Goal: Task Accomplishment & Management: Use online tool/utility

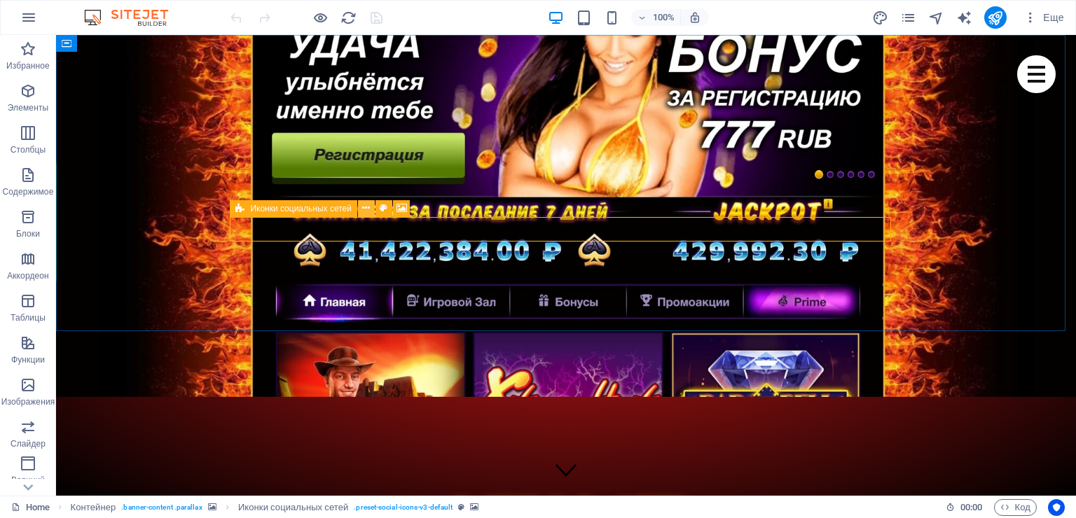
click at [365, 207] on icon at bounding box center [366, 208] width 8 height 15
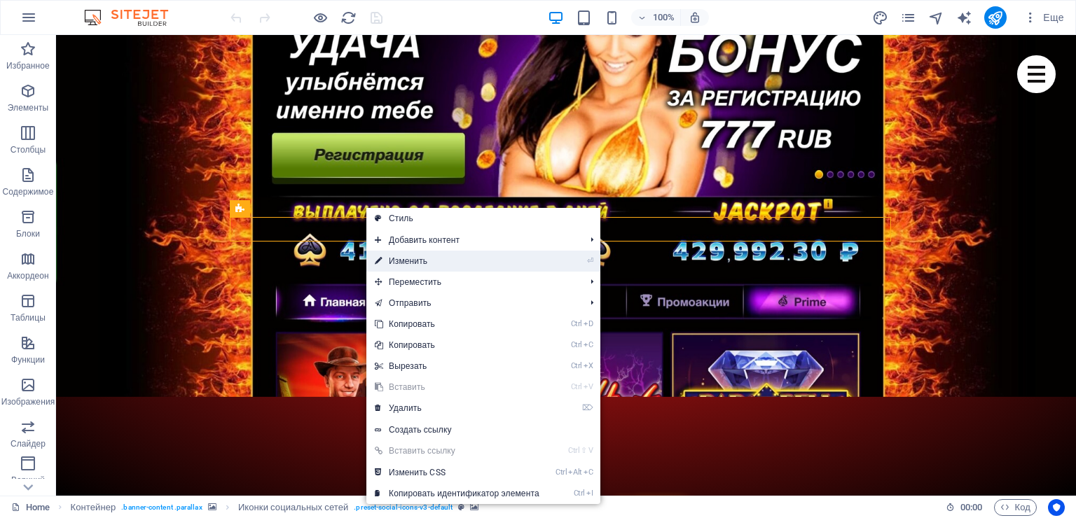
click at [407, 256] on link "⏎ Изменить" at bounding box center [456, 261] width 181 height 21
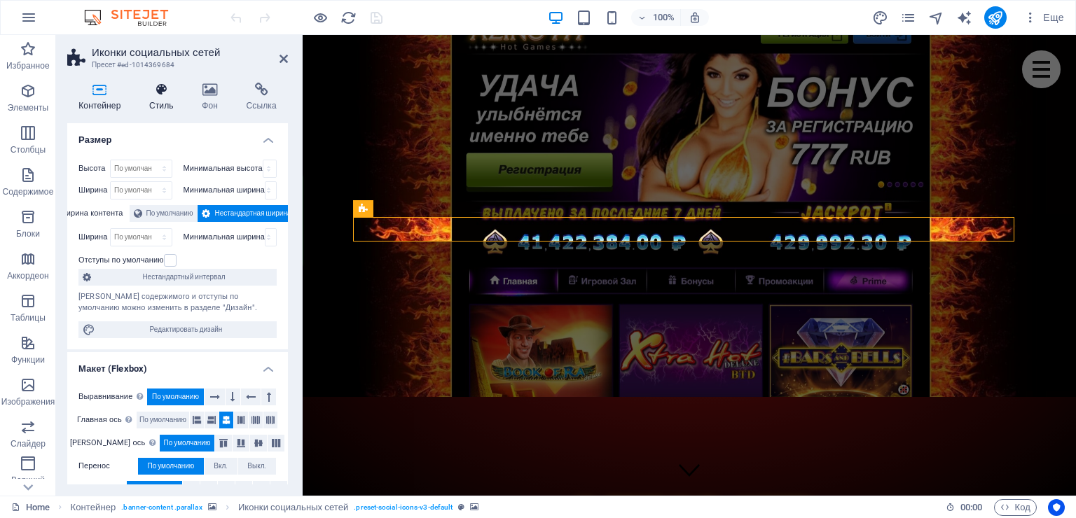
click at [157, 97] on h4 "Стиль" at bounding box center [164, 97] width 53 height 29
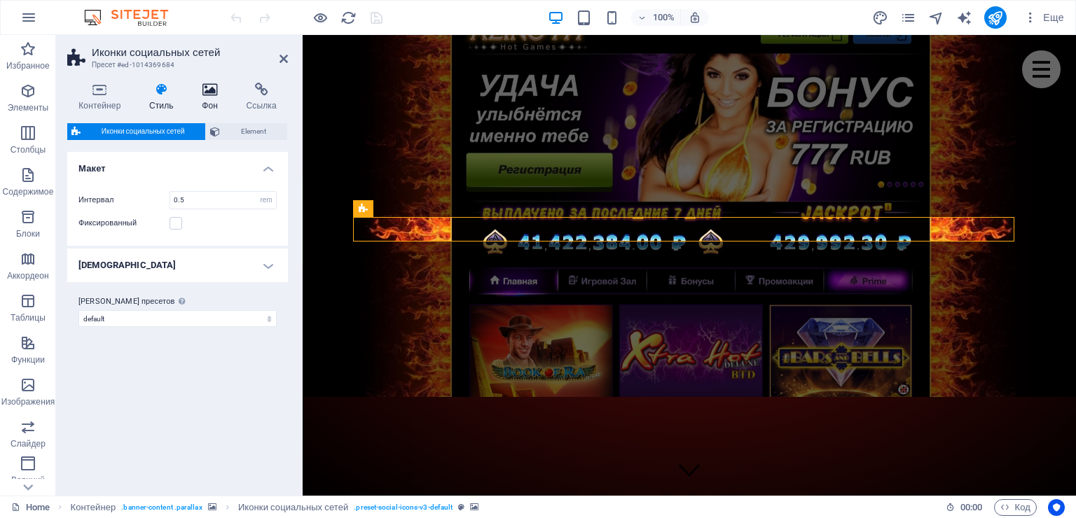
click at [207, 94] on icon at bounding box center [209, 90] width 39 height 14
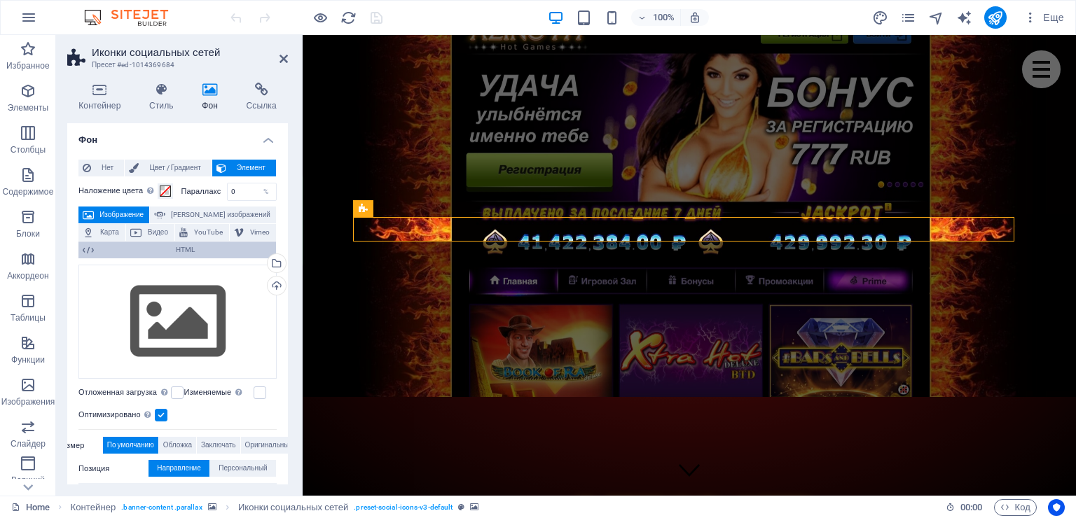
click at [192, 249] on span "HTML" at bounding box center [185, 250] width 174 height 17
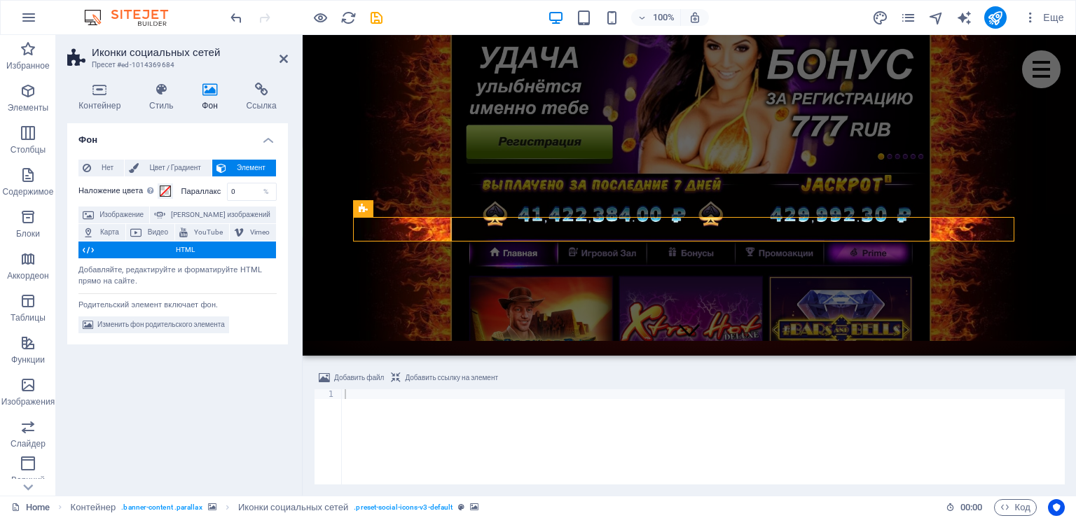
click at [421, 375] on span "Добавить ссылку на элемент" at bounding box center [451, 378] width 93 height 17
click at [370, 374] on span "Добавить файл" at bounding box center [359, 378] width 50 height 17
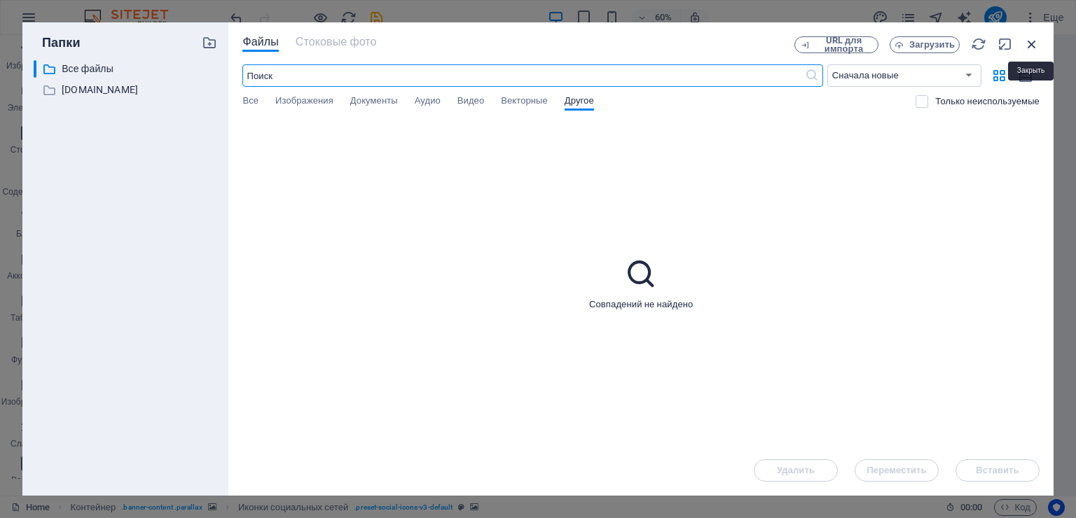
click at [1035, 43] on icon "button" at bounding box center [1031, 43] width 15 height 15
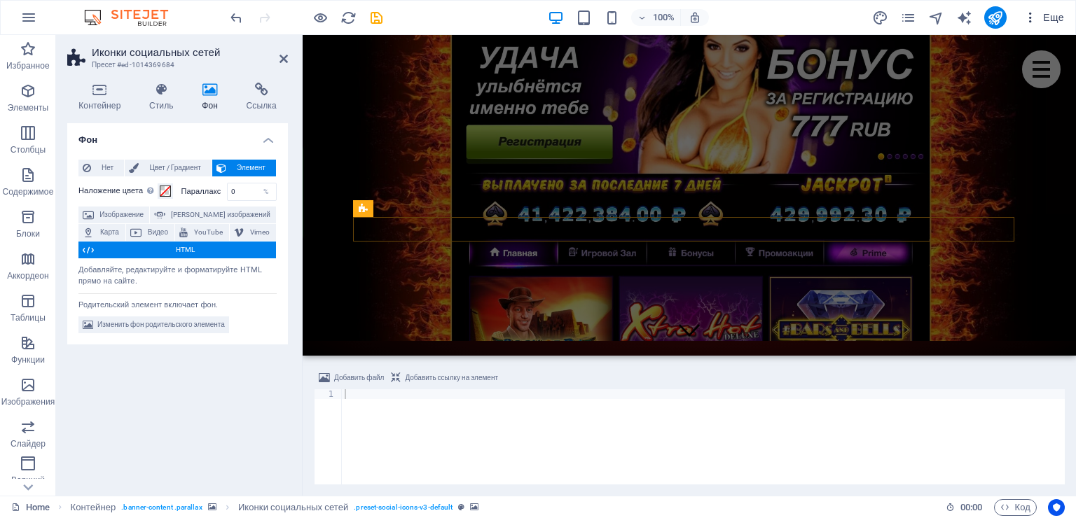
click at [1032, 17] on icon "button" at bounding box center [1030, 18] width 14 height 14
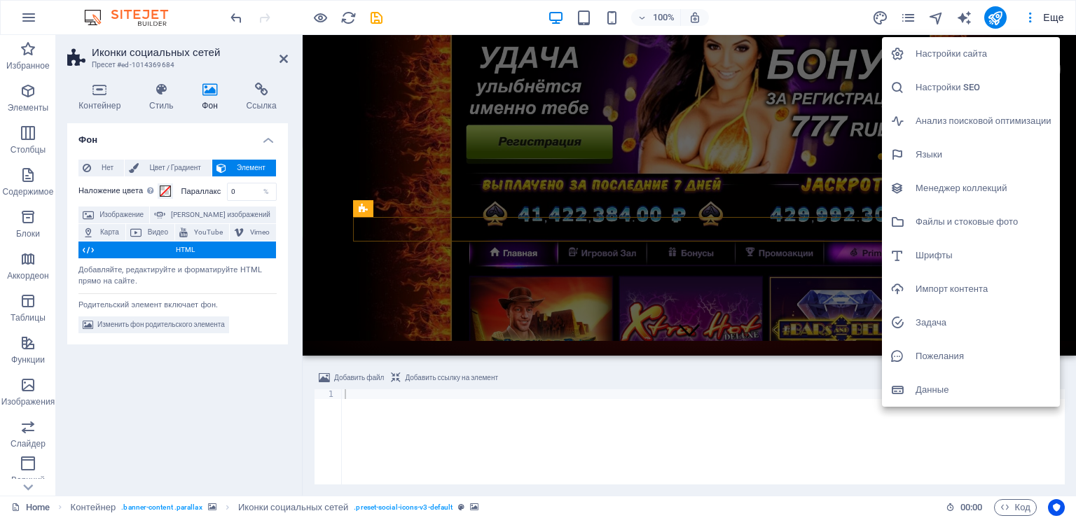
click at [363, 396] on div at bounding box center [538, 259] width 1076 height 518
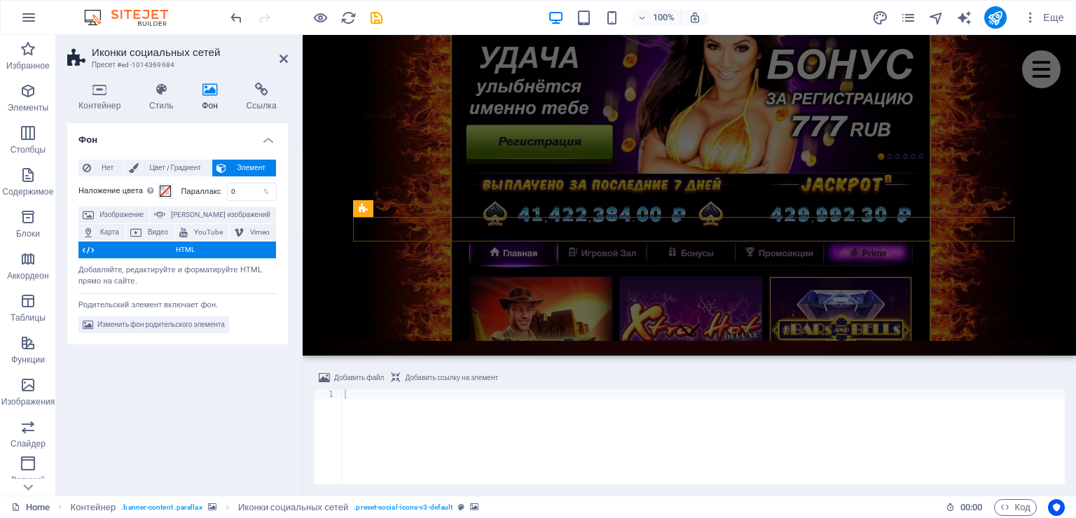
click at [362, 395] on div at bounding box center [703, 446] width 723 height 115
paste textarea
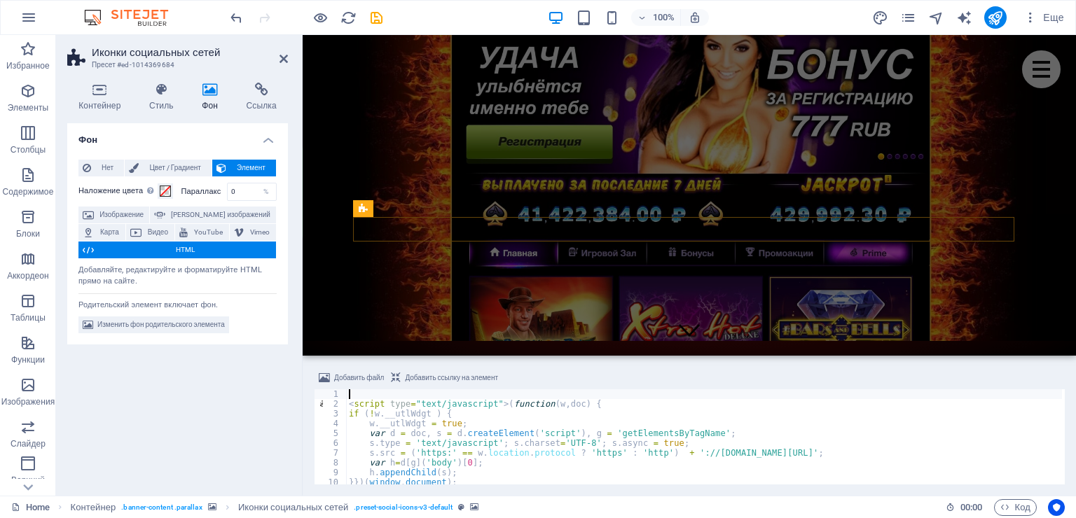
type textarea "<script type="text/javascript">(function(w,doc) {"
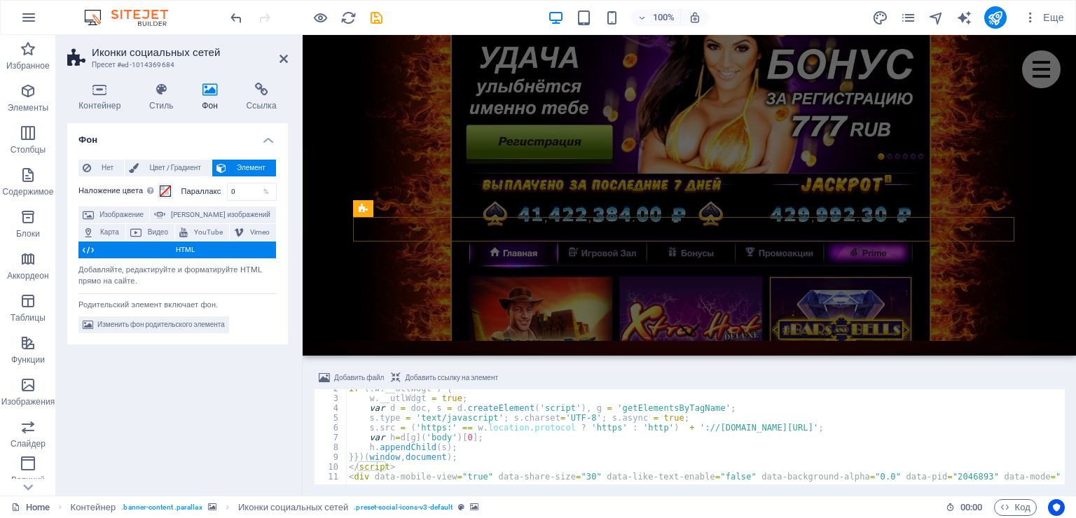
scroll to position [15, 0]
click at [377, 13] on icon "save" at bounding box center [376, 18] width 16 height 16
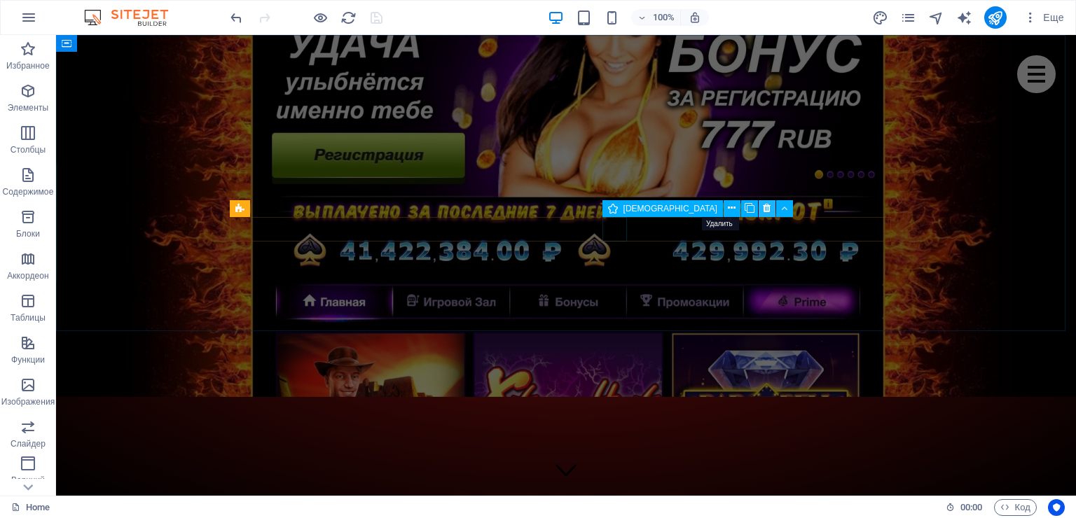
click at [763, 206] on icon at bounding box center [767, 208] width 8 height 15
click at [745, 206] on icon at bounding box center [749, 208] width 8 height 15
click at [745, 210] on icon at bounding box center [749, 208] width 8 height 15
click at [745, 206] on icon at bounding box center [749, 208] width 8 height 15
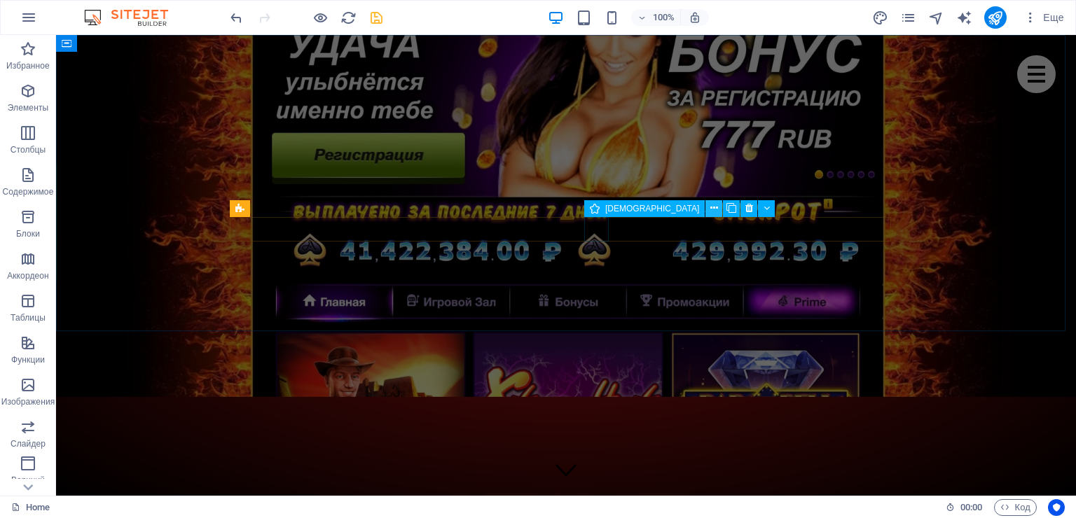
click at [710, 205] on icon at bounding box center [714, 208] width 8 height 15
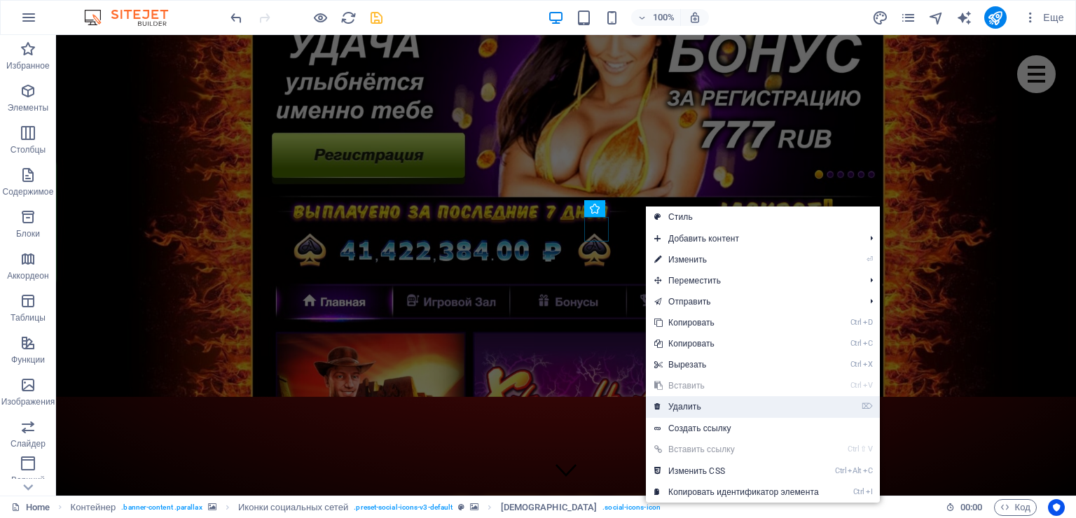
click at [683, 398] on link "⌦ Удалить" at bounding box center [736, 406] width 181 height 21
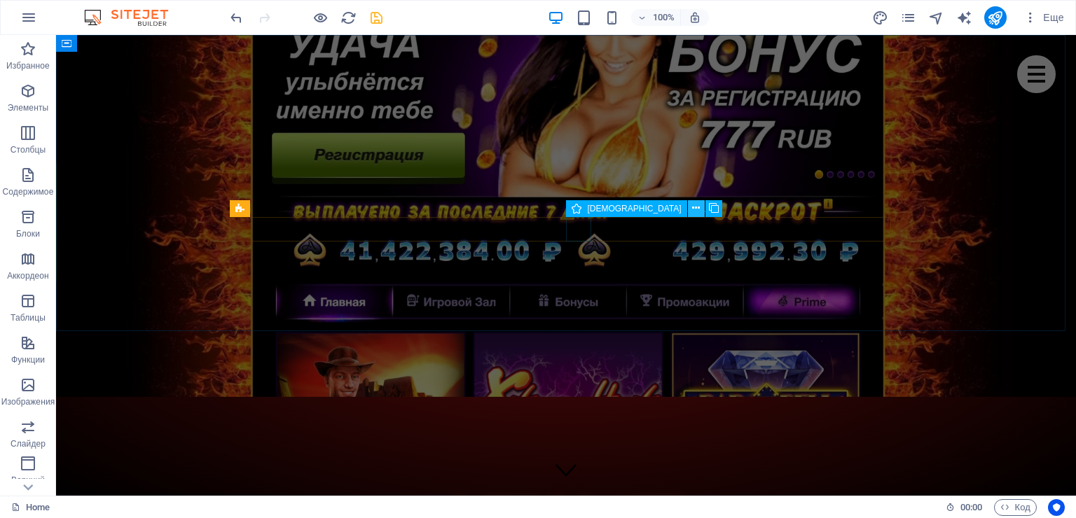
click at [692, 209] on icon at bounding box center [696, 208] width 8 height 15
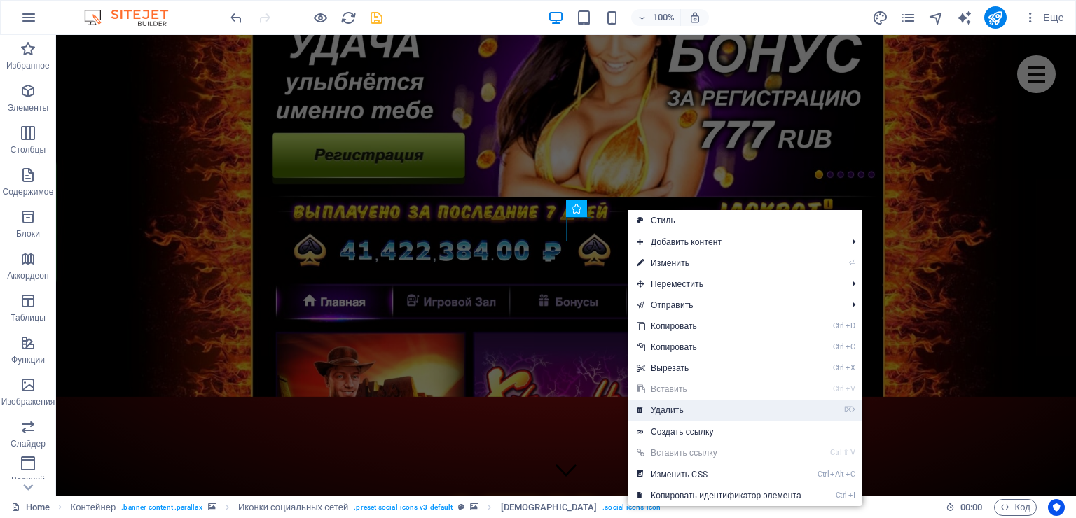
click at [677, 405] on link "⌦ Удалить" at bounding box center [718, 410] width 181 height 21
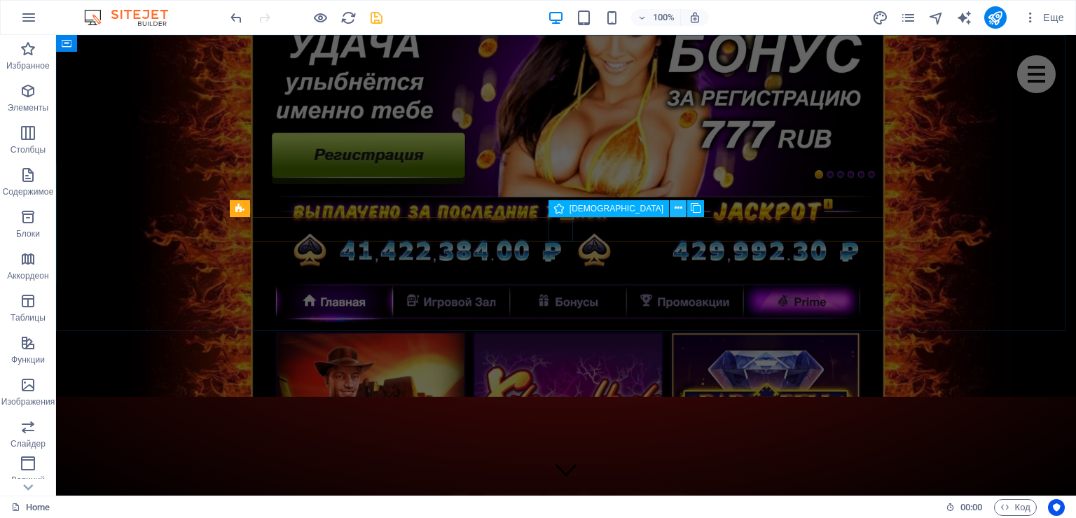
click at [670, 207] on button at bounding box center [678, 208] width 17 height 17
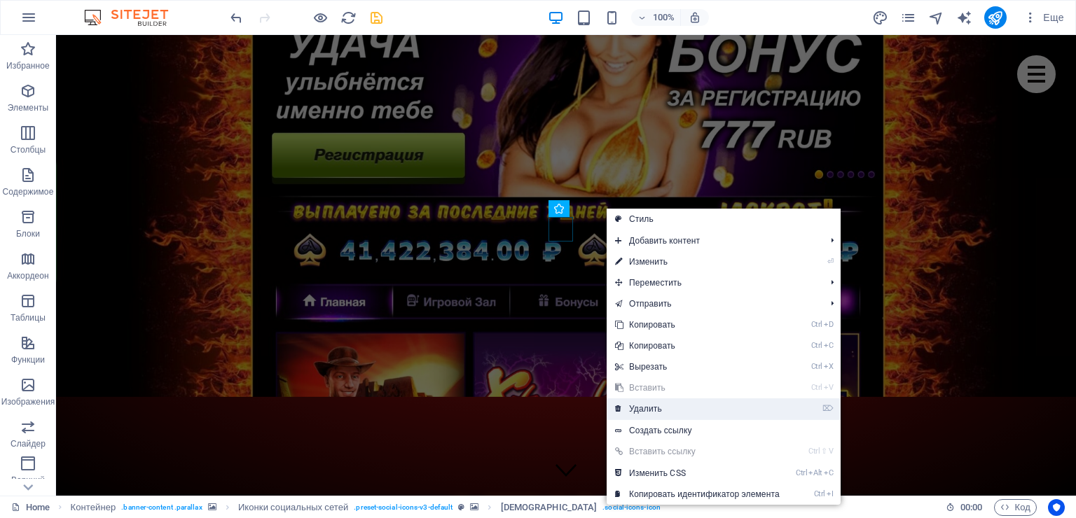
click at [650, 404] on link "⌦ Удалить" at bounding box center [696, 408] width 181 height 21
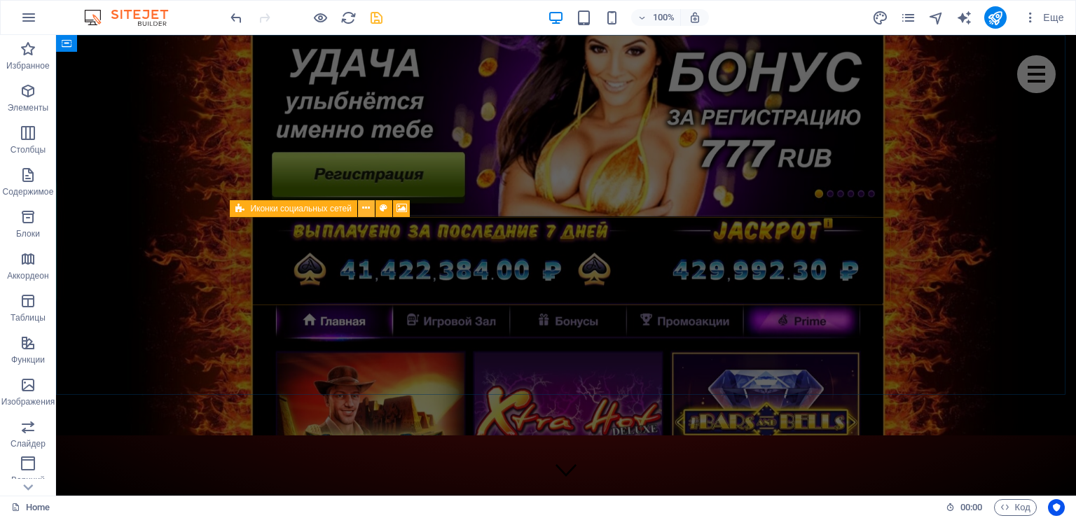
click at [370, 208] on button at bounding box center [366, 208] width 17 height 17
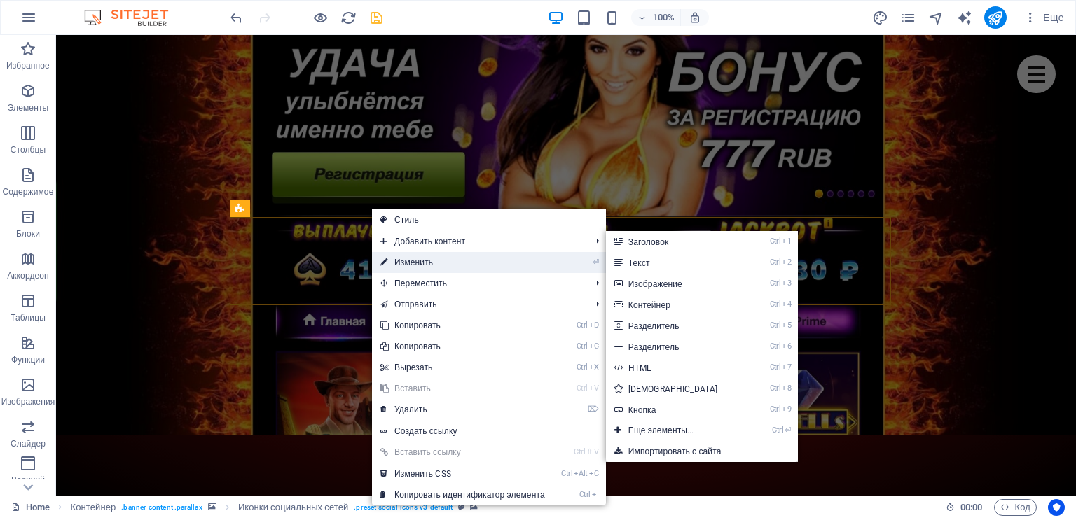
click at [424, 261] on link "⏎ Изменить" at bounding box center [462, 262] width 181 height 21
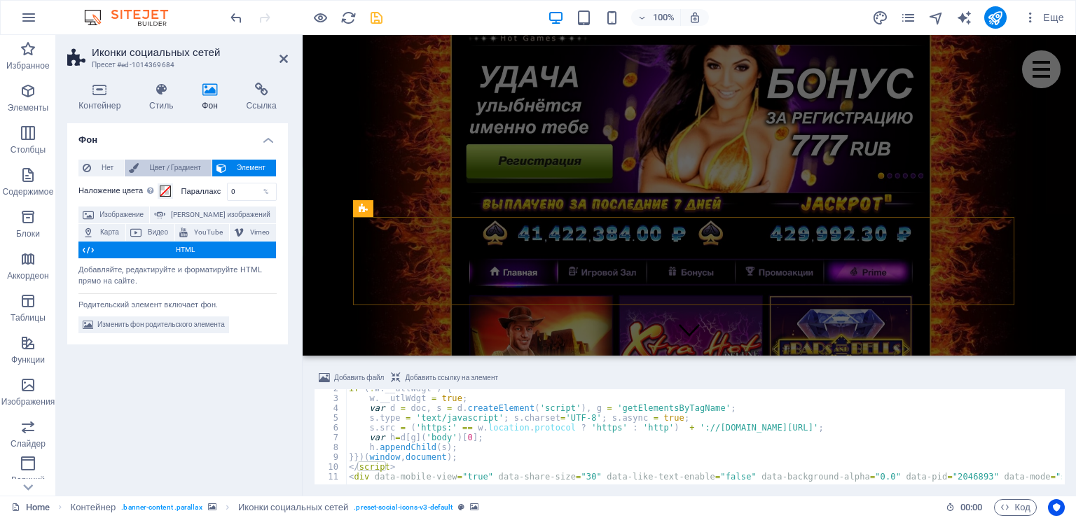
click at [181, 164] on span "Цвет / Градиент" at bounding box center [175, 168] width 64 height 17
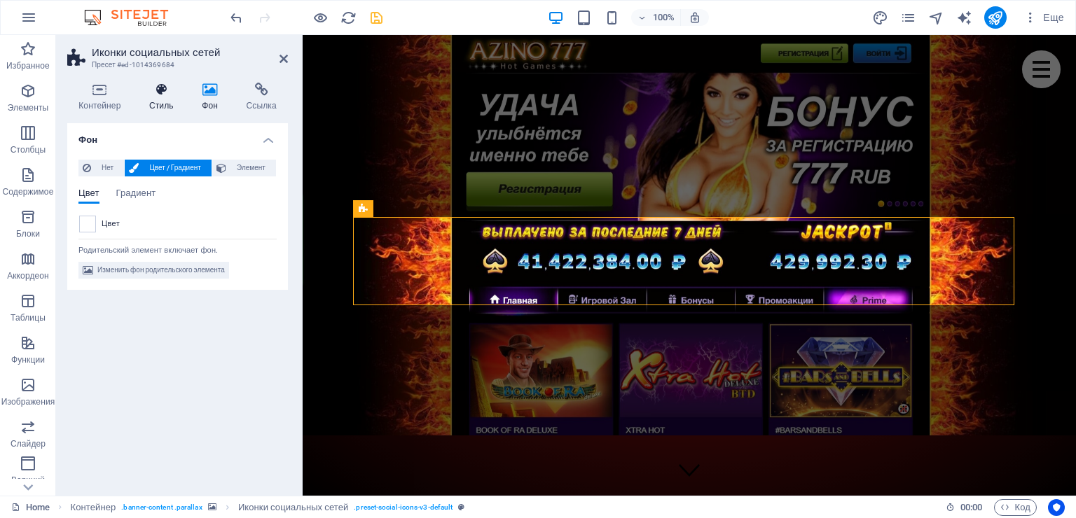
click at [158, 101] on h4 "Стиль" at bounding box center [164, 97] width 53 height 29
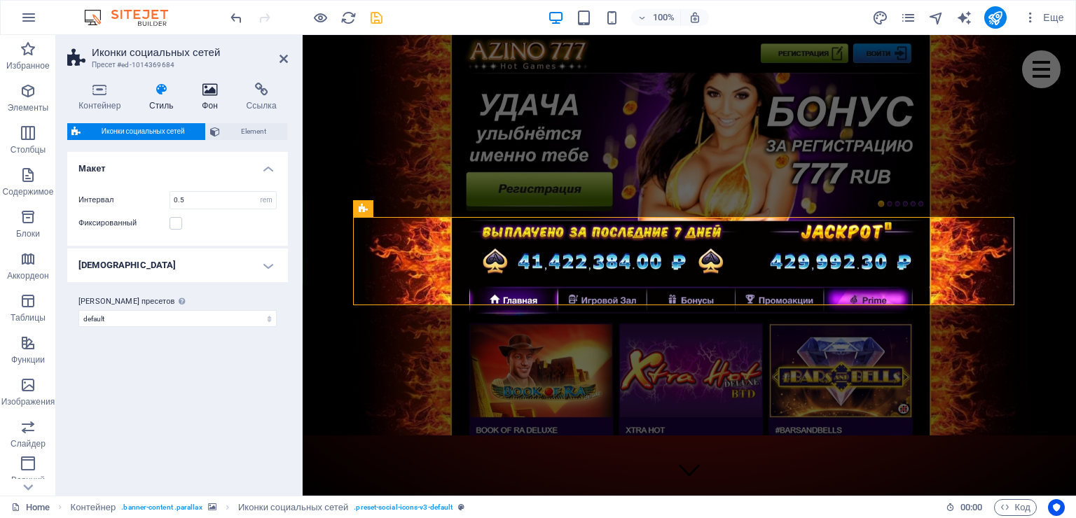
click at [205, 92] on icon at bounding box center [209, 90] width 39 height 14
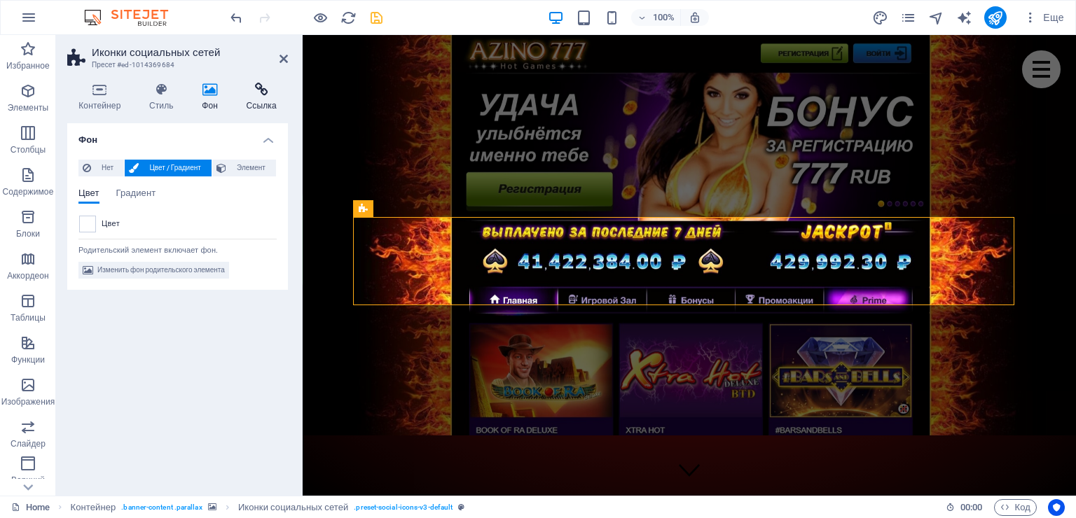
click at [268, 92] on icon at bounding box center [261, 90] width 53 height 14
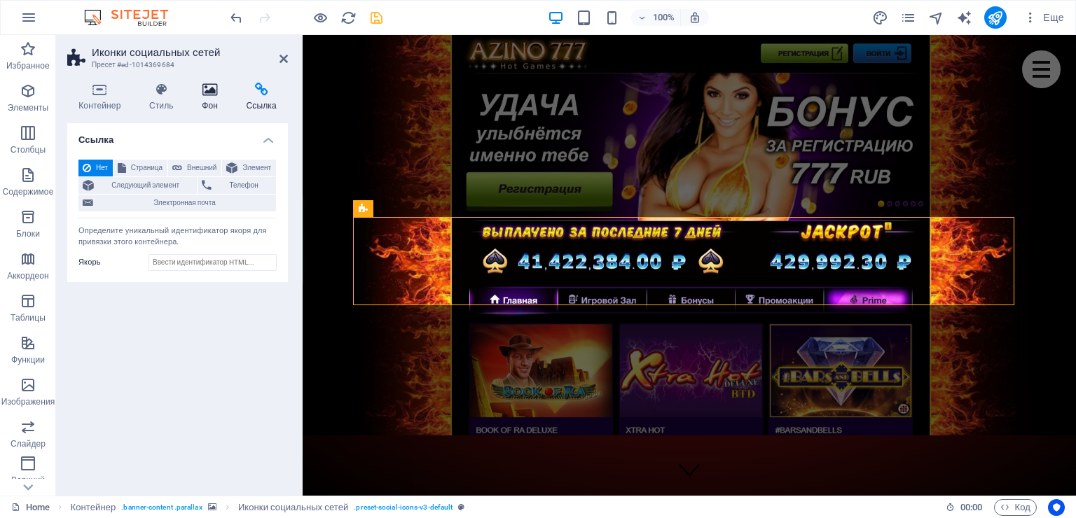
click at [215, 99] on h4 "Фон" at bounding box center [212, 97] width 44 height 29
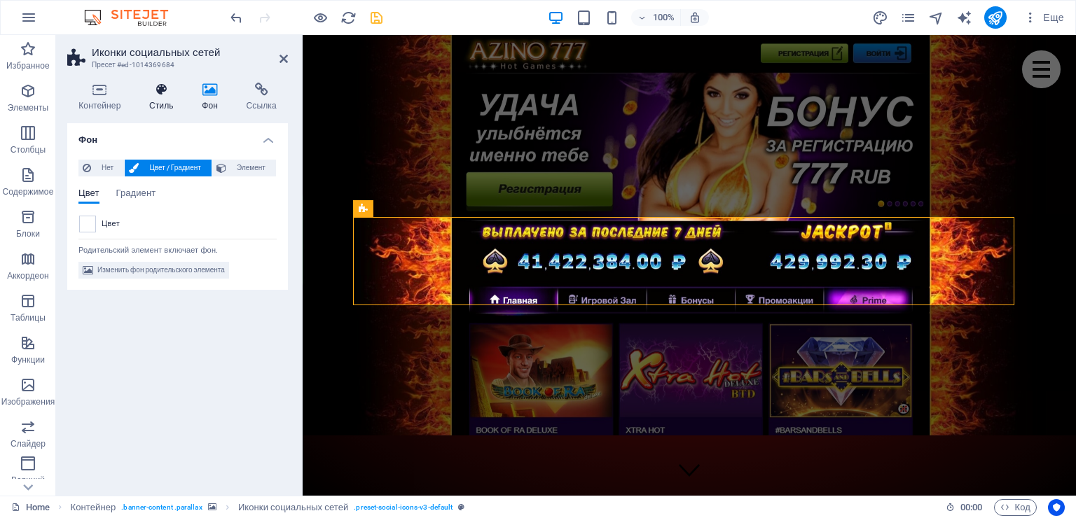
click at [158, 101] on h4 "Стиль" at bounding box center [164, 97] width 53 height 29
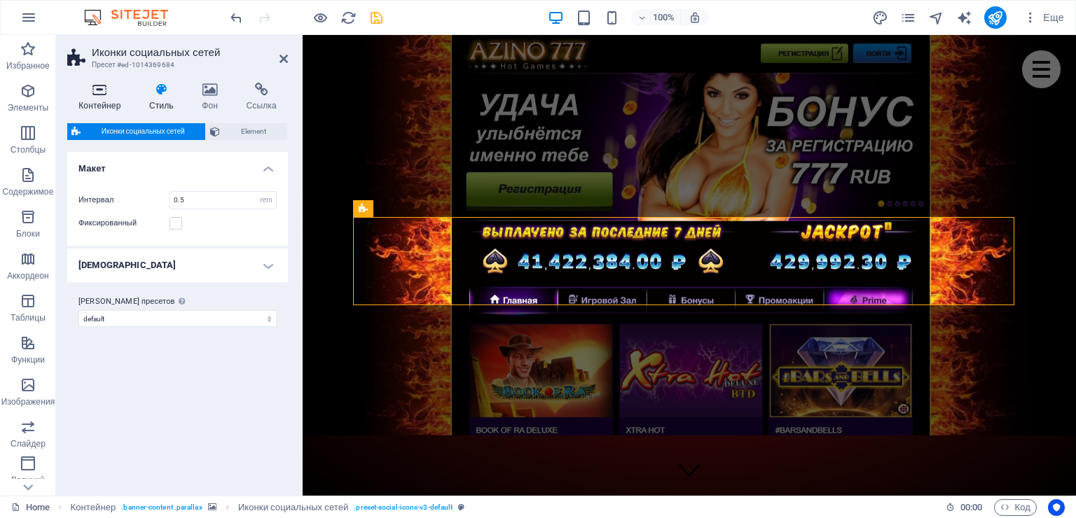
click at [100, 97] on h4 "Контейнер" at bounding box center [102, 97] width 71 height 29
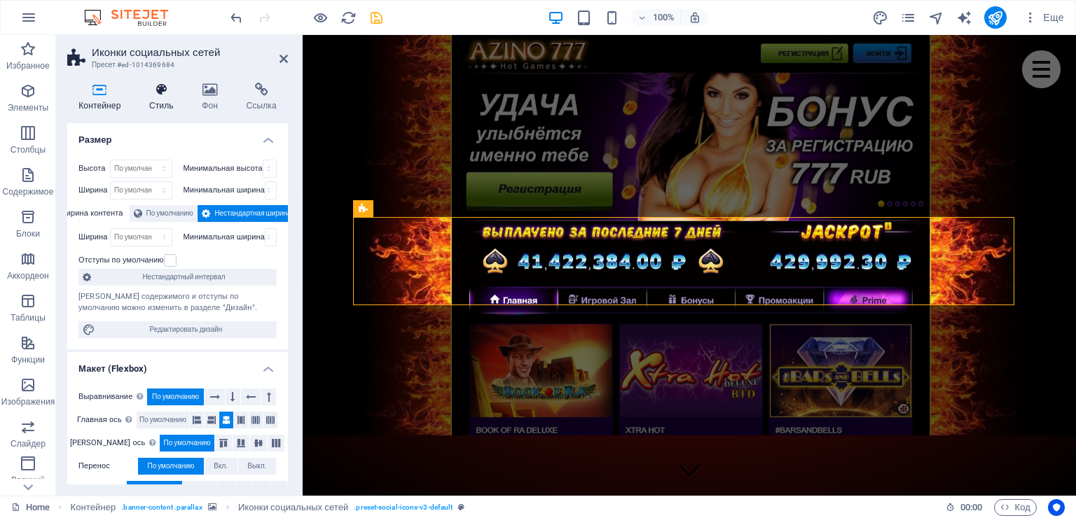
click at [148, 93] on icon at bounding box center [161, 90] width 47 height 14
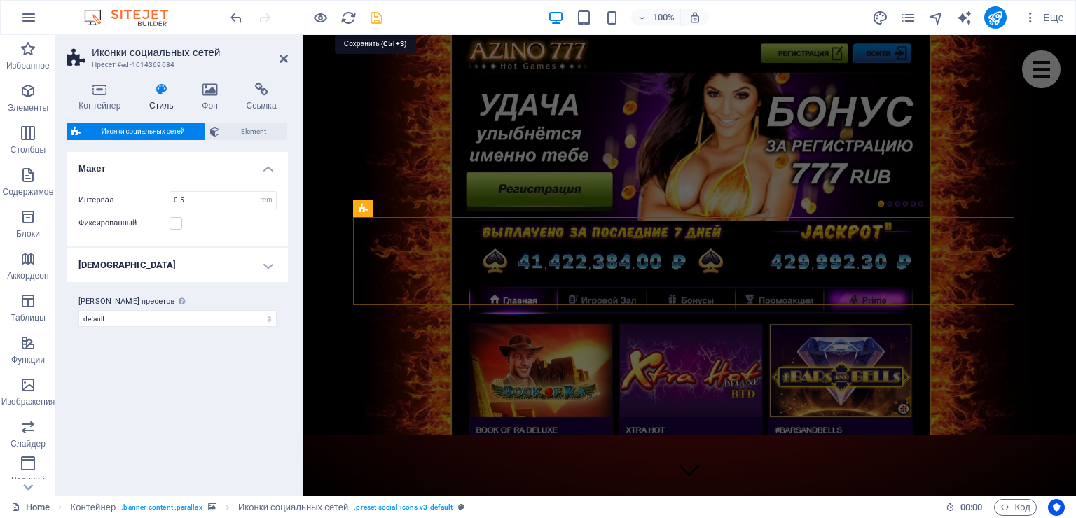
click at [373, 17] on icon "save" at bounding box center [376, 18] width 16 height 16
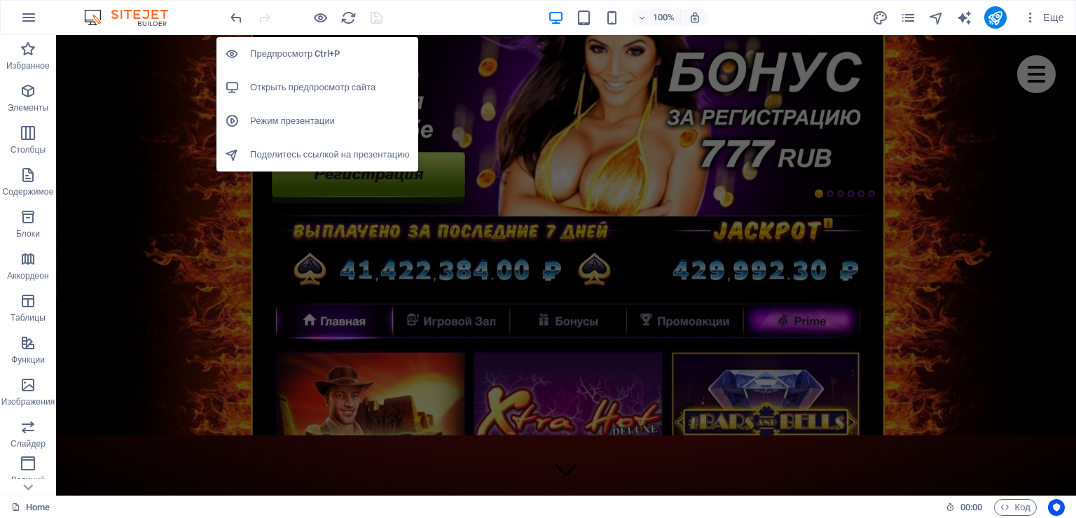
click at [309, 88] on h6 "Открыть предпросмотр сайта" at bounding box center [330, 87] width 160 height 17
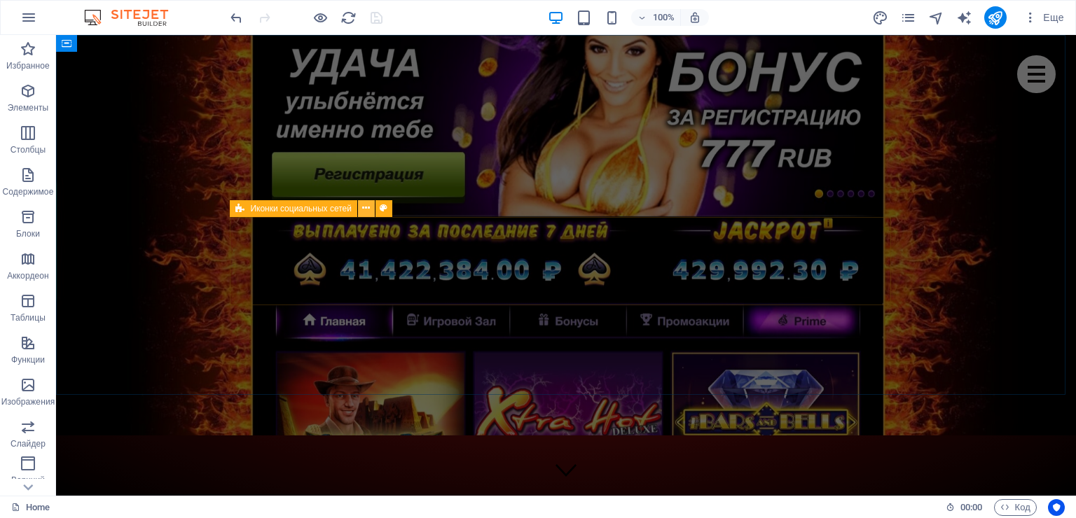
click at [367, 207] on icon at bounding box center [366, 208] width 8 height 15
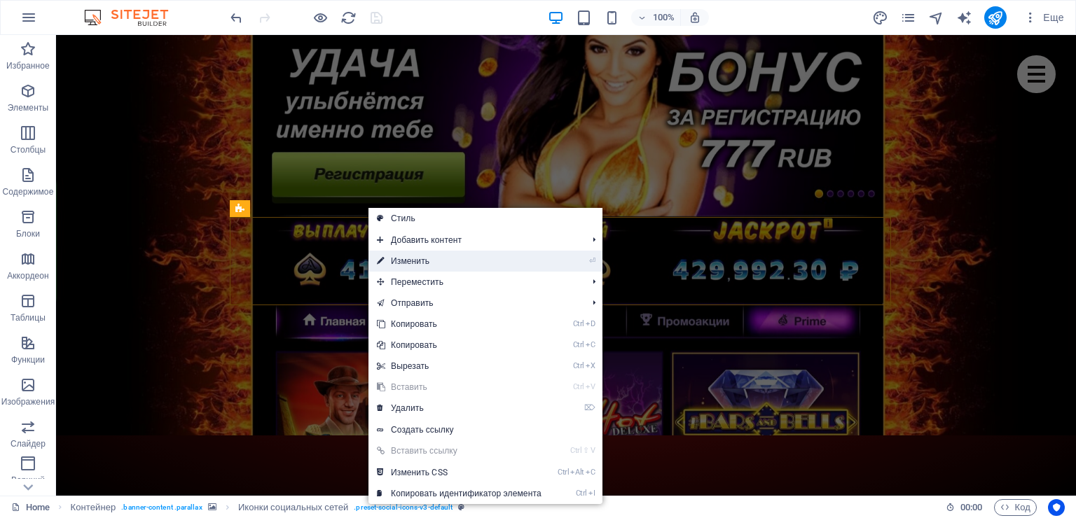
click at [409, 263] on link "⏎ Изменить" at bounding box center [458, 261] width 181 height 21
select select "rem"
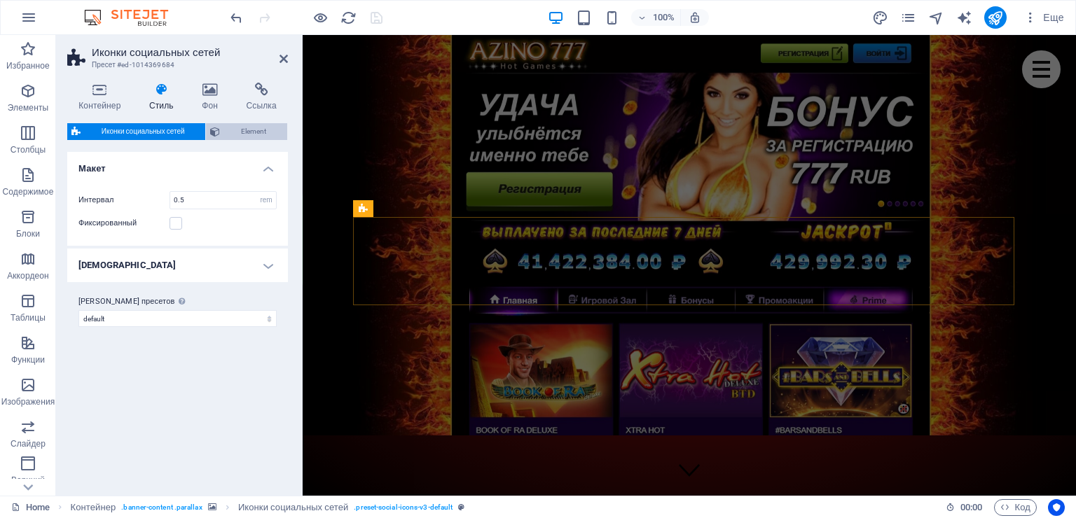
click at [258, 129] on span "Element" at bounding box center [253, 131] width 59 height 17
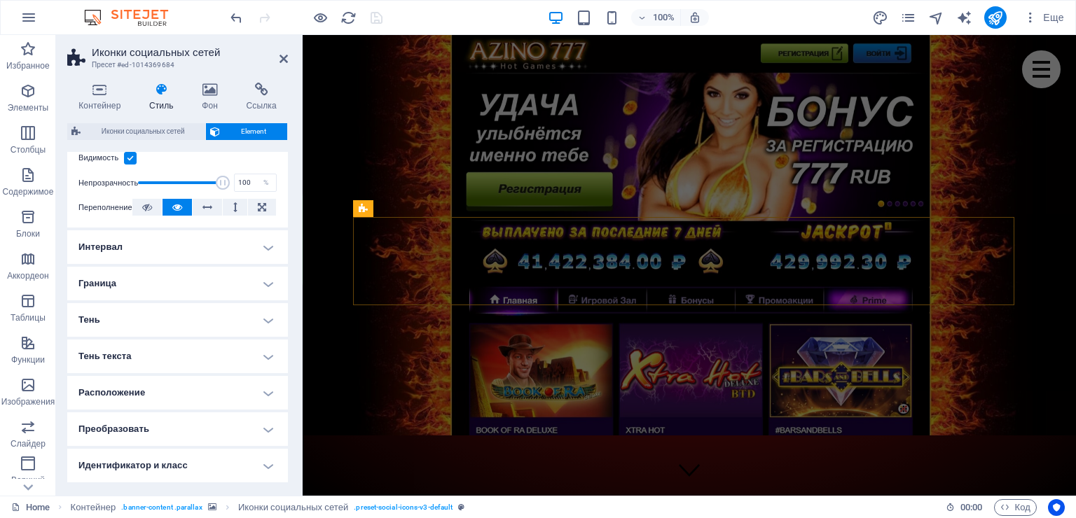
scroll to position [70, 0]
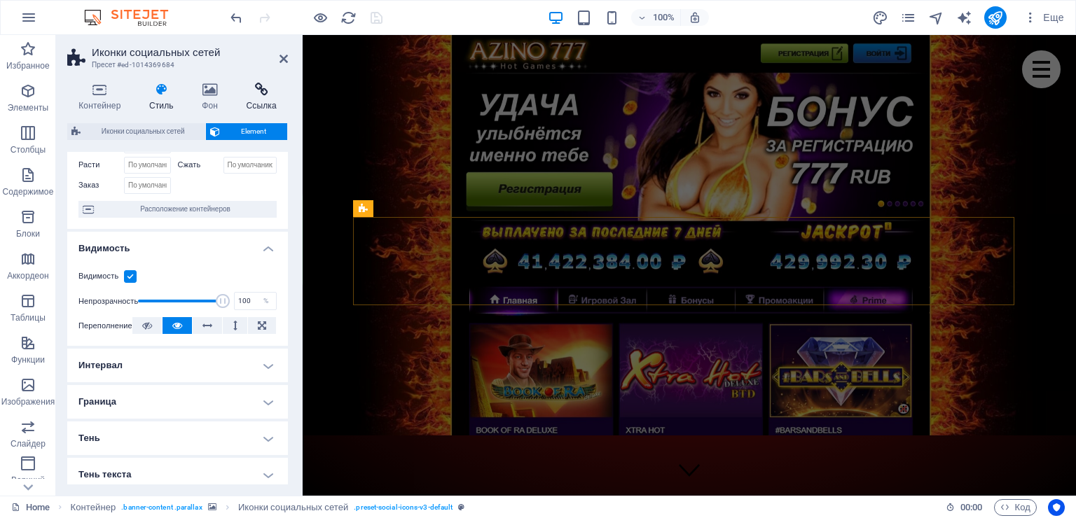
click at [256, 95] on icon at bounding box center [261, 90] width 53 height 14
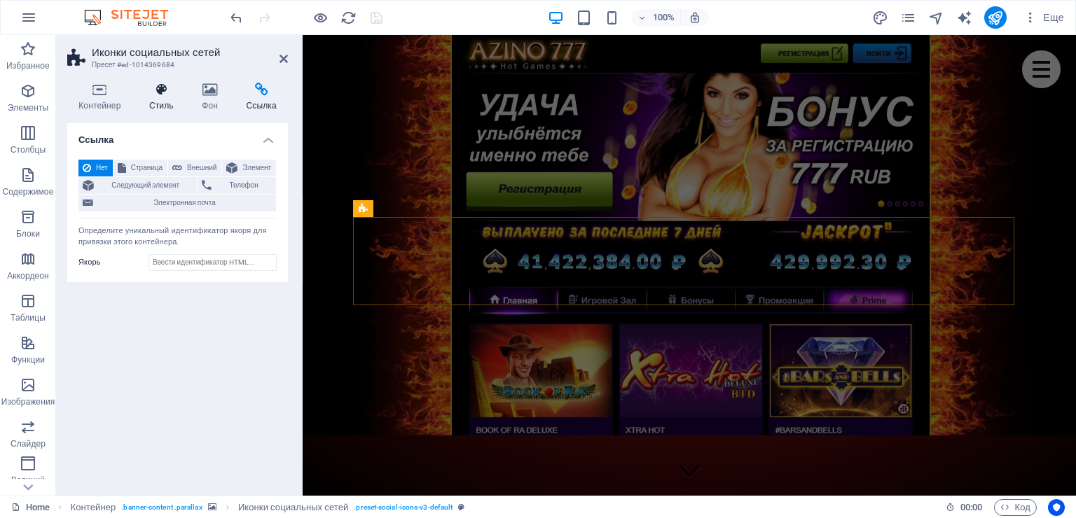
click at [156, 92] on icon at bounding box center [161, 90] width 47 height 14
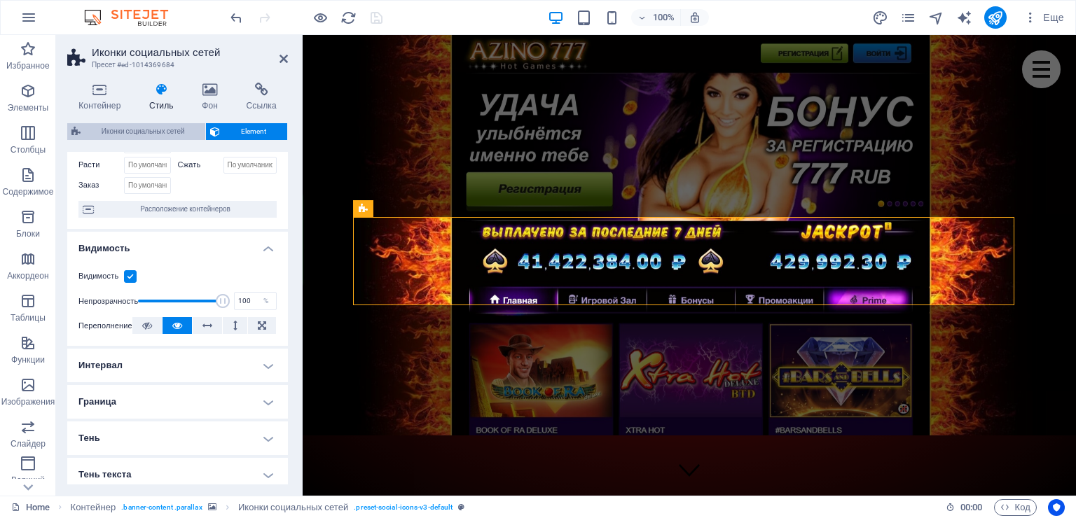
click at [158, 127] on span "Иконки социальных сетей" at bounding box center [143, 131] width 116 height 17
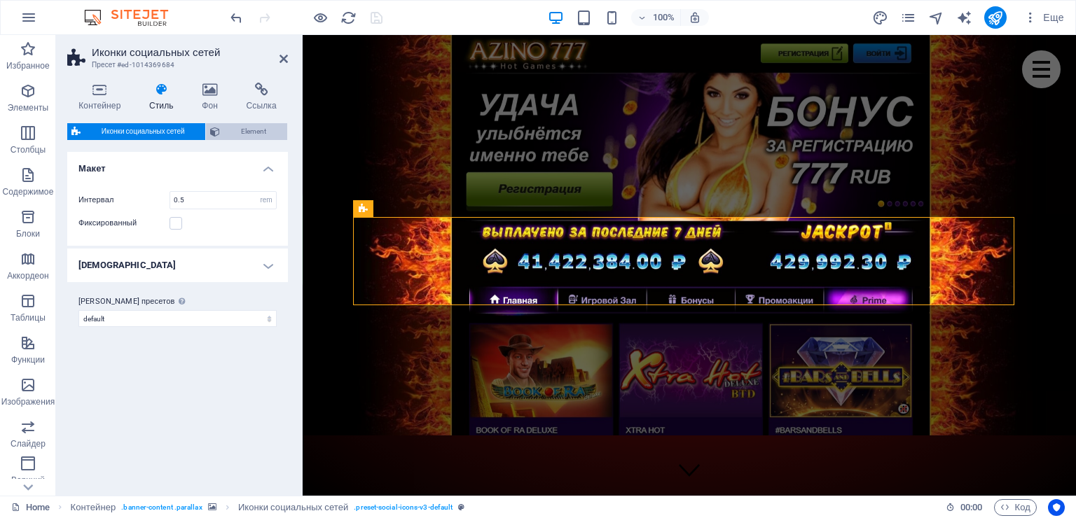
click at [233, 128] on span "Element" at bounding box center [253, 131] width 59 height 17
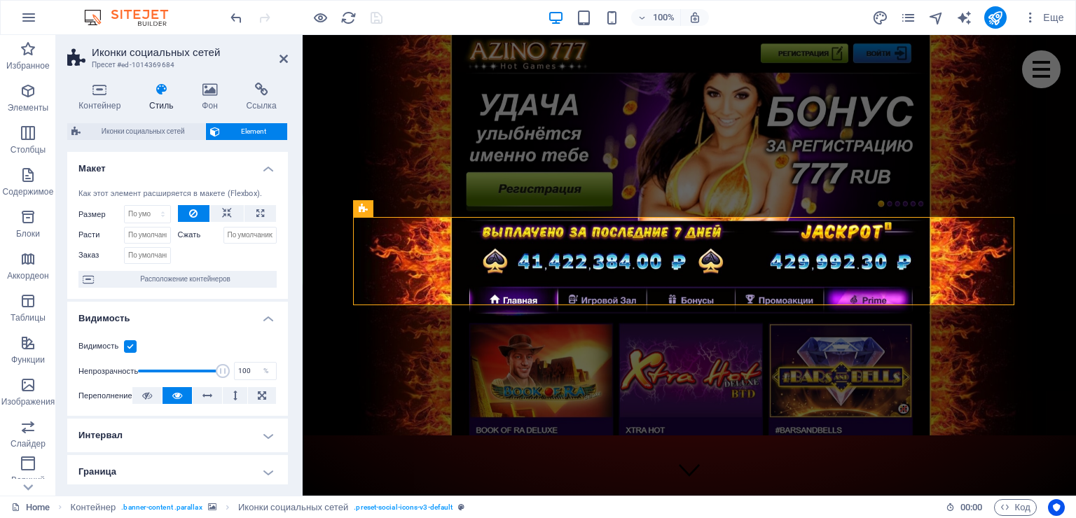
scroll to position [0, 0]
click at [99, 104] on h4 "Контейнер" at bounding box center [102, 97] width 71 height 29
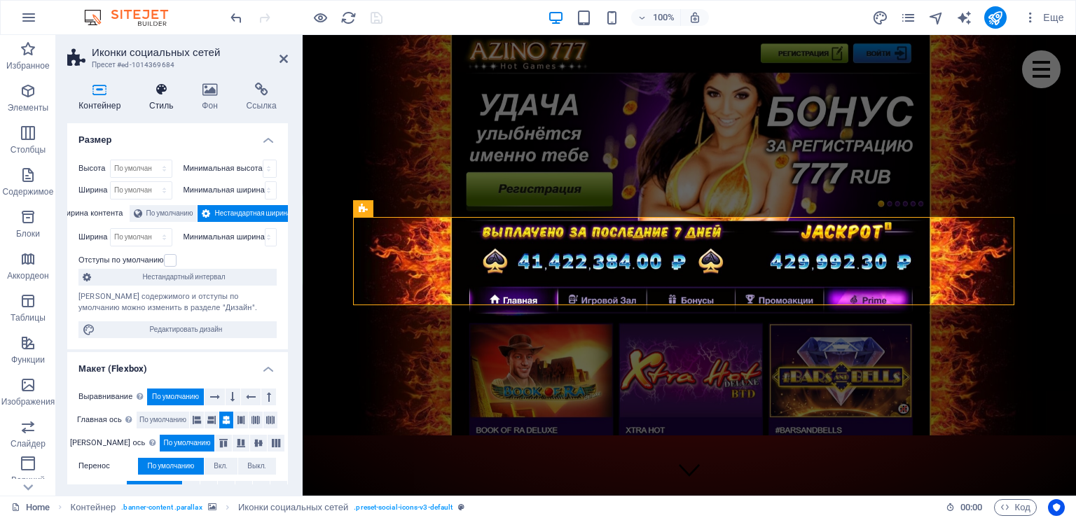
click at [153, 94] on icon at bounding box center [161, 90] width 47 height 14
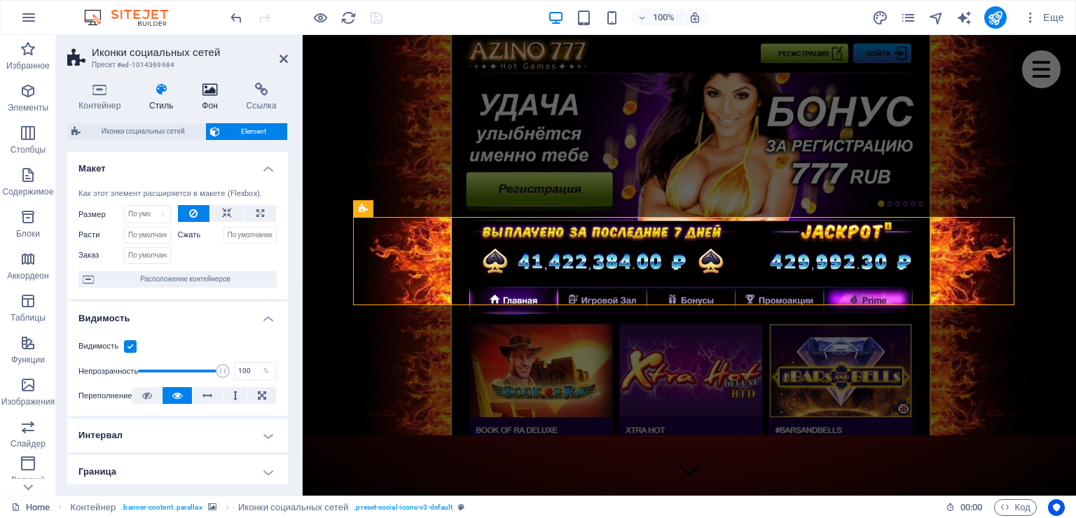
click at [216, 97] on h4 "Фон" at bounding box center [212, 97] width 44 height 29
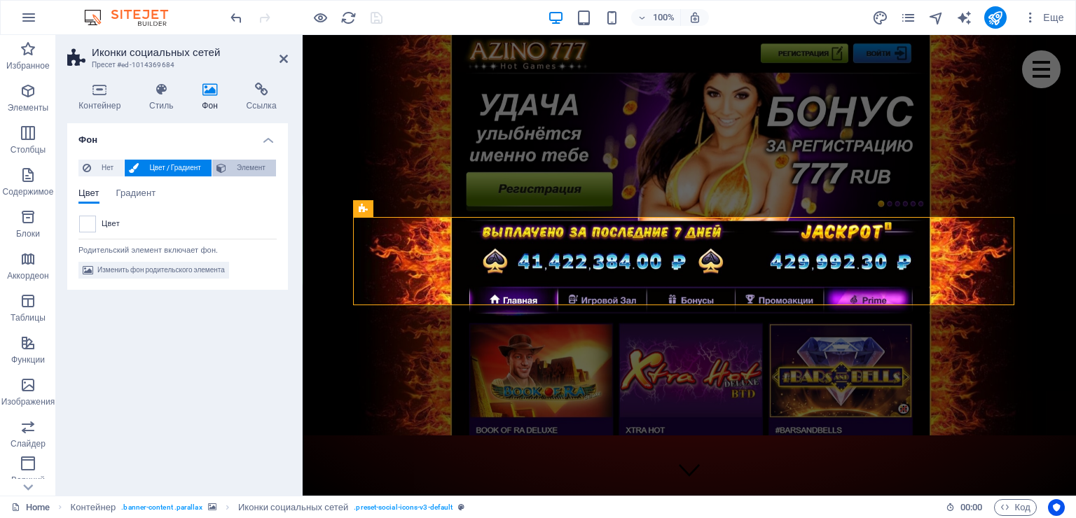
click at [235, 164] on span "Элемент" at bounding box center [250, 168] width 41 height 17
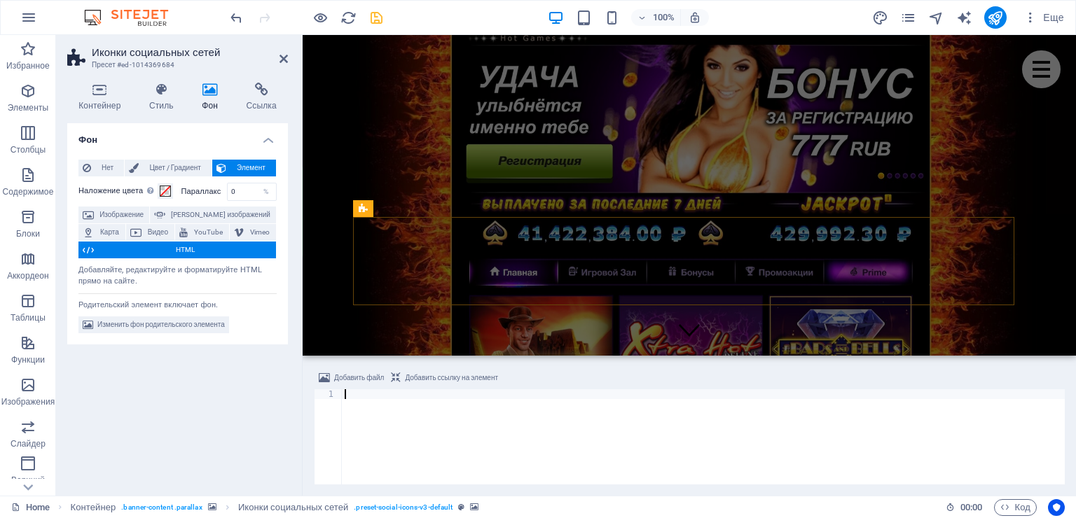
click at [361, 396] on div at bounding box center [703, 446] width 723 height 115
paste textarea
drag, startPoint x: 712, startPoint y: 485, endPoint x: 398, endPoint y: 473, distance: 314.0
click at [398, 473] on div "Добавить файл Добавить ссылку на элемент 1 2 3 4 5 6 7 8 9 10 11 12 < script ty…" at bounding box center [689, 427] width 773 height 137
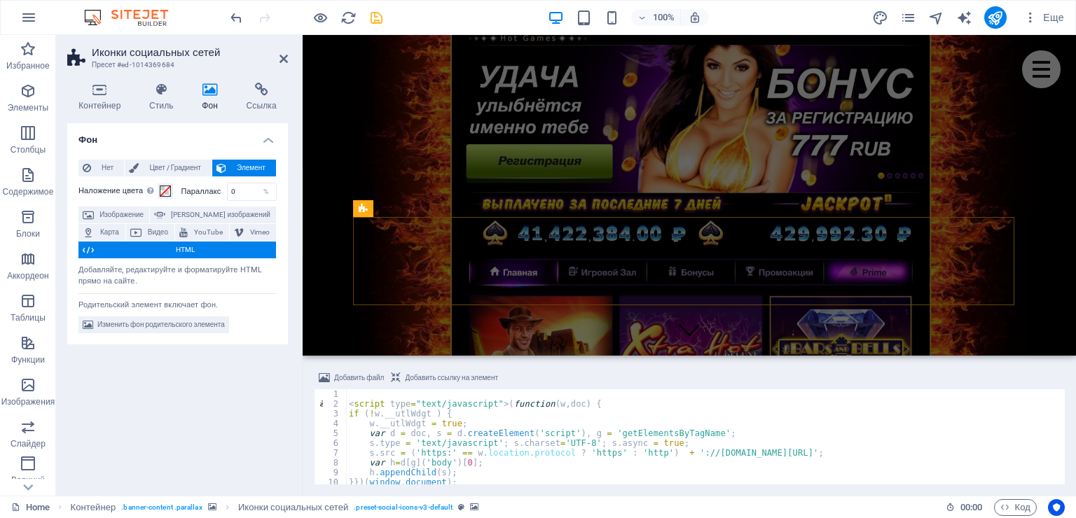
scroll to position [0, 0]
type textarea "<script type="text/javascript">(function(w,doc) {"
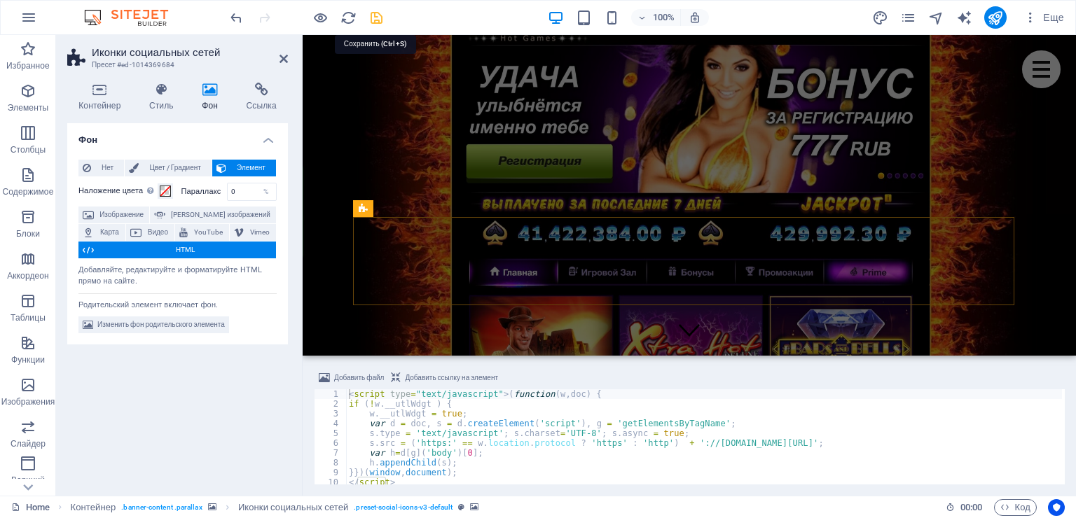
click at [373, 17] on icon "save" at bounding box center [376, 18] width 16 height 16
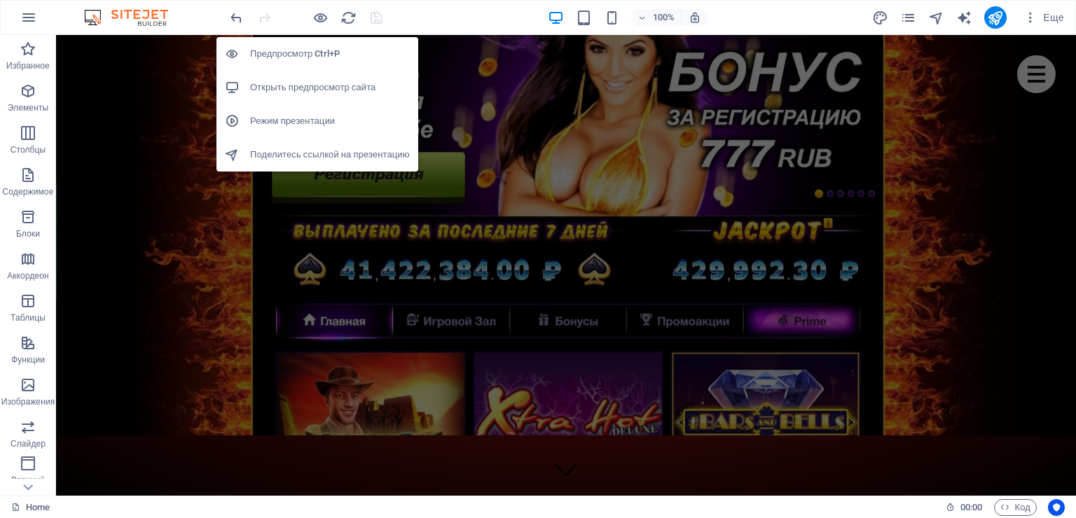
click at [313, 83] on h6 "Открыть предпросмотр сайта" at bounding box center [330, 87] width 160 height 17
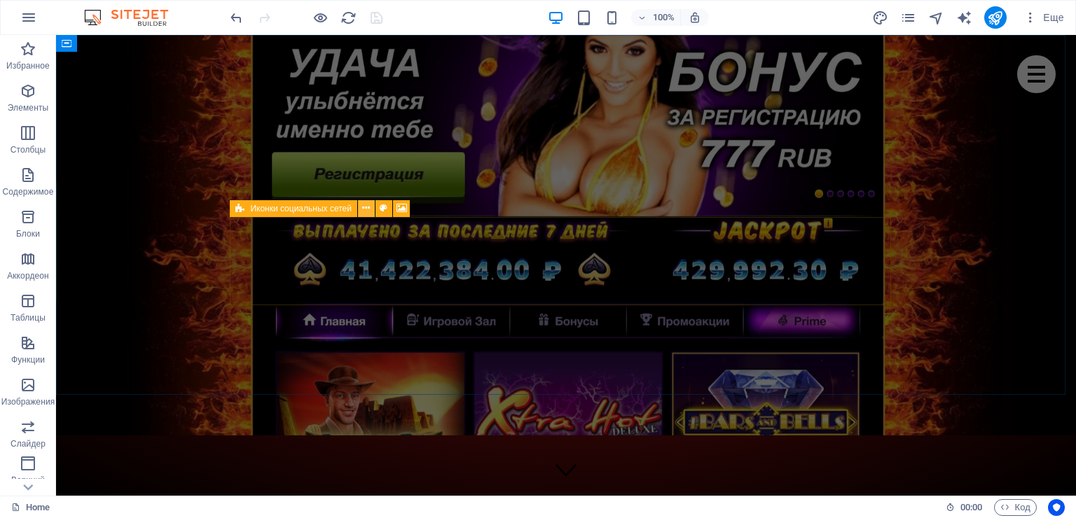
click at [363, 206] on icon at bounding box center [366, 208] width 8 height 15
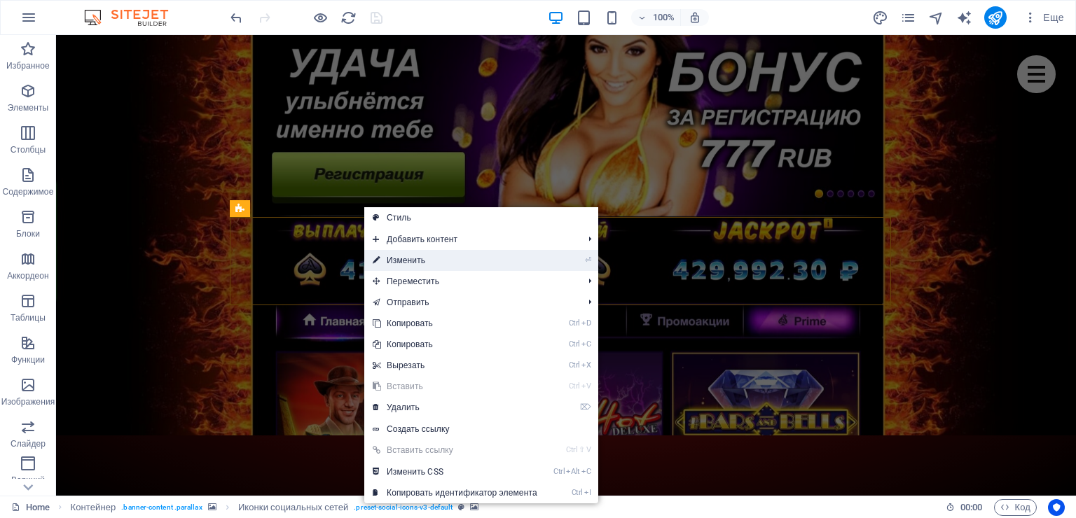
click at [383, 258] on link "⏎ Изменить" at bounding box center [454, 260] width 181 height 21
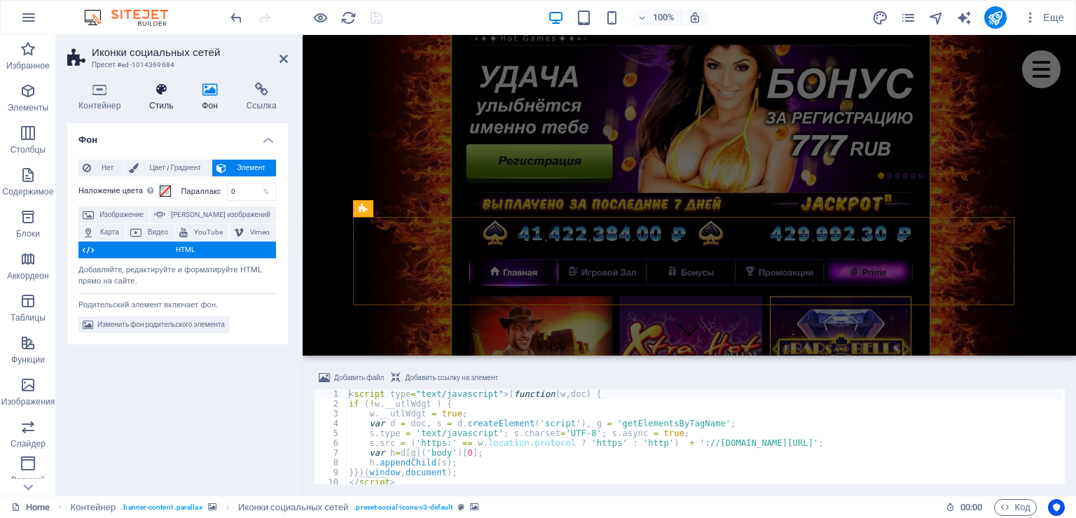
click at [158, 85] on icon at bounding box center [161, 90] width 47 height 14
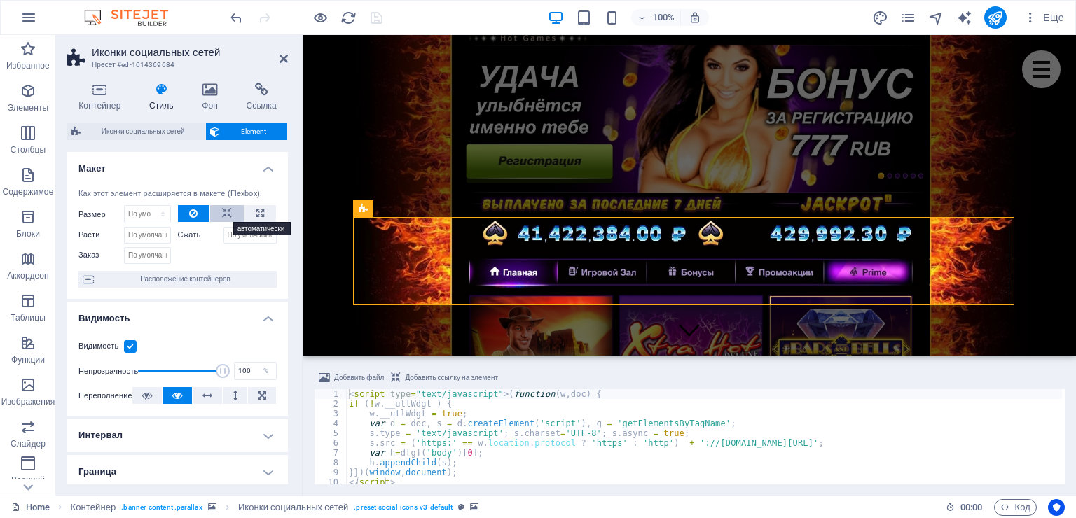
click at [227, 214] on icon at bounding box center [227, 213] width 10 height 17
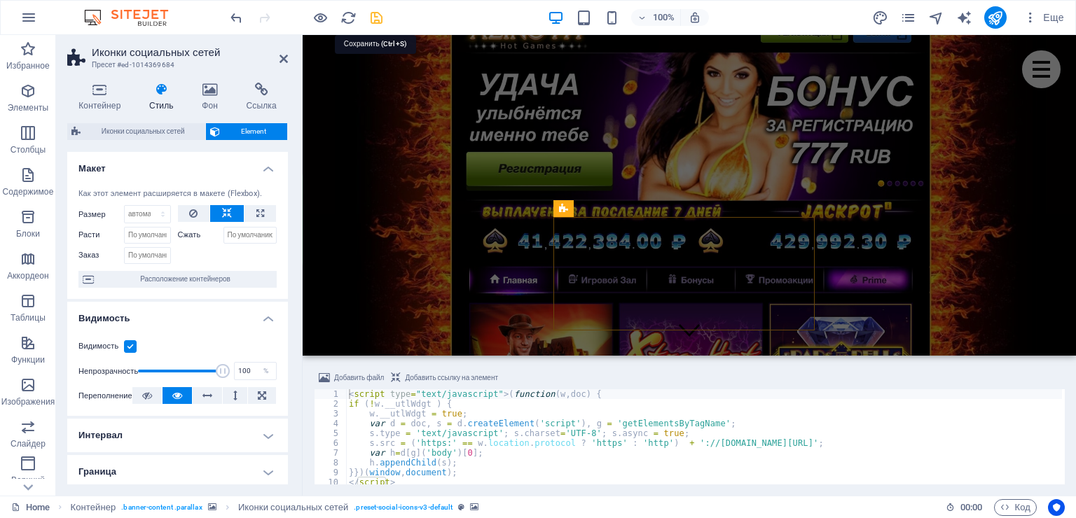
click at [377, 15] on icon "save" at bounding box center [376, 18] width 16 height 16
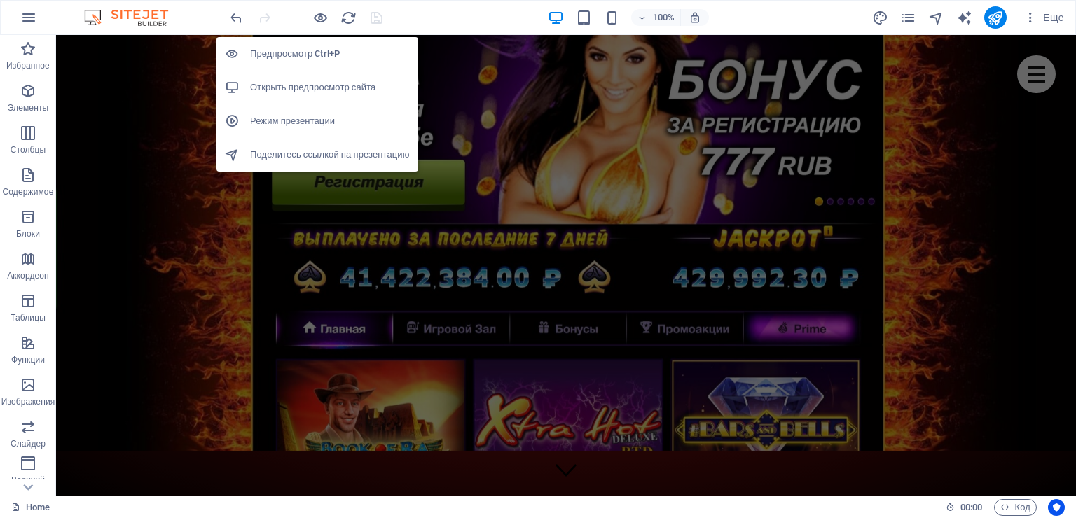
click at [308, 84] on h6 "Открыть предпросмотр сайта" at bounding box center [330, 87] width 160 height 17
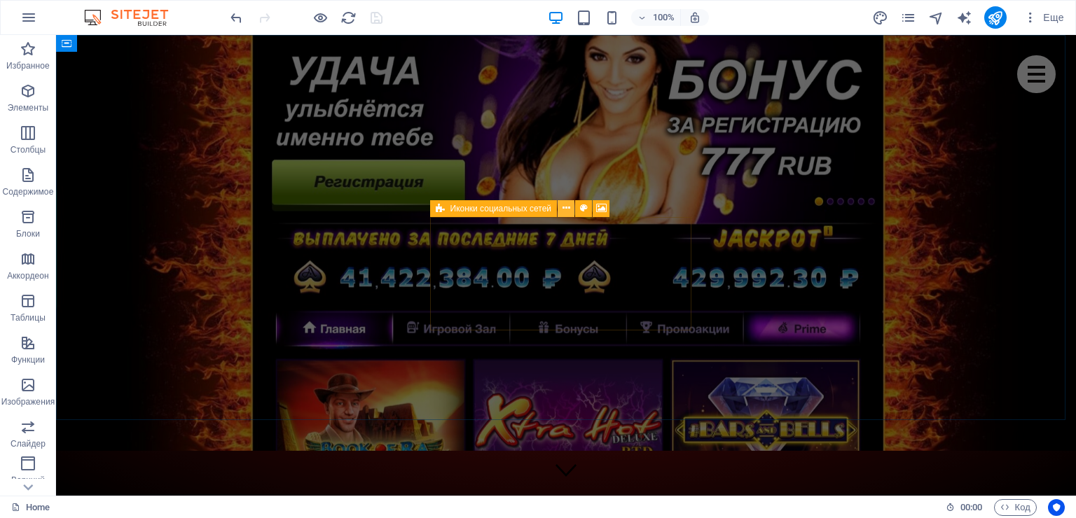
click at [567, 212] on icon at bounding box center [566, 208] width 8 height 15
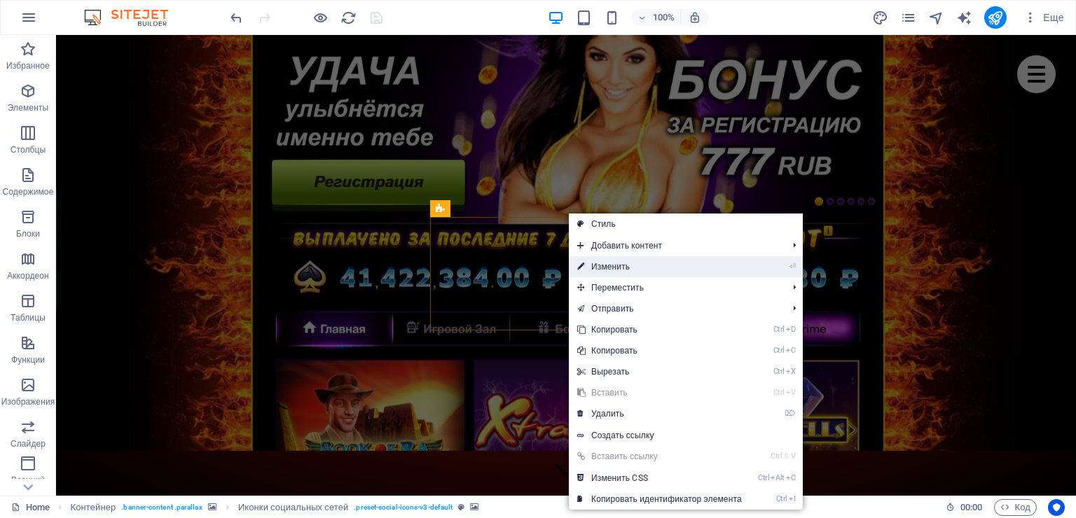
click at [595, 267] on link "⏎ Изменить" at bounding box center [659, 266] width 181 height 21
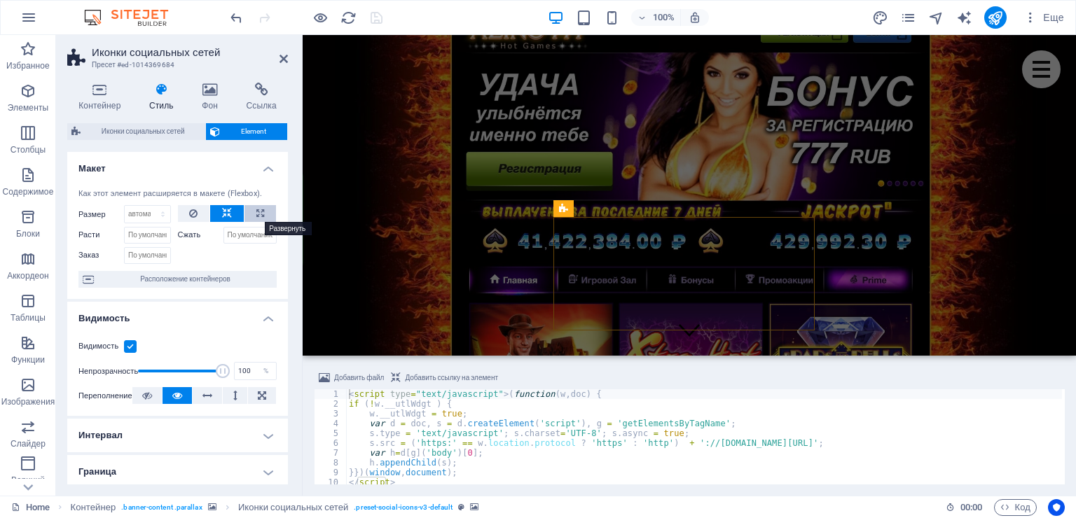
click at [256, 209] on icon at bounding box center [260, 213] width 8 height 17
type input "100"
select select "%"
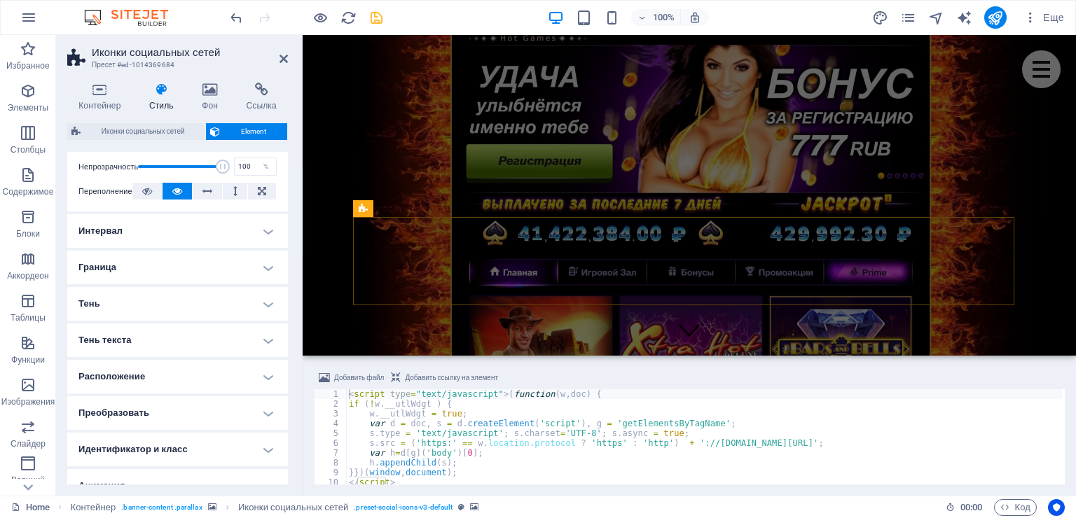
scroll to position [210, 0]
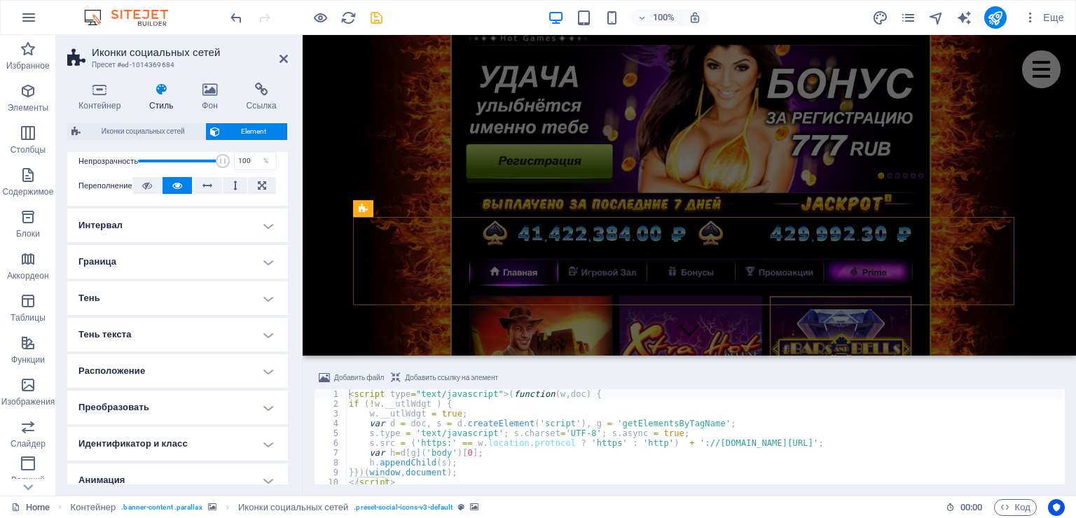
click at [188, 363] on h4 "Расположение" at bounding box center [177, 371] width 221 height 34
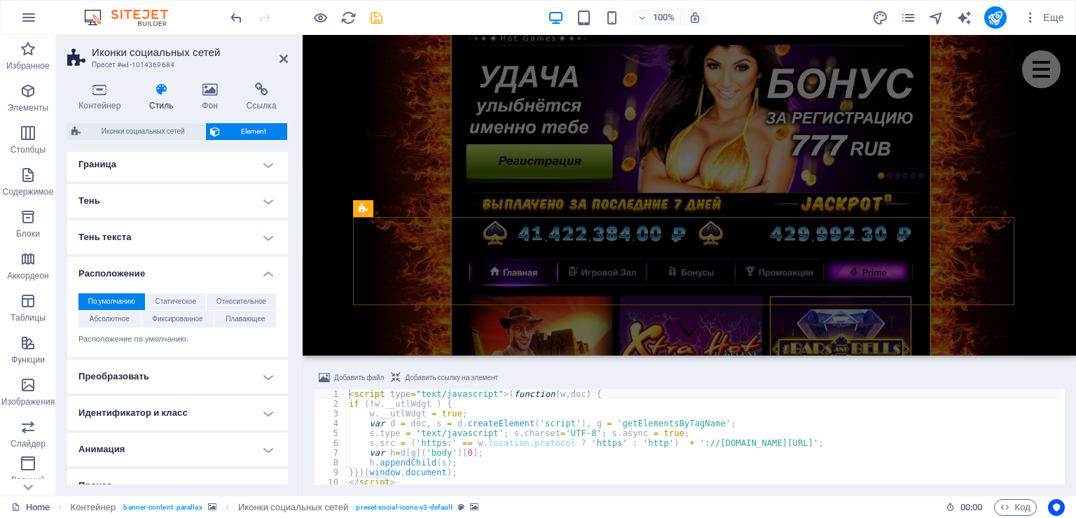
scroll to position [325, 0]
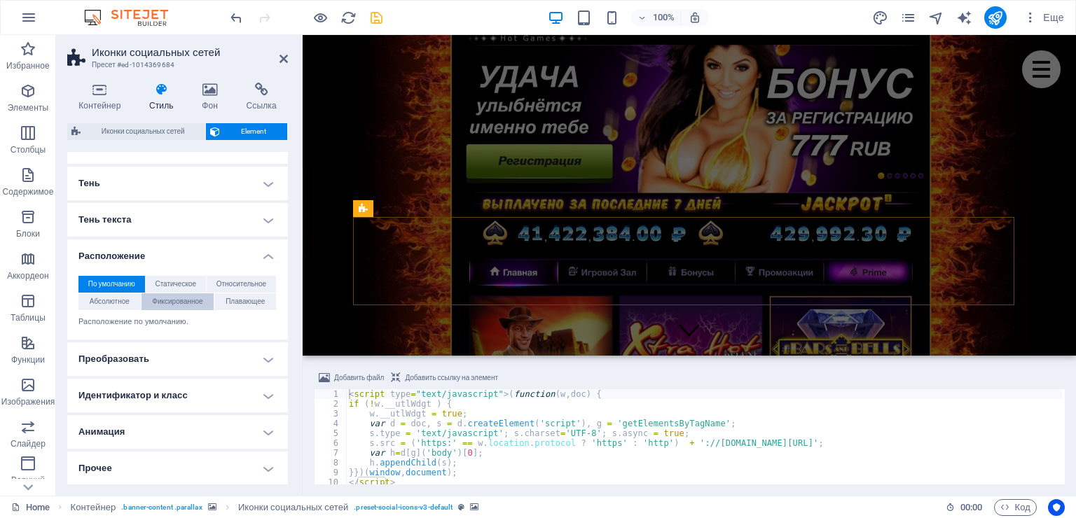
click at [175, 303] on span "Фиксированное" at bounding box center [177, 301] width 50 height 17
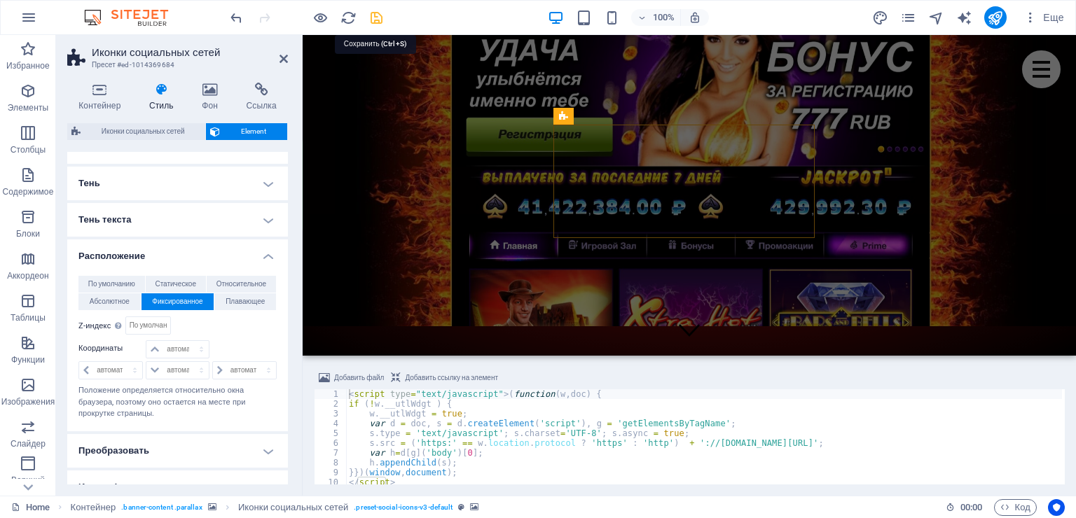
click at [377, 15] on icon "save" at bounding box center [376, 18] width 16 height 16
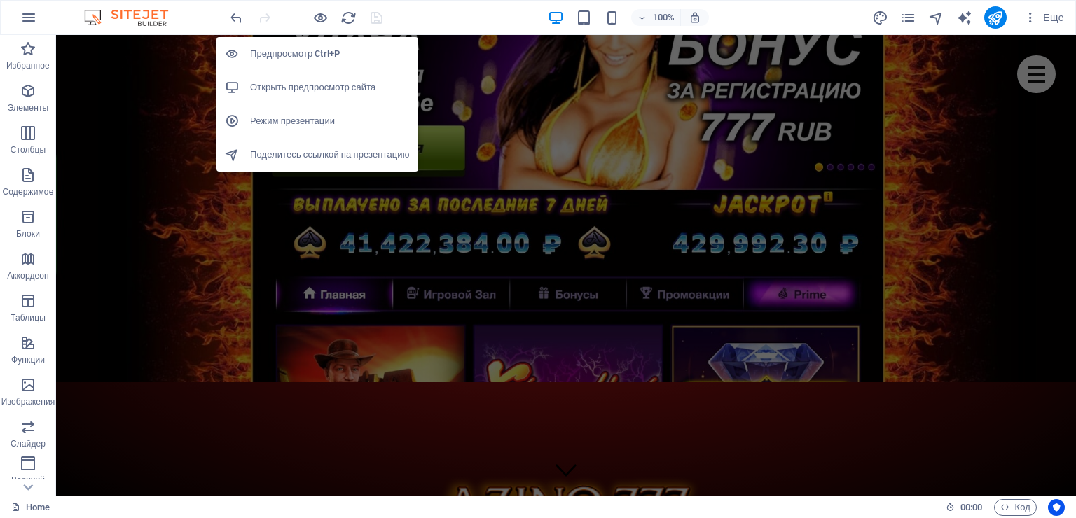
click at [319, 88] on h6 "Открыть предпросмотр сайта" at bounding box center [330, 87] width 160 height 17
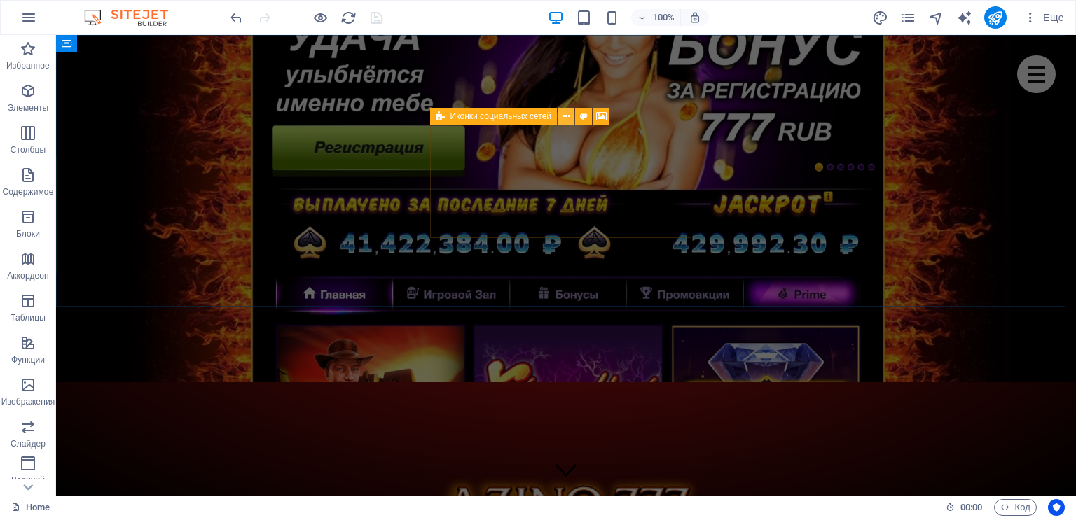
click at [563, 118] on icon at bounding box center [566, 116] width 8 height 15
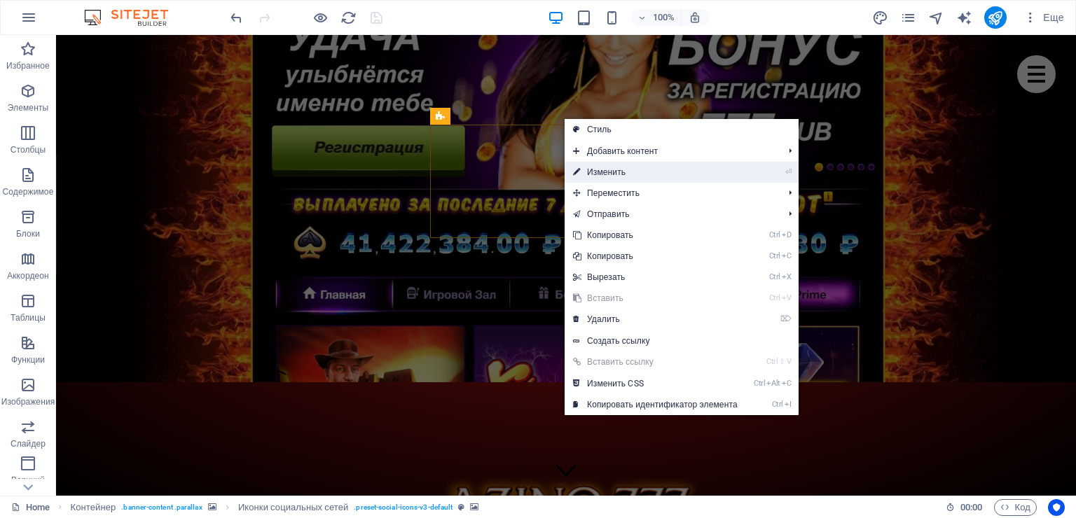
click at [583, 171] on link "⏎ Изменить" at bounding box center [654, 172] width 181 height 21
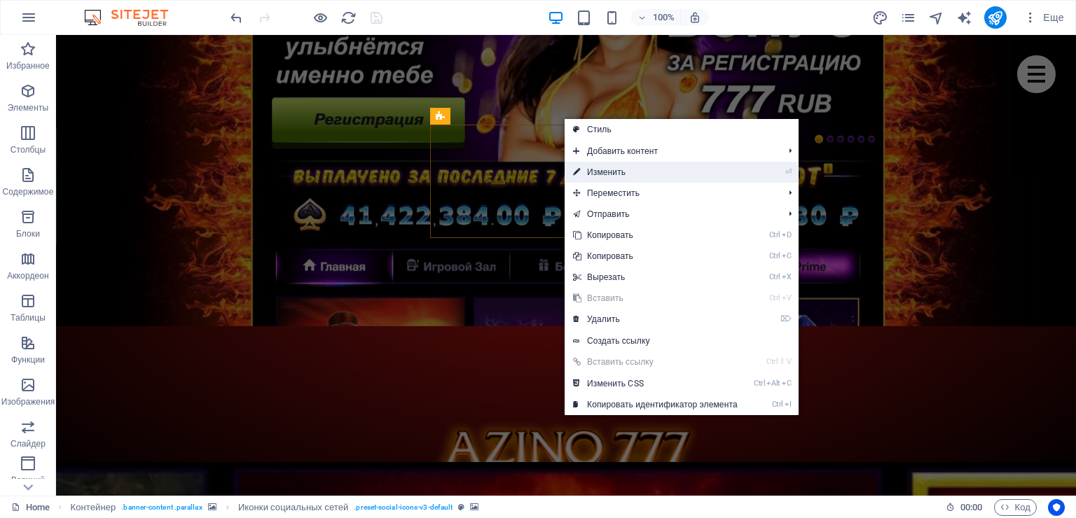
select select "%"
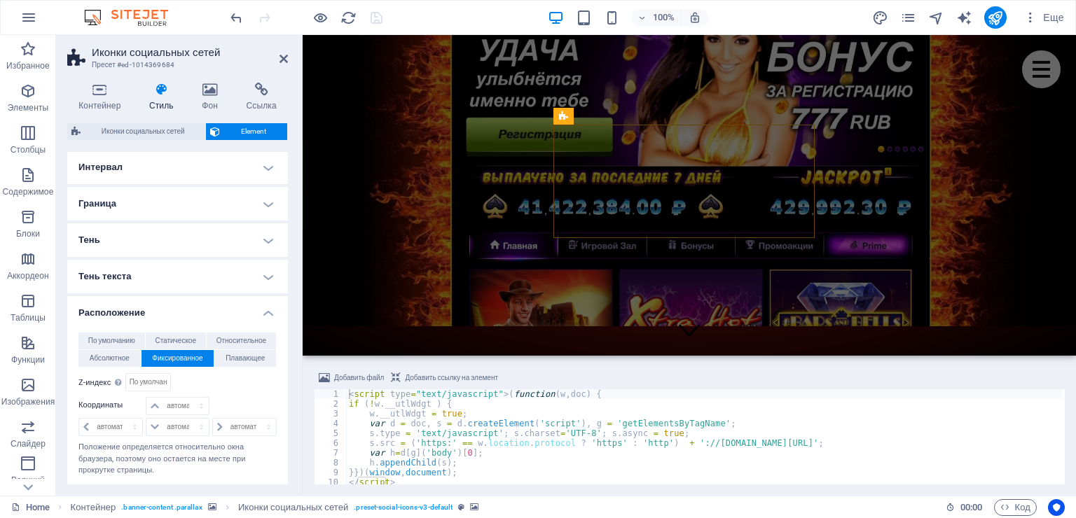
scroll to position [280, 0]
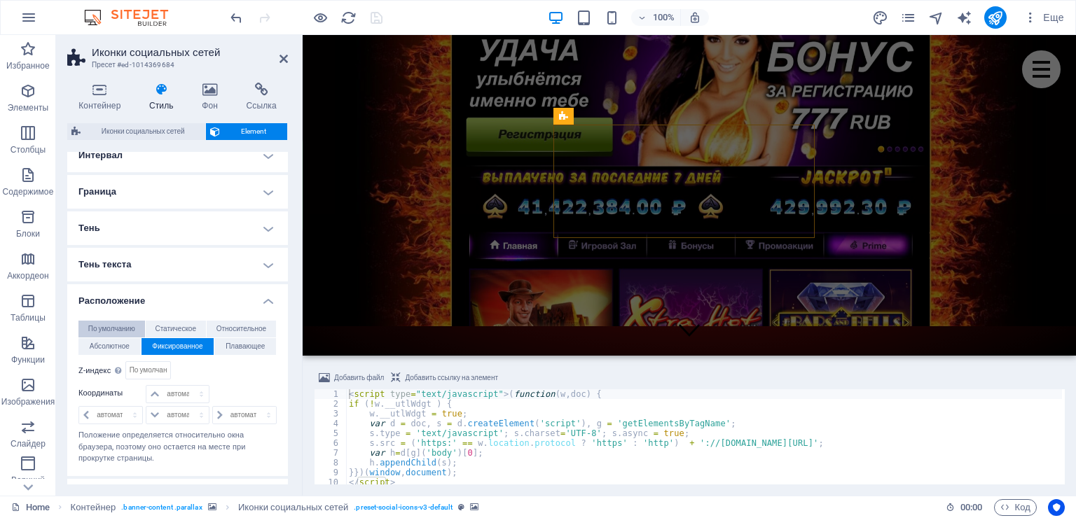
click at [124, 328] on span "По умолчанию" at bounding box center [111, 329] width 47 height 17
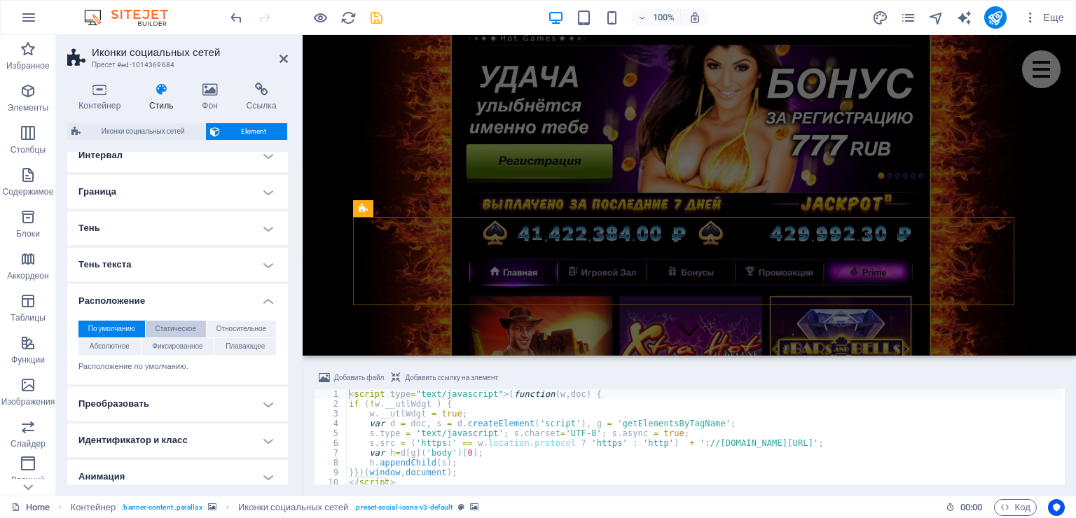
click at [163, 326] on span "Статическое" at bounding box center [175, 329] width 41 height 17
click at [130, 326] on span "По умолчанию" at bounding box center [111, 329] width 47 height 17
click at [378, 18] on icon "save" at bounding box center [376, 18] width 16 height 16
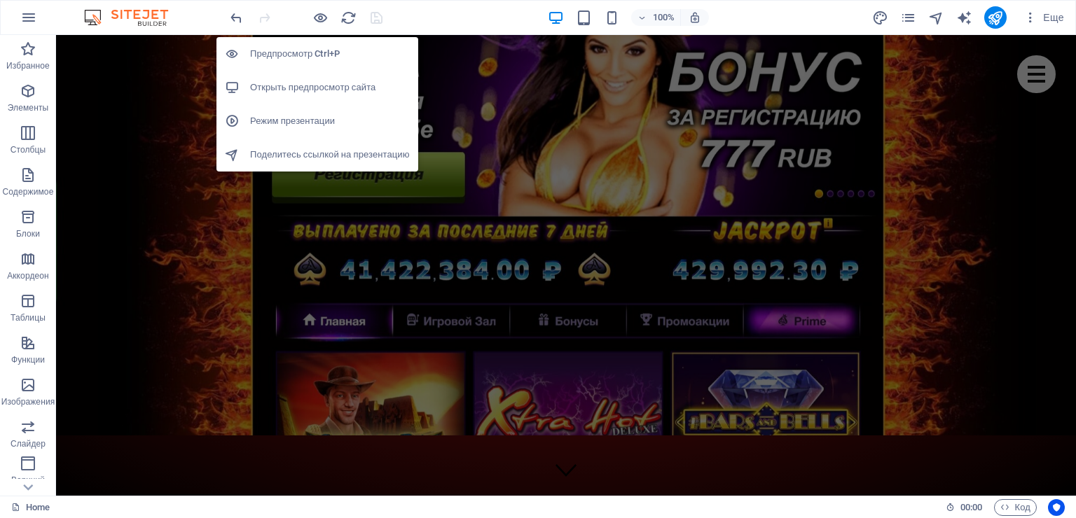
click at [305, 82] on h6 "Открыть предпросмотр сайта" at bounding box center [330, 87] width 160 height 17
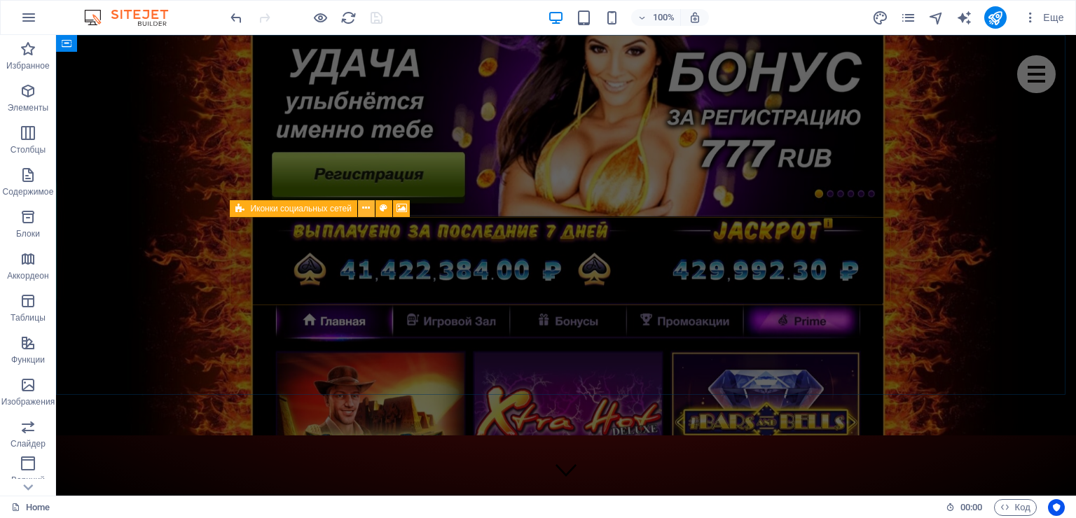
click at [366, 212] on icon at bounding box center [366, 208] width 8 height 15
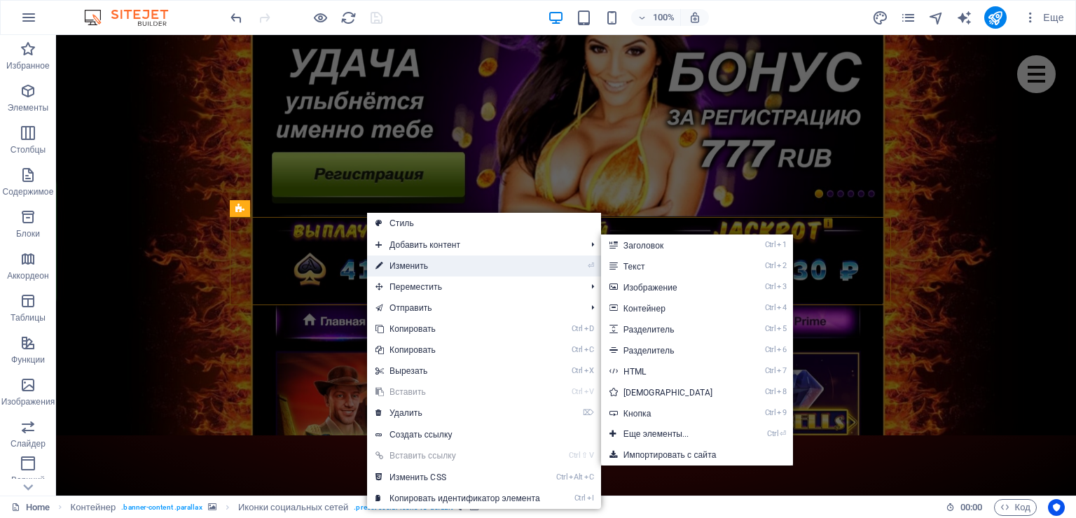
click at [391, 265] on link "⏎ Изменить" at bounding box center [457, 266] width 181 height 21
select select "%"
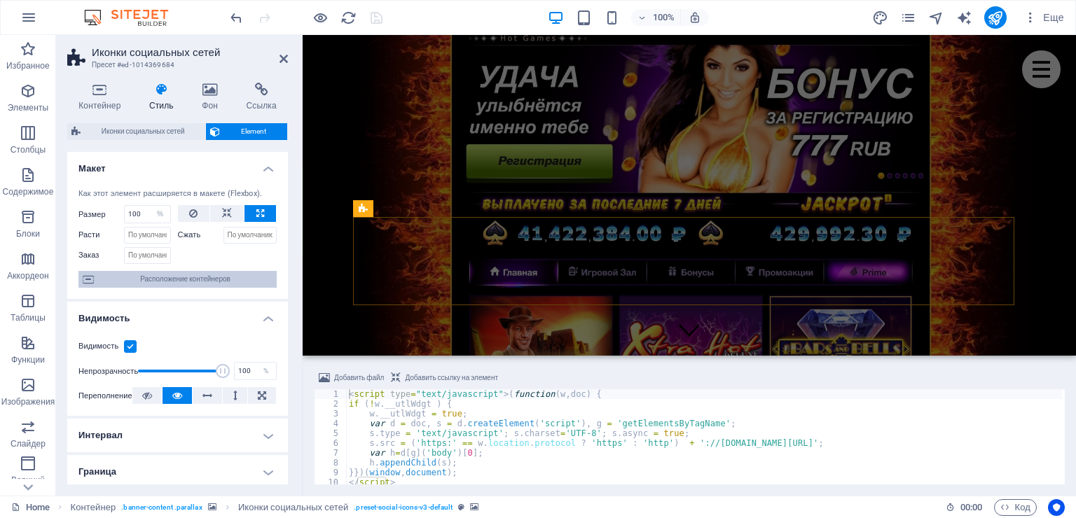
click at [194, 279] on span "Расположение контейнеров" at bounding box center [185, 279] width 174 height 17
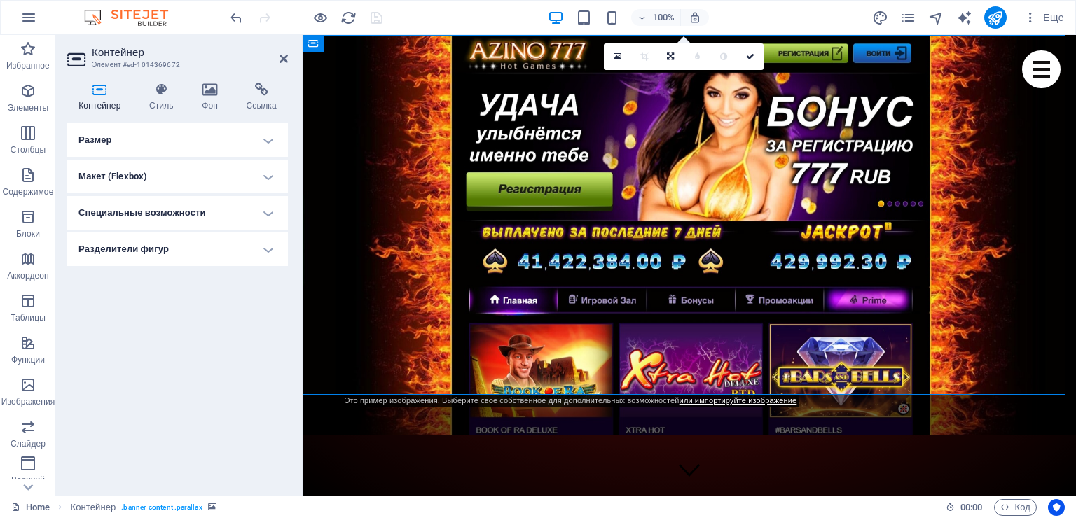
click at [195, 144] on h4 "Размер" at bounding box center [177, 140] width 221 height 34
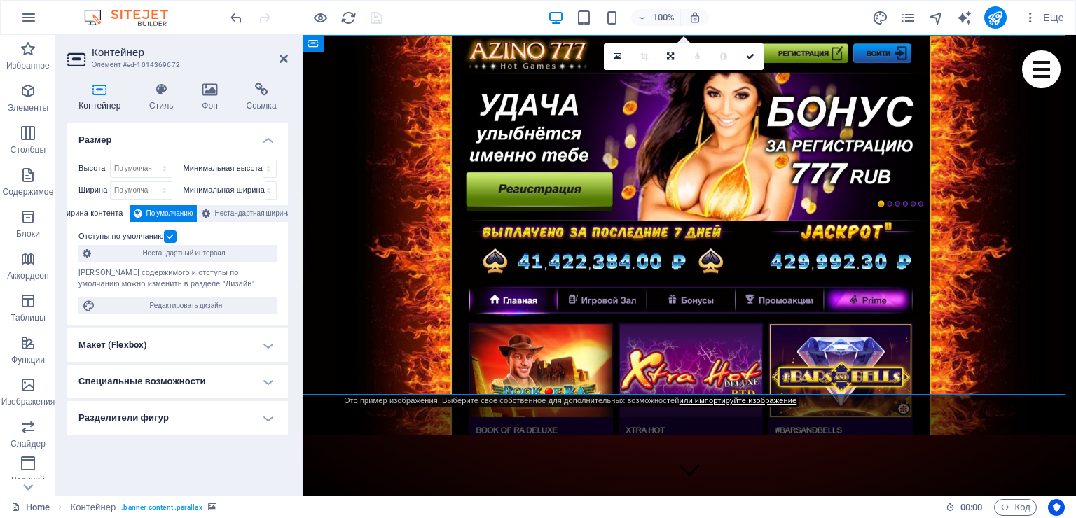
click at [195, 144] on h4 "Размер" at bounding box center [177, 135] width 221 height 25
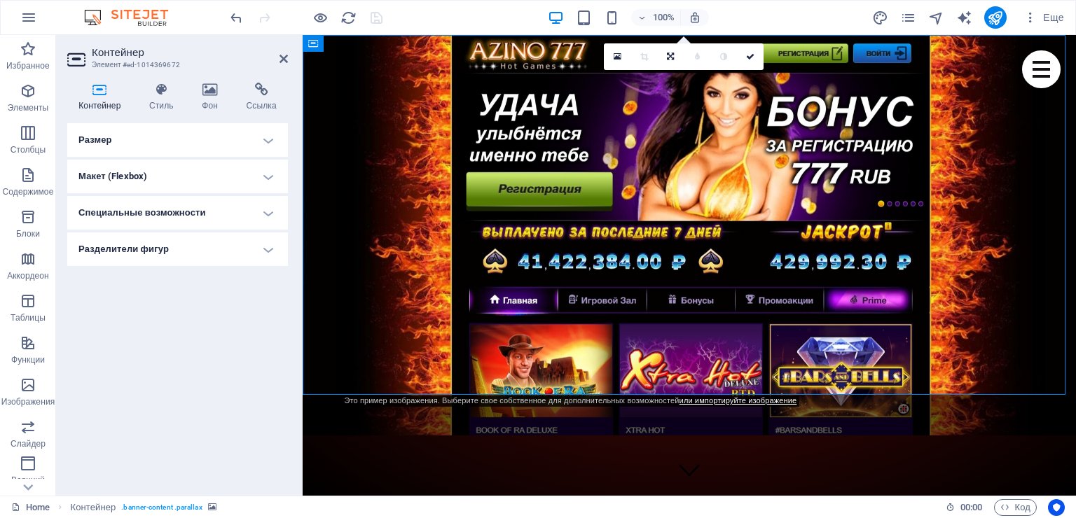
click at [188, 177] on h4 "Макет (Flexbox)" at bounding box center [177, 177] width 221 height 34
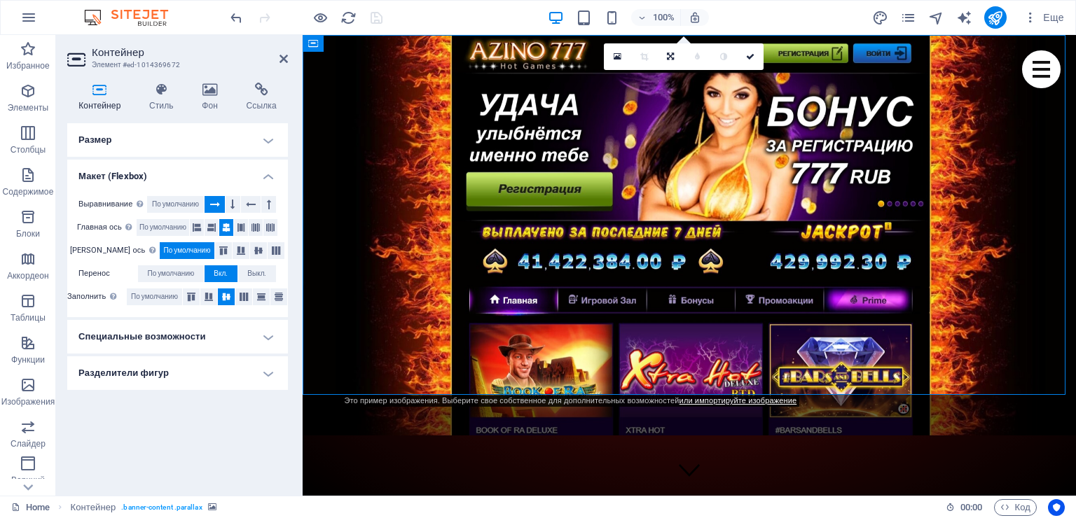
click at [204, 335] on h4 "Специальные возможности" at bounding box center [177, 337] width 221 height 34
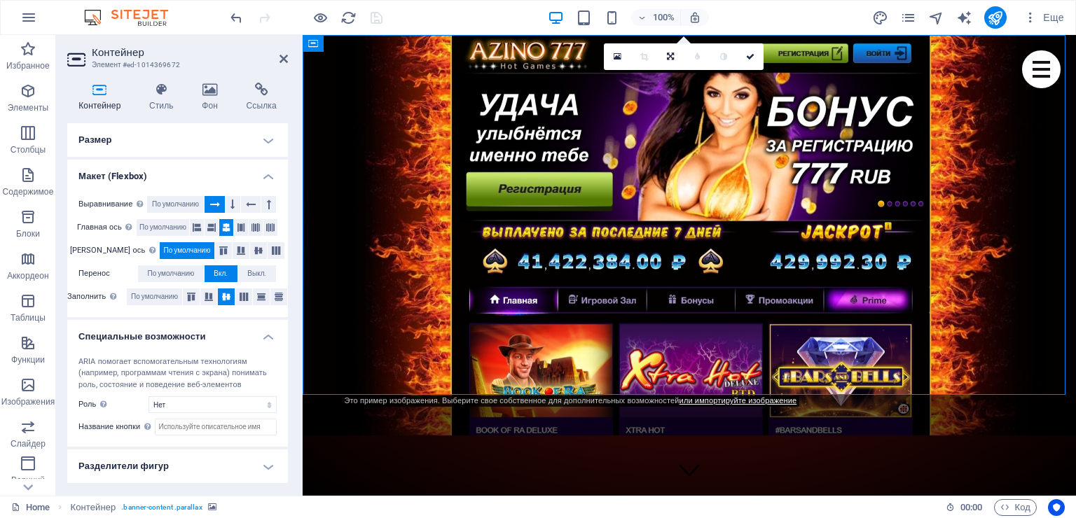
click at [181, 458] on h4 "Разделители фигур" at bounding box center [177, 467] width 221 height 34
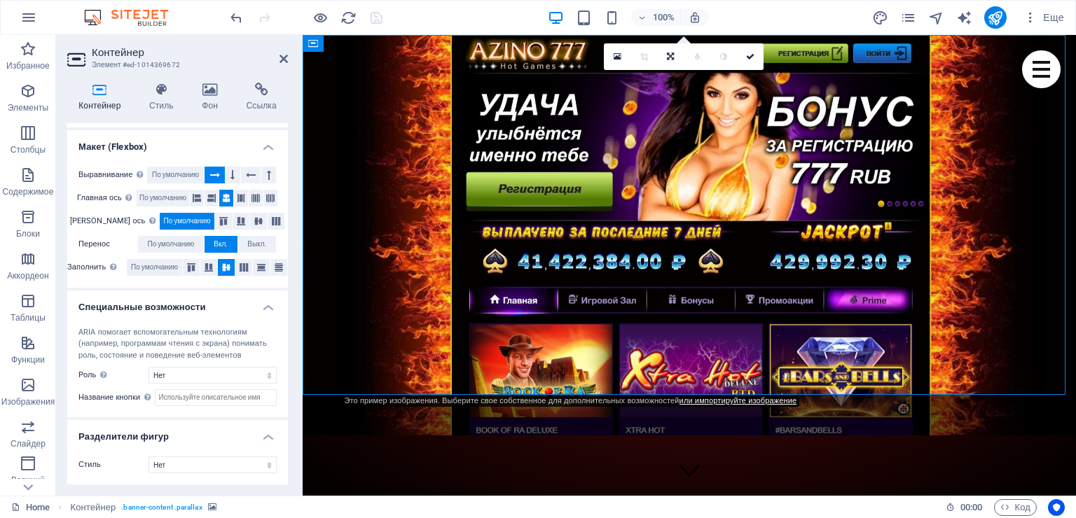
scroll to position [0, 0]
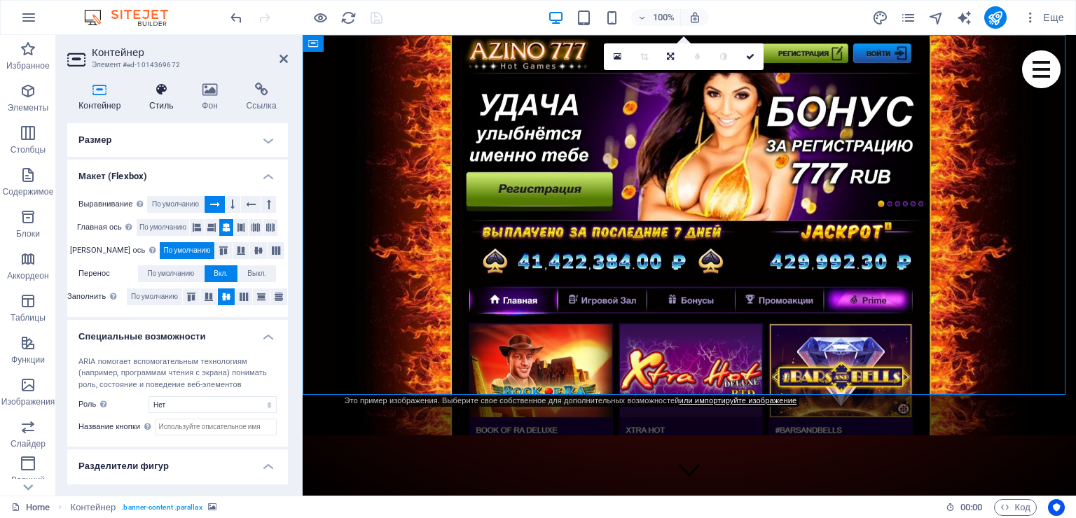
click at [150, 95] on icon at bounding box center [161, 90] width 47 height 14
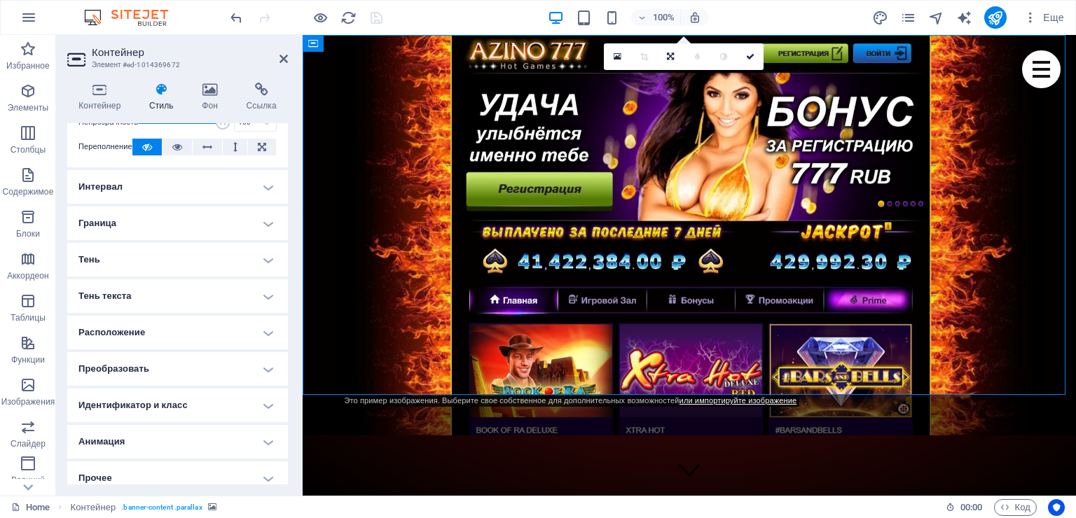
scroll to position [80, 0]
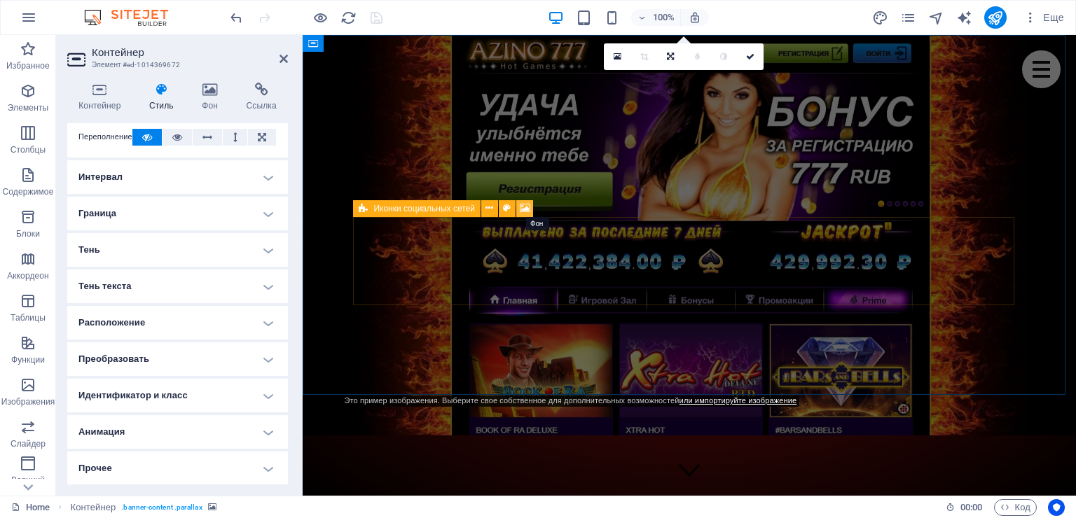
click at [525, 205] on icon at bounding box center [525, 208] width 11 height 15
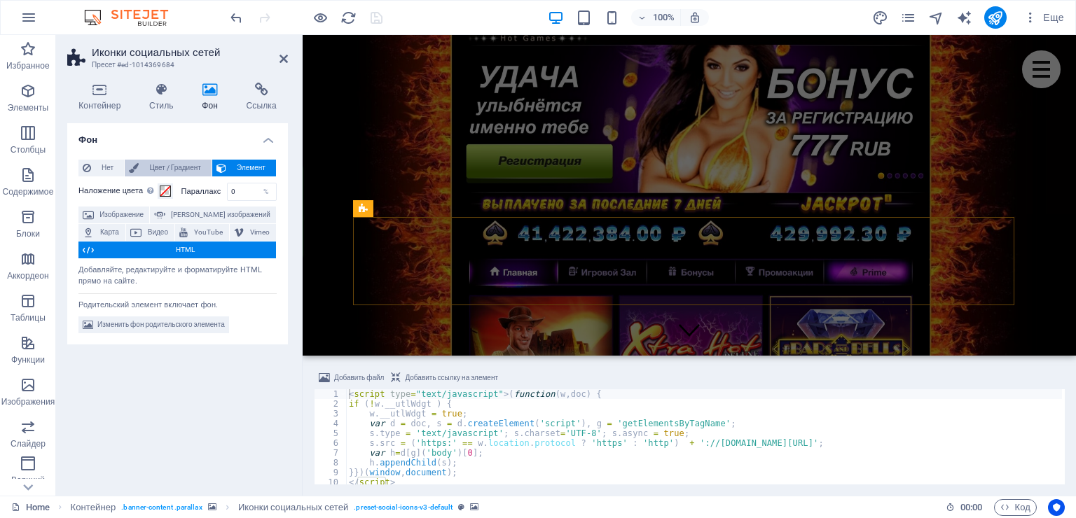
click at [167, 168] on span "Цвет / Градиент" at bounding box center [175, 168] width 64 height 17
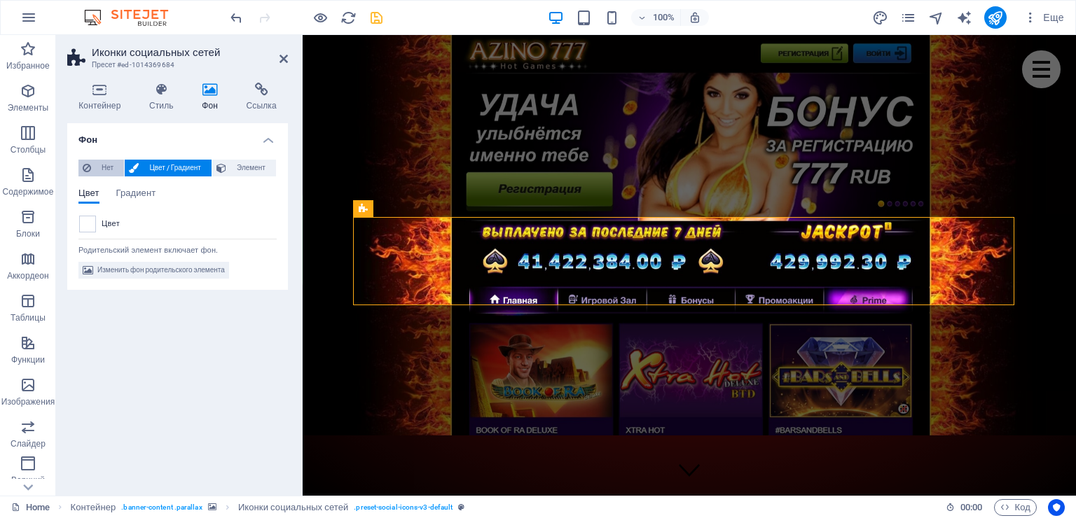
click at [97, 164] on span "Нет" at bounding box center [107, 168] width 25 height 17
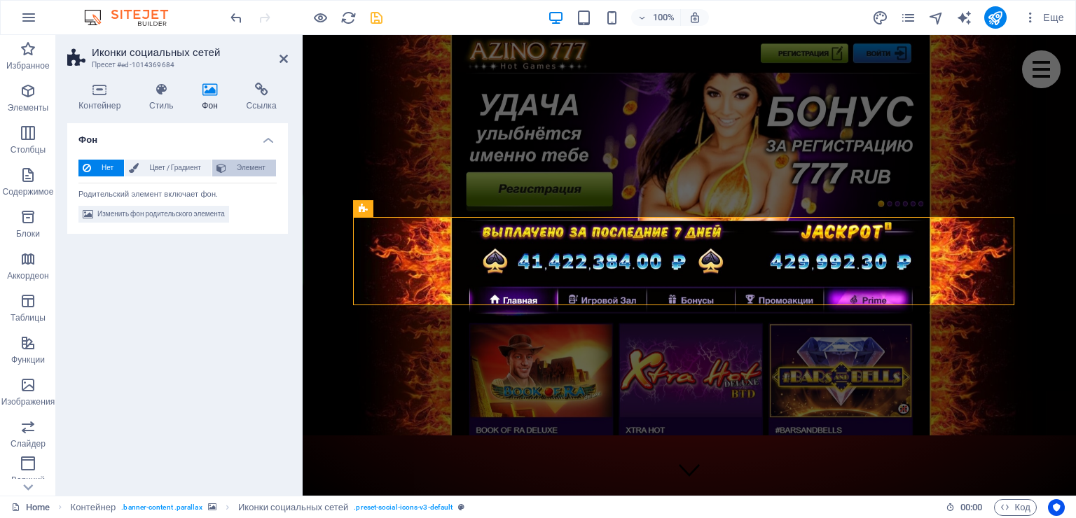
click at [252, 165] on span "Элемент" at bounding box center [250, 168] width 41 height 17
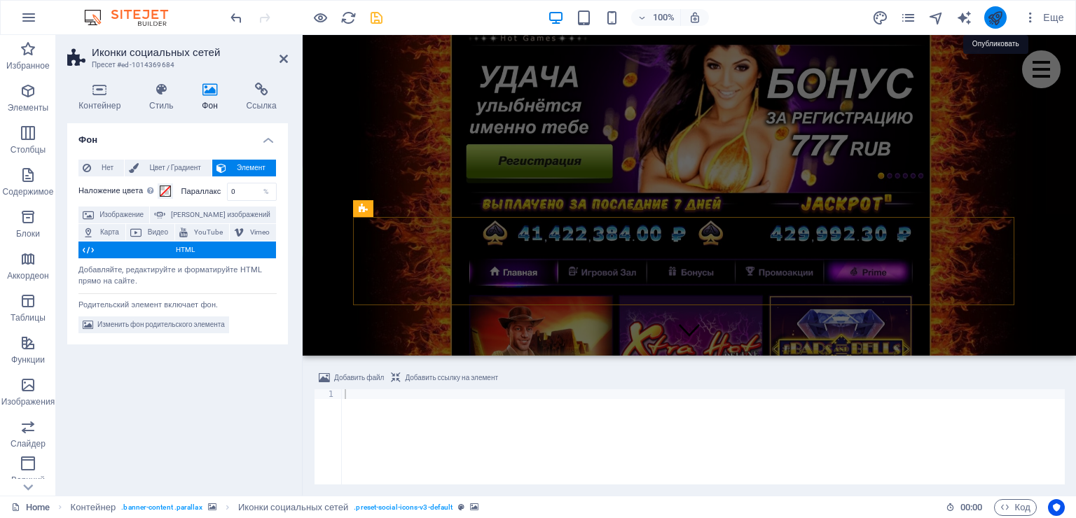
click at [994, 17] on icon "publish" at bounding box center [995, 18] width 16 height 16
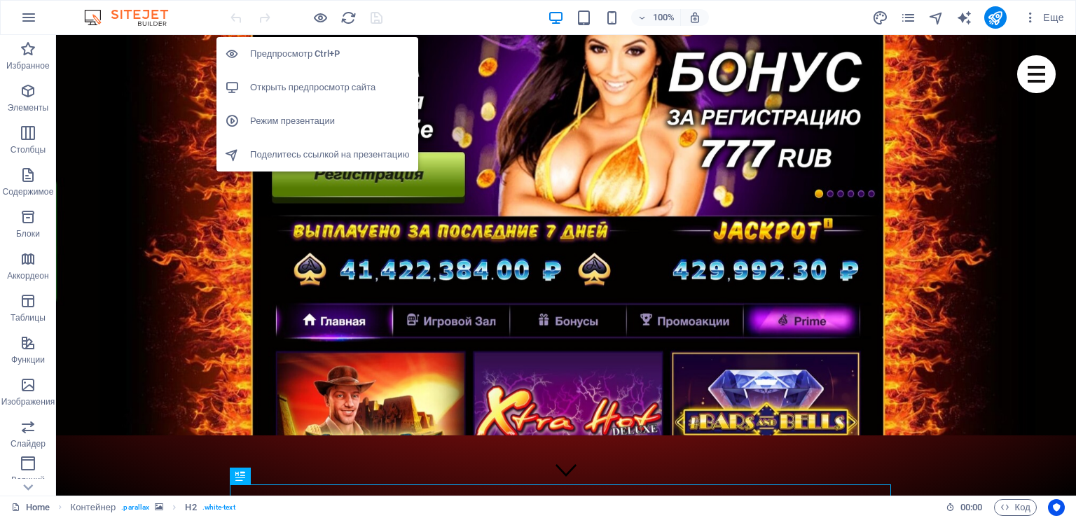
click at [312, 81] on h6 "Открыть предпросмотр сайта" at bounding box center [330, 87] width 160 height 17
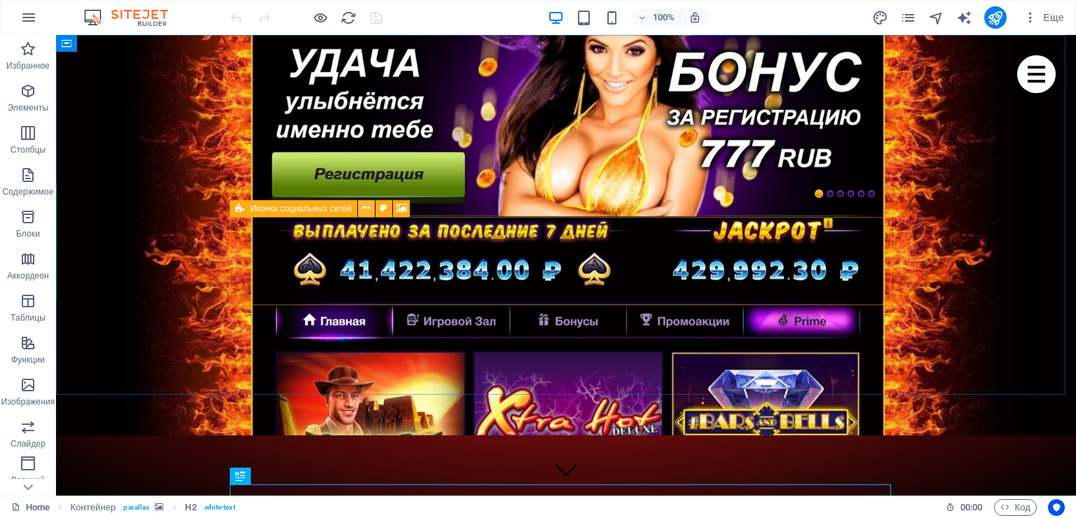
click at [368, 212] on icon at bounding box center [366, 208] width 8 height 15
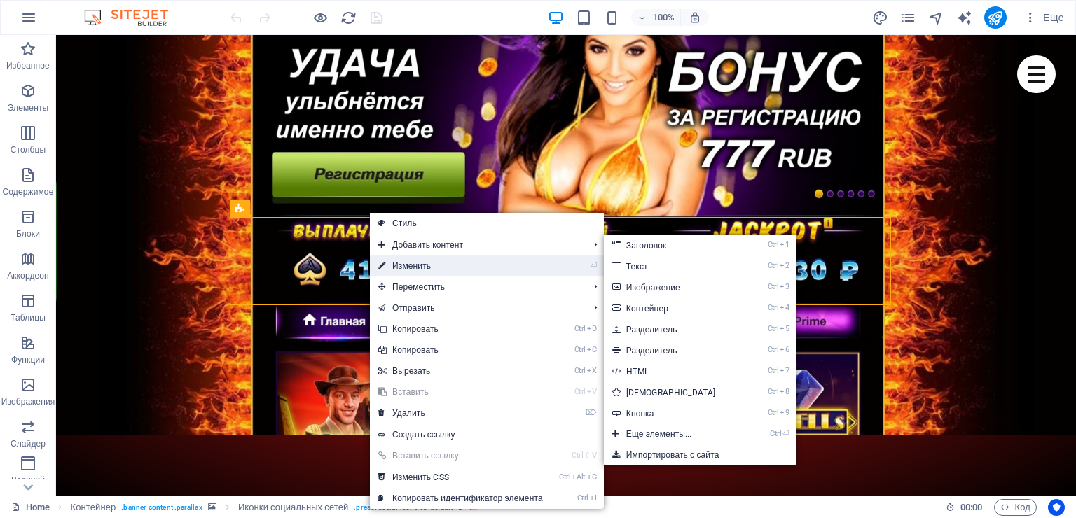
click at [394, 266] on link "⏎ Изменить" at bounding box center [460, 266] width 181 height 21
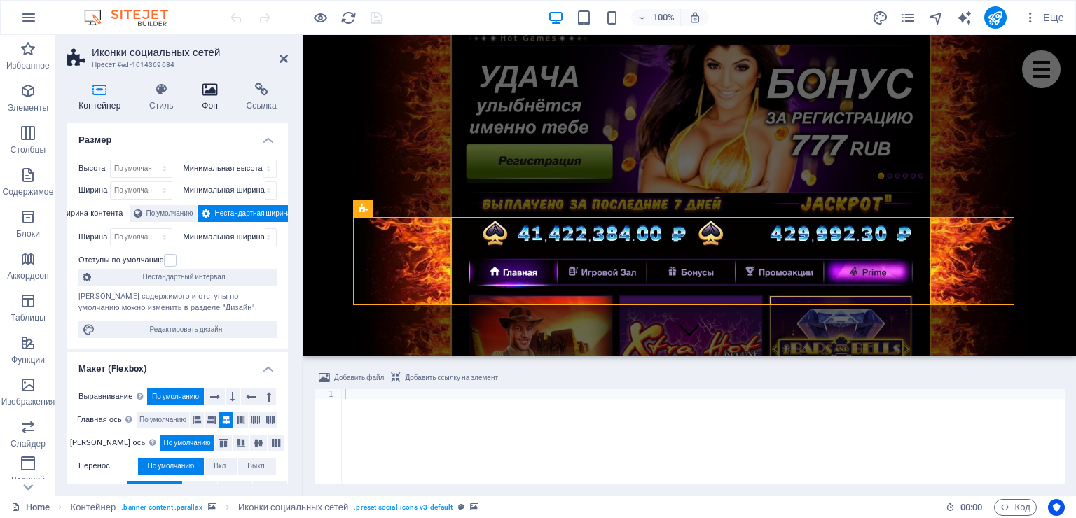
click at [208, 97] on h4 "Фон" at bounding box center [212, 97] width 44 height 29
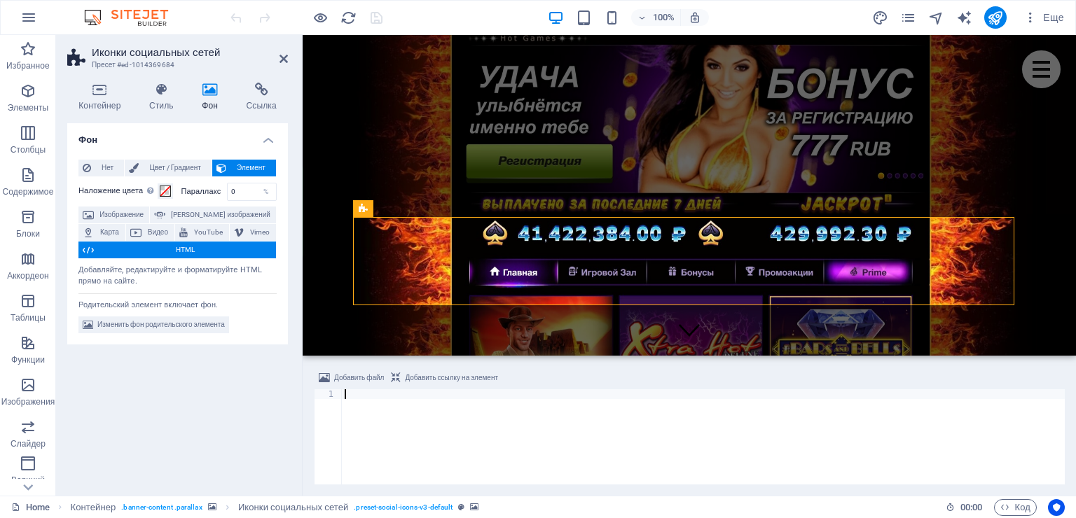
paste textarea
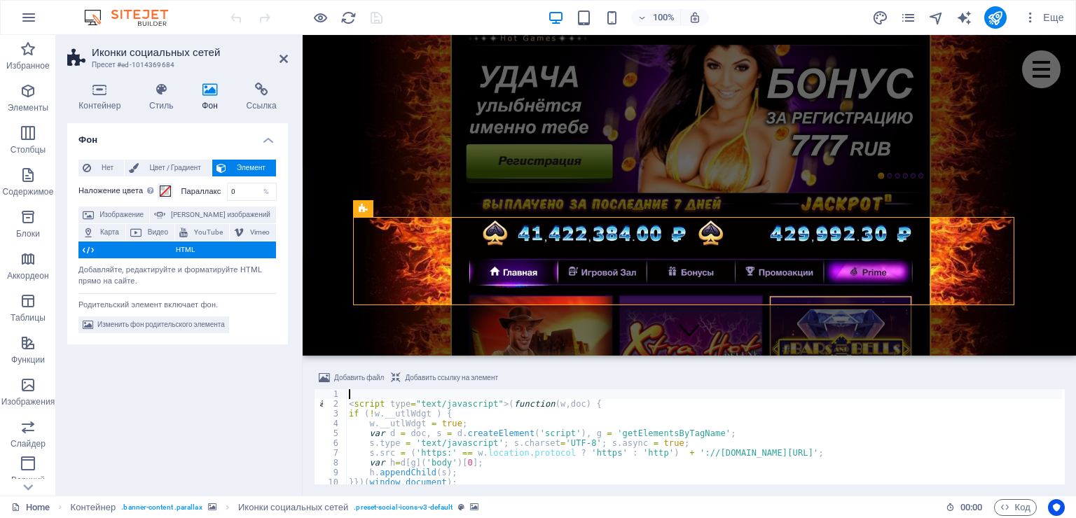
type textarea "<script type="text/javascript">(function(w,doc) {"
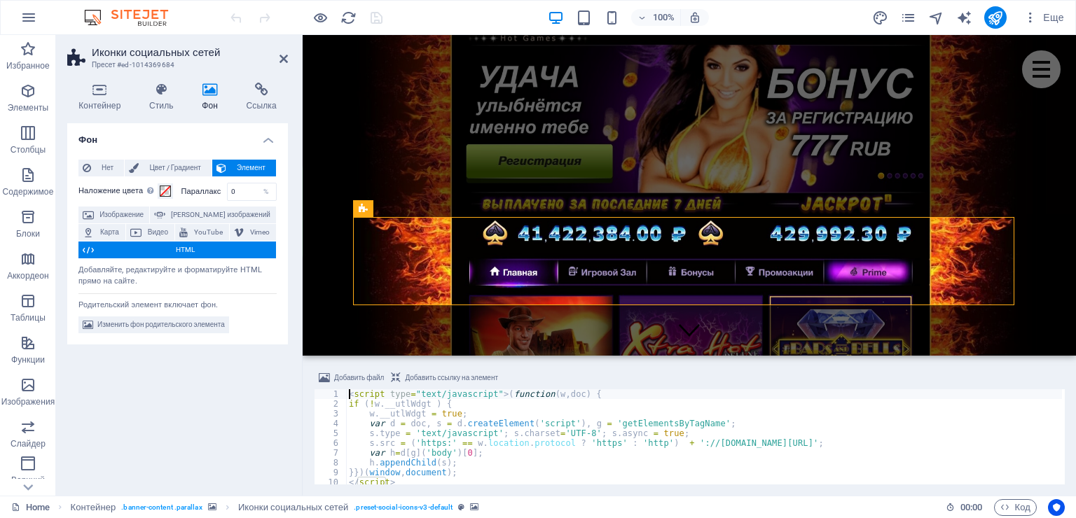
click at [218, 423] on div "Фон Нет Цвет / Градиент Элемент Растянуть фон на всю ширину Наложение цвета Пом…" at bounding box center [177, 303] width 221 height 361
click at [380, 12] on icon "save" at bounding box center [376, 18] width 16 height 16
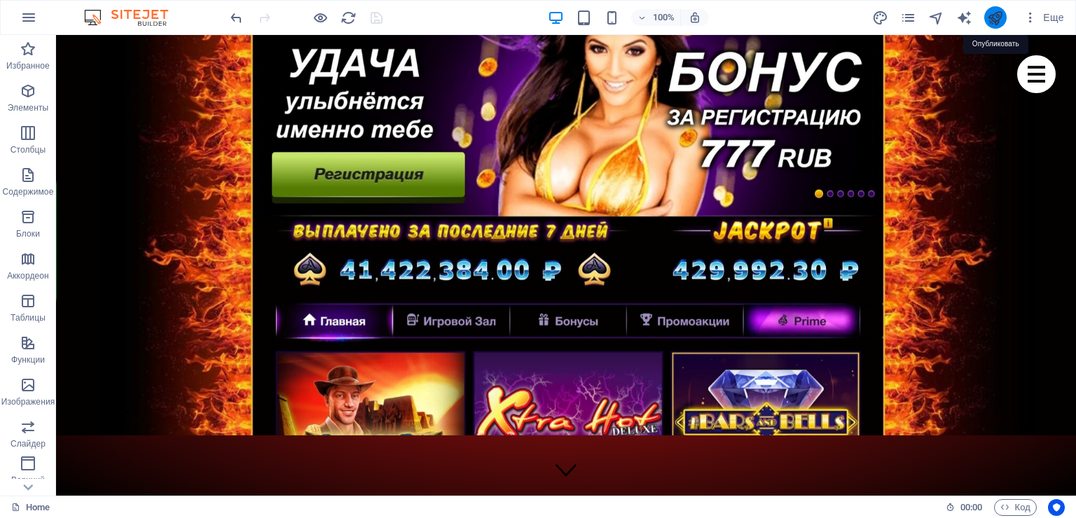
click at [1003, 17] on icon "publish" at bounding box center [995, 18] width 16 height 16
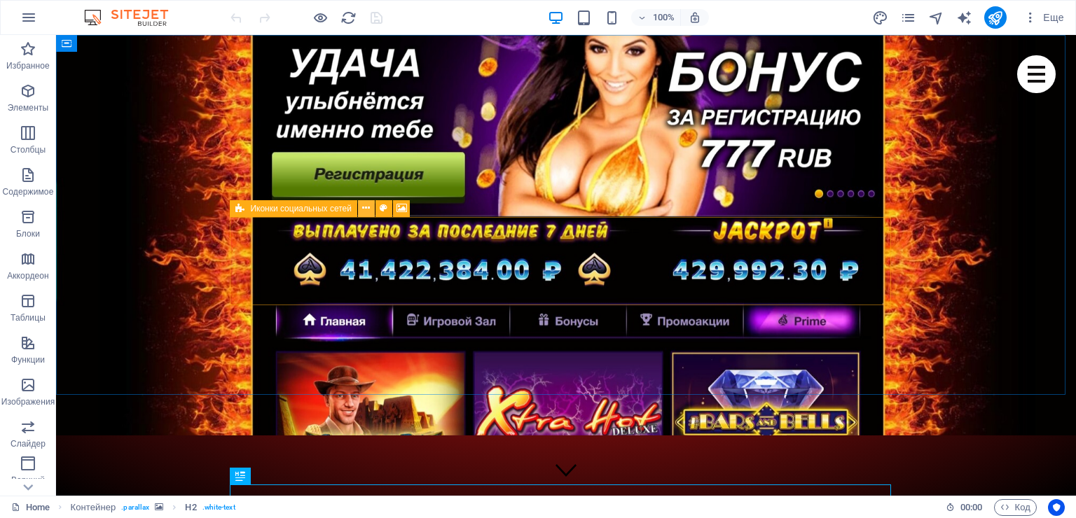
click at [369, 209] on icon at bounding box center [366, 208] width 8 height 15
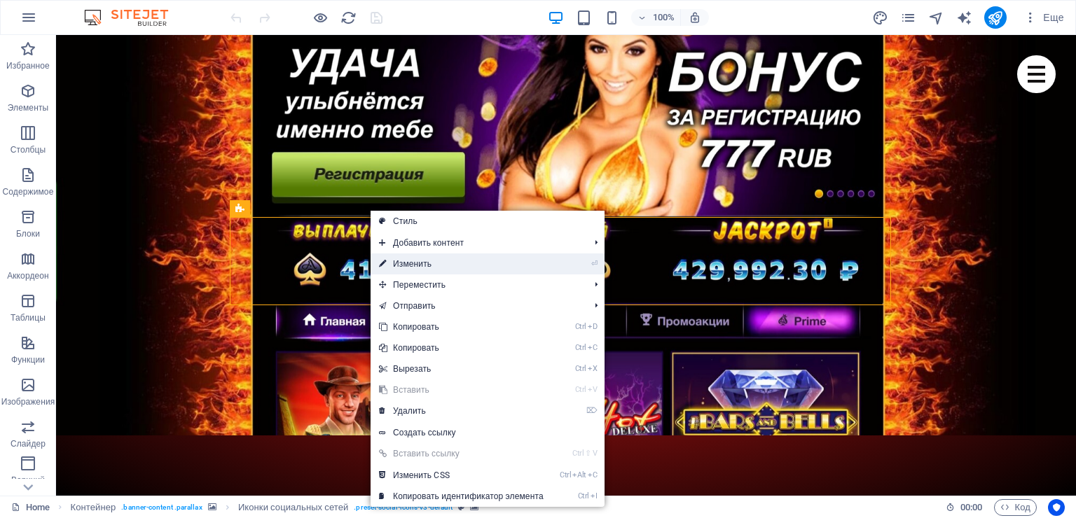
click at [402, 266] on link "⏎ Изменить" at bounding box center [460, 264] width 181 height 21
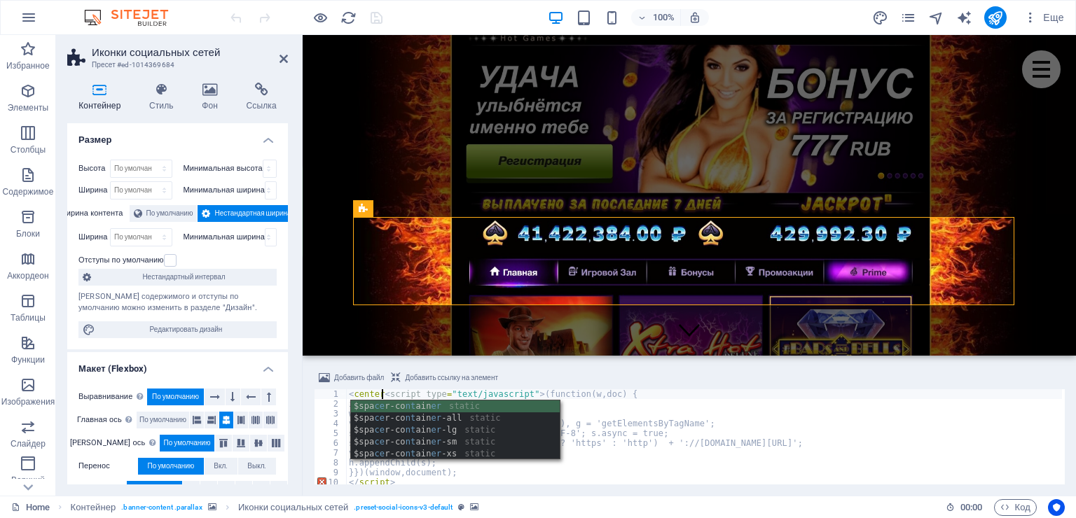
scroll to position [0, 3]
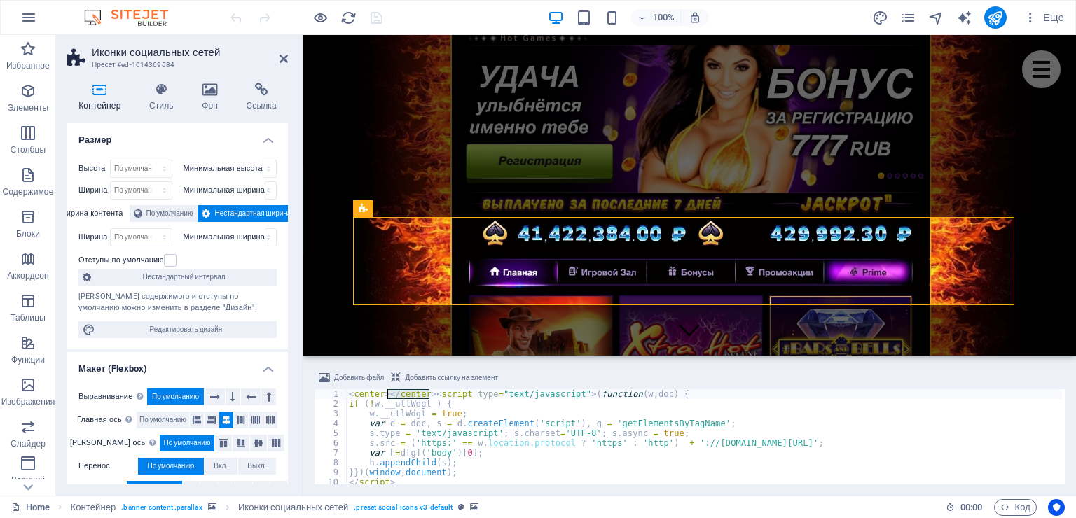
drag, startPoint x: 427, startPoint y: 392, endPoint x: 388, endPoint y: 393, distance: 39.2
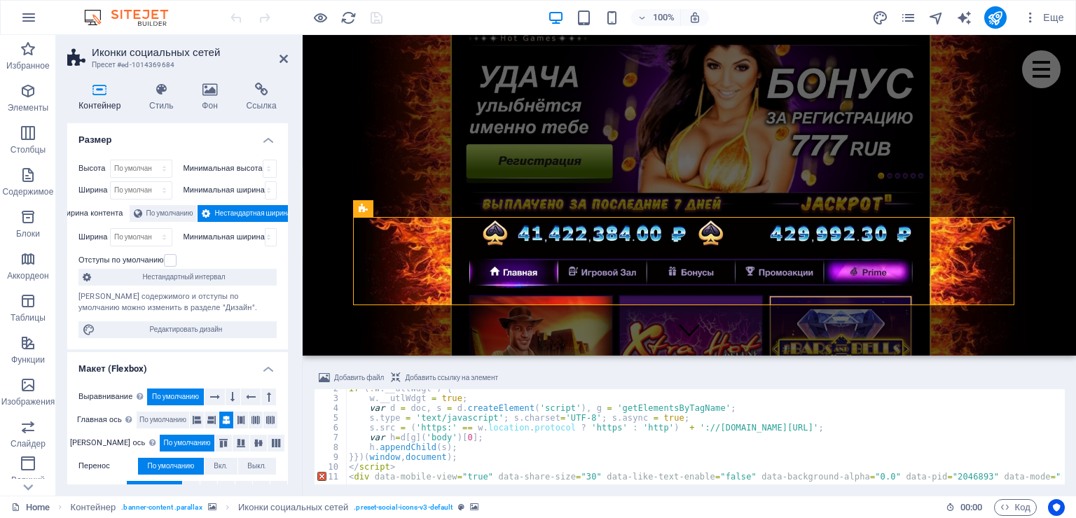
scroll to position [15, 0]
paste textarea "</center>"
type textarea "</script></center>"
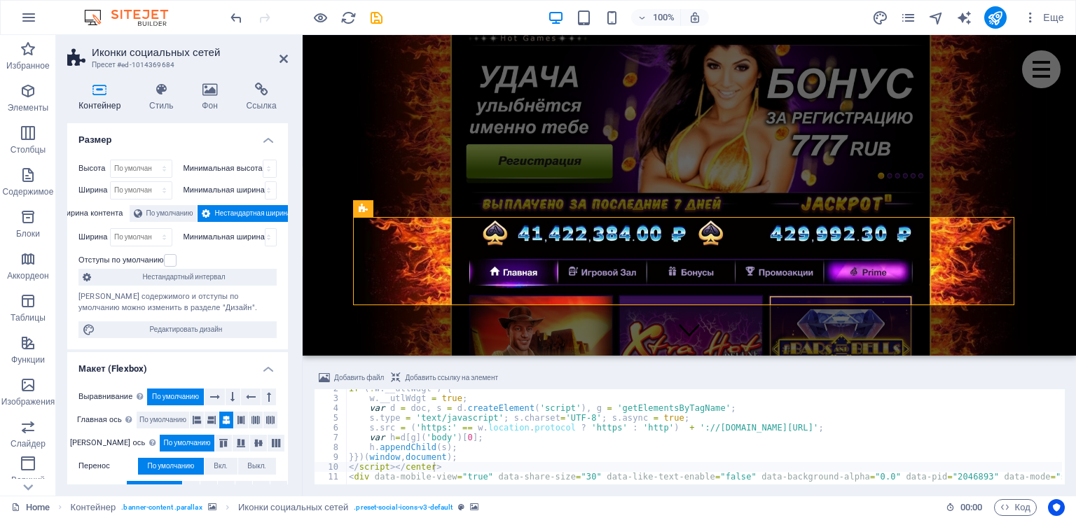
click at [295, 382] on div "Контейнер Стиль Фон Ссылка Размер Высота По умолчанию px rem % vh vw Минимальна…" at bounding box center [177, 283] width 243 height 424
click at [377, 18] on icon "save" at bounding box center [376, 18] width 16 height 16
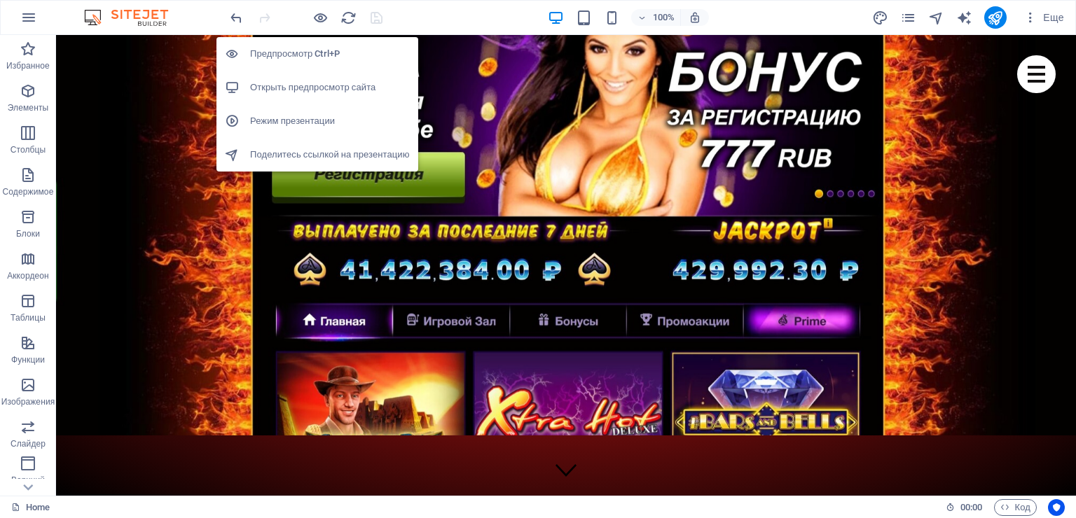
click at [308, 85] on h6 "Открыть предпросмотр сайта" at bounding box center [330, 87] width 160 height 17
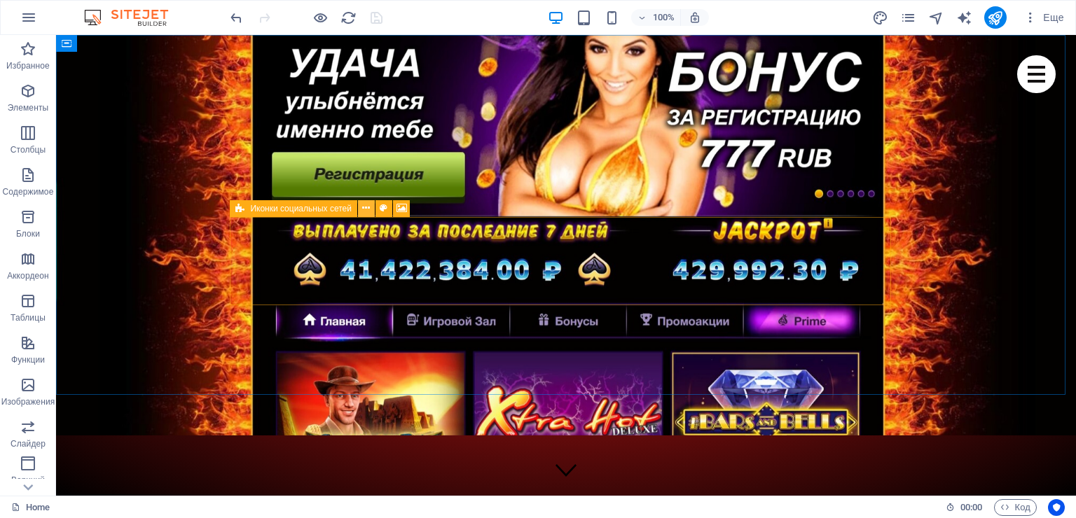
click at [366, 211] on icon at bounding box center [366, 208] width 8 height 15
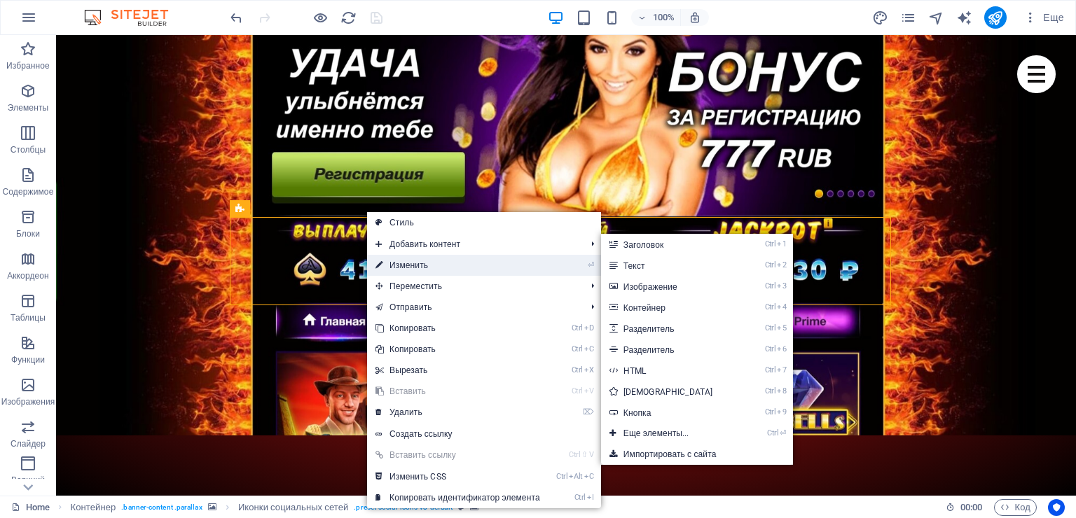
click at [395, 263] on link "⏎ Изменить" at bounding box center [457, 265] width 181 height 21
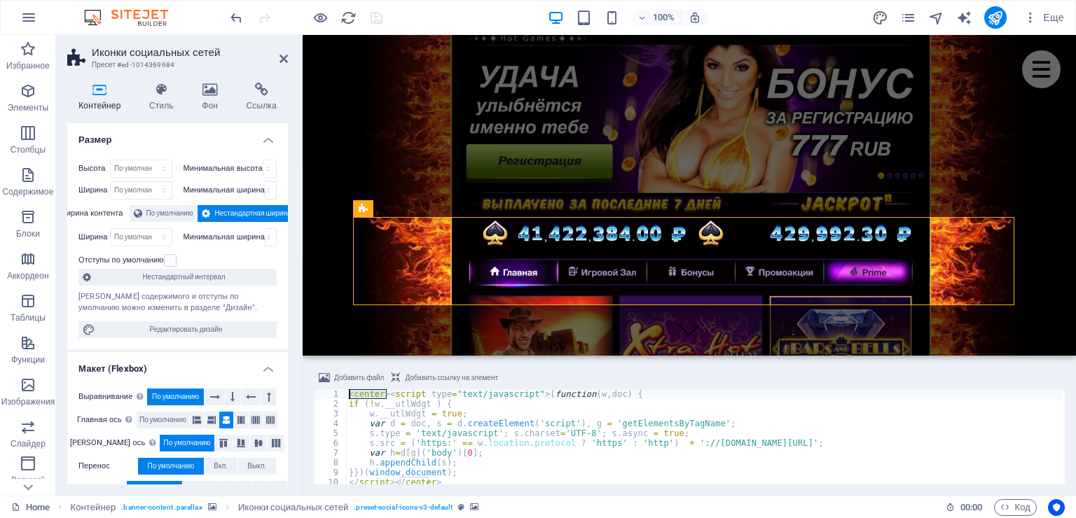
drag, startPoint x: 386, startPoint y: 393, endPoint x: 349, endPoint y: 396, distance: 37.3
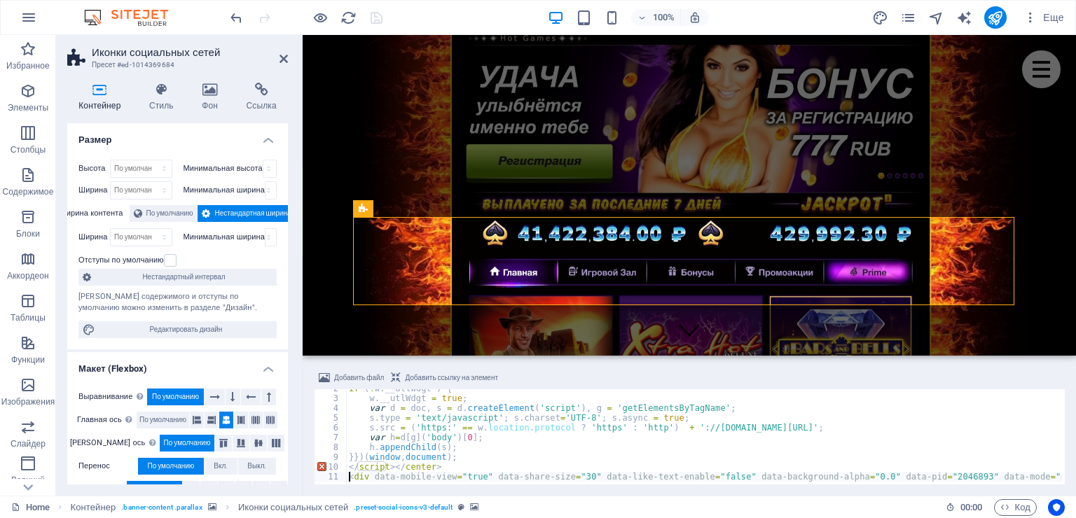
paste textarea "center><div data-mobile-view="true" data-share-size="30" data-like-text-enable=…"
drag, startPoint x: 391, startPoint y: 468, endPoint x: 434, endPoint y: 466, distance: 42.7
type textarea "</script>"
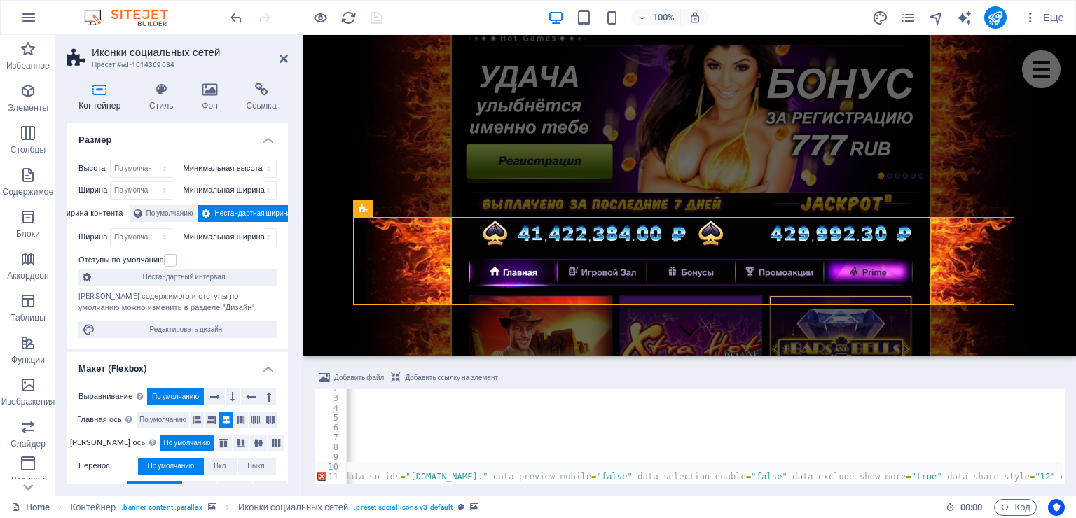
scroll to position [0, 2881]
click at [294, 385] on div "Контейнер Стиль Фон Ссылка Размер Высота По умолчанию px rem % vh vw Минимальна…" at bounding box center [177, 283] width 243 height 424
click at [377, 17] on icon "save" at bounding box center [376, 18] width 16 height 16
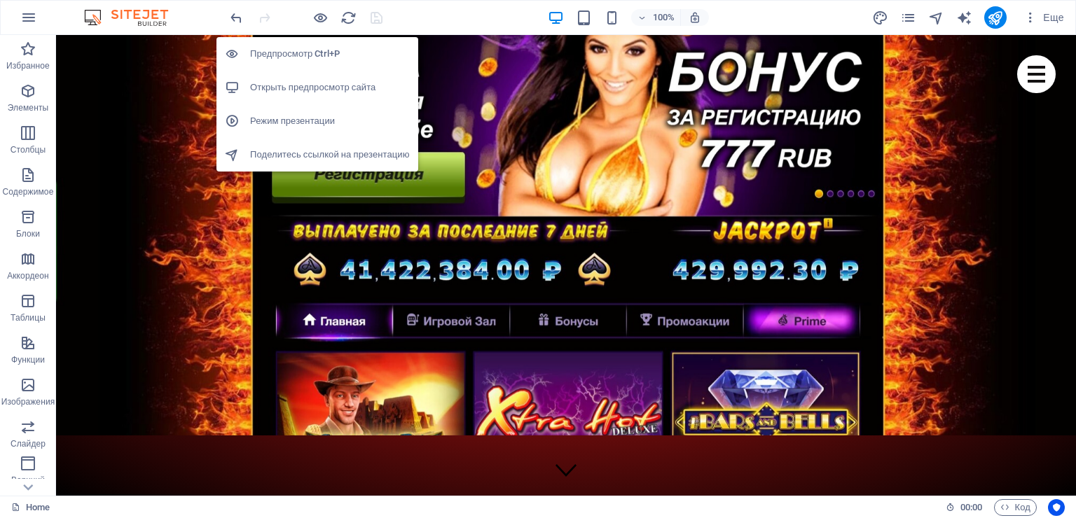
click at [296, 88] on h6 "Открыть предпросмотр сайта" at bounding box center [330, 87] width 160 height 17
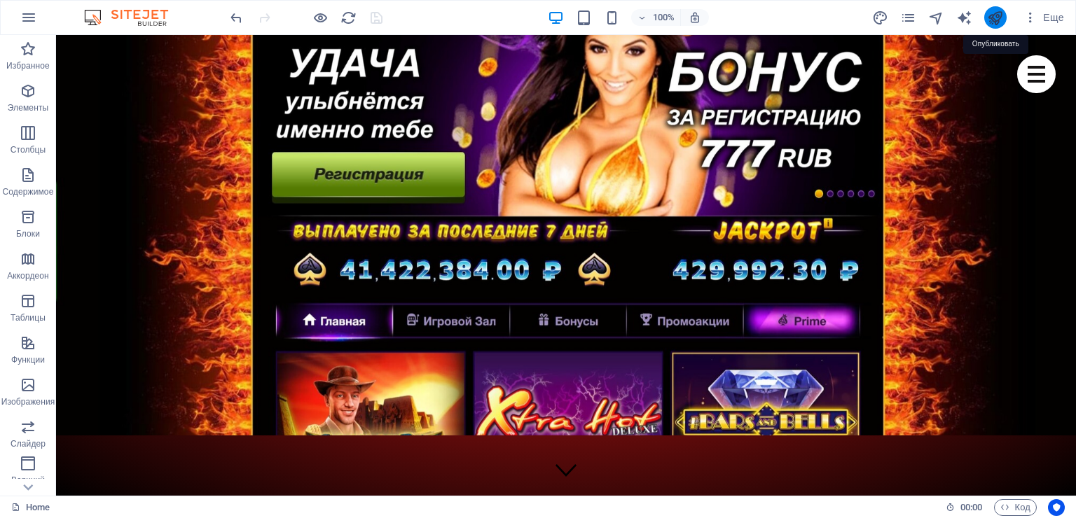
click at [994, 16] on icon "publish" at bounding box center [995, 18] width 16 height 16
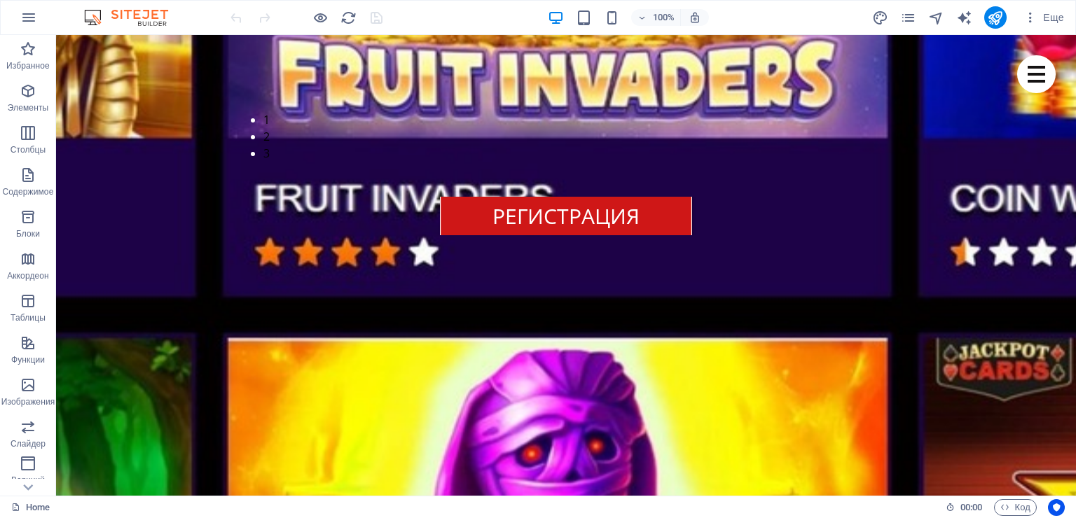
scroll to position [3768, 0]
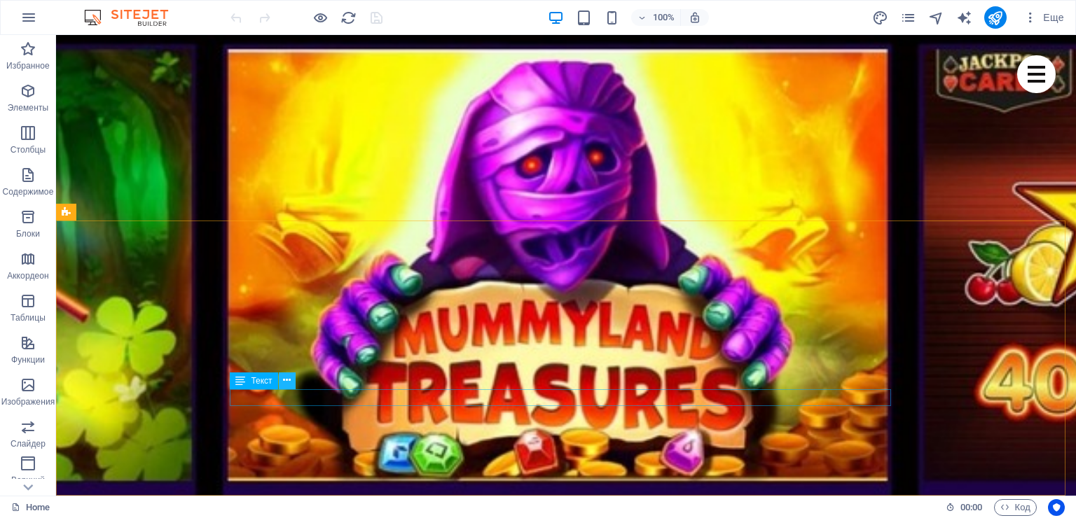
click at [290, 384] on icon at bounding box center [287, 380] width 8 height 15
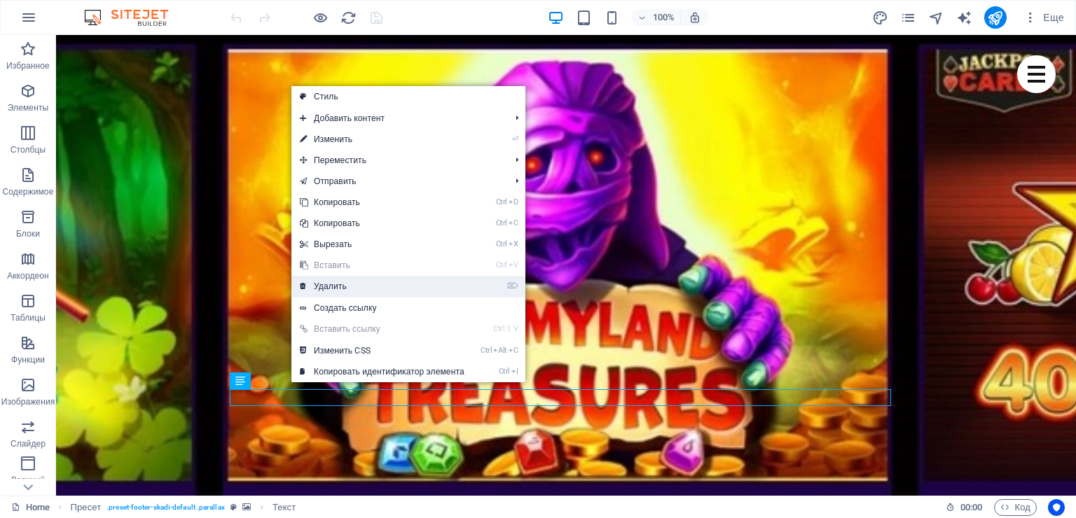
click at [344, 290] on link "⌦ Удалить" at bounding box center [381, 286] width 181 height 21
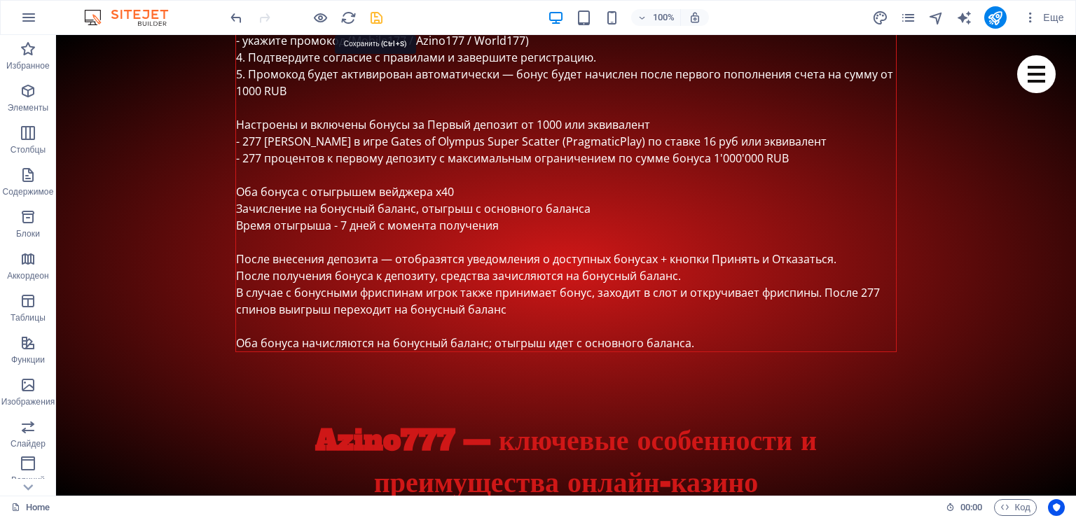
click at [377, 17] on icon "save" at bounding box center [376, 18] width 16 height 16
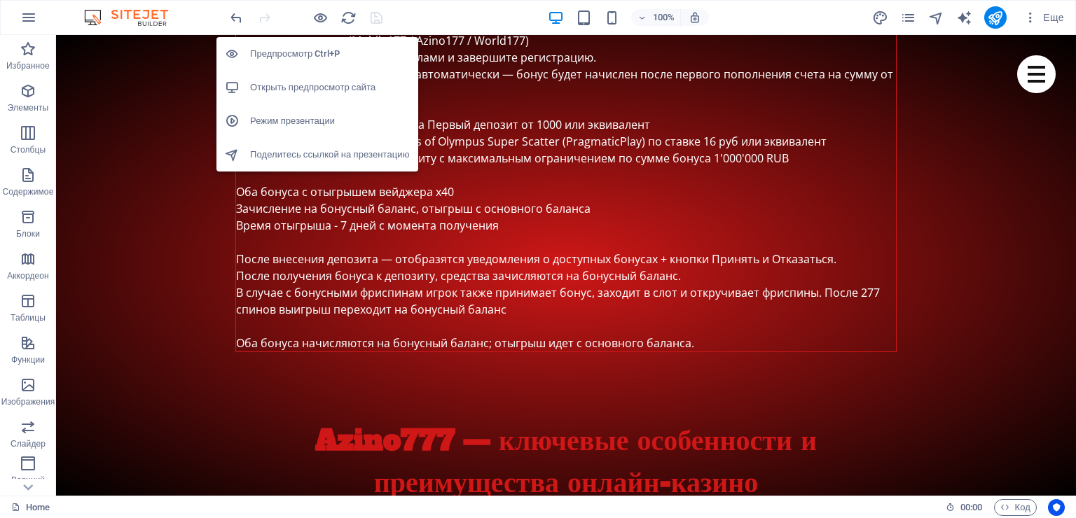
click at [293, 88] on h6 "Открыть предпросмотр сайта" at bounding box center [330, 87] width 160 height 17
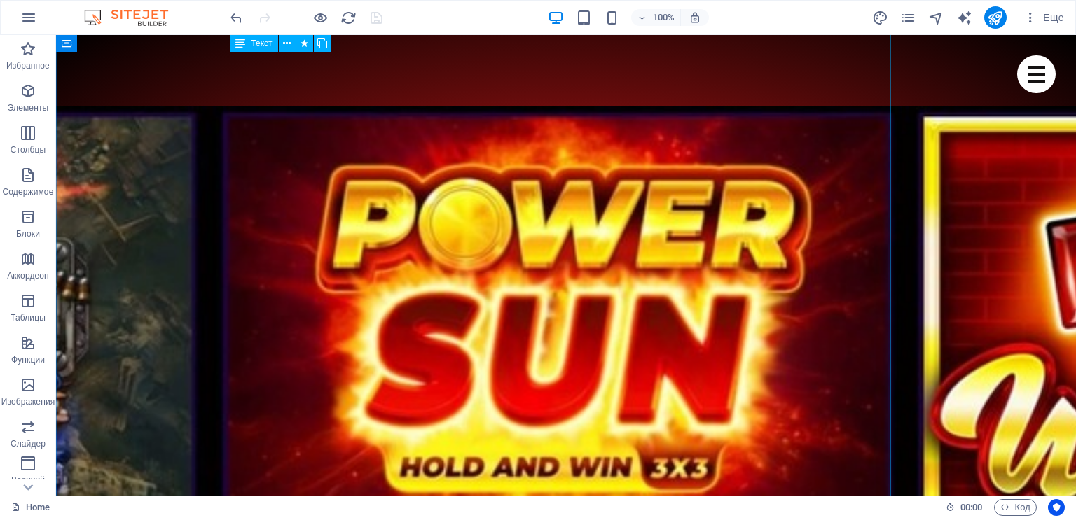
scroll to position [1090, 0]
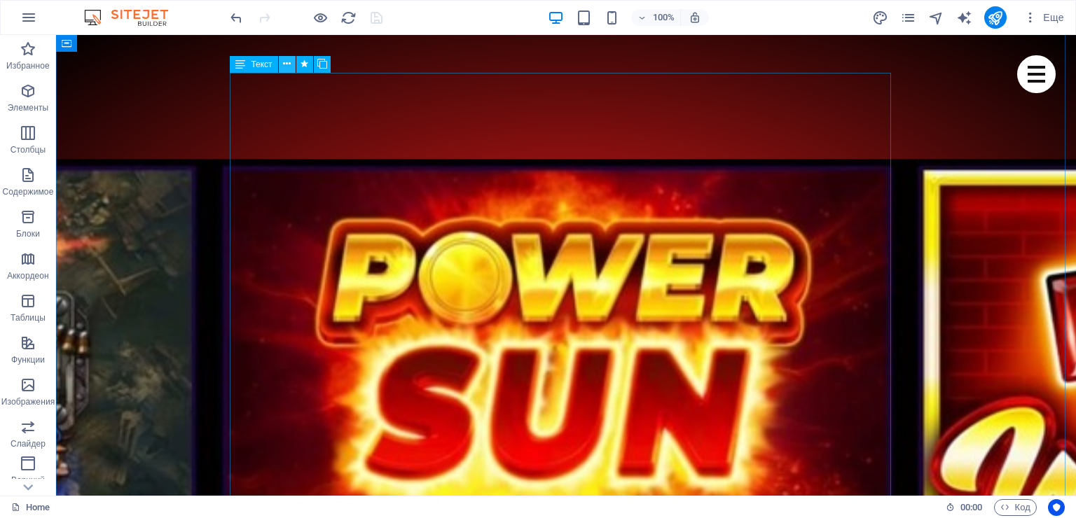
click at [286, 64] on icon at bounding box center [287, 64] width 8 height 15
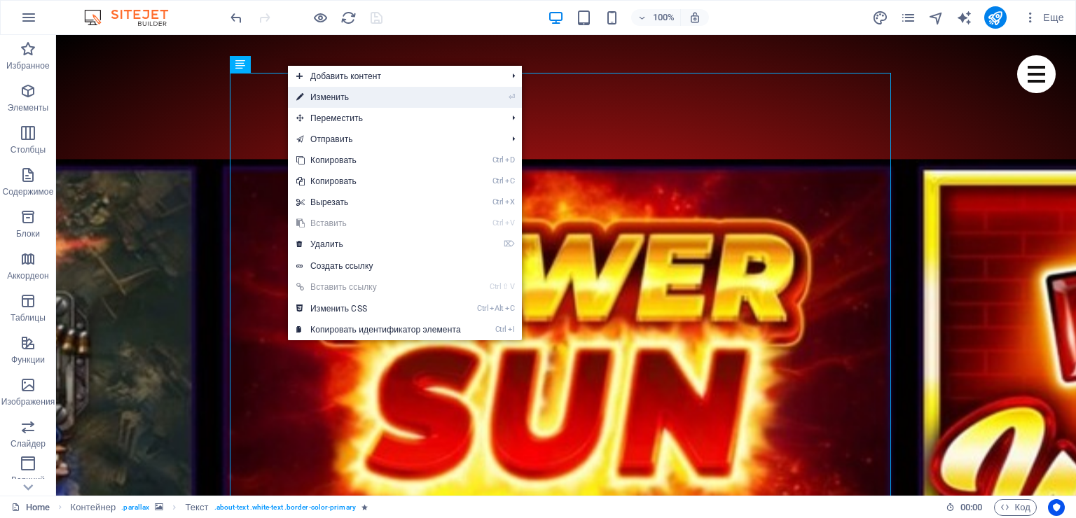
click at [328, 94] on link "⏎ Изменить" at bounding box center [378, 97] width 181 height 21
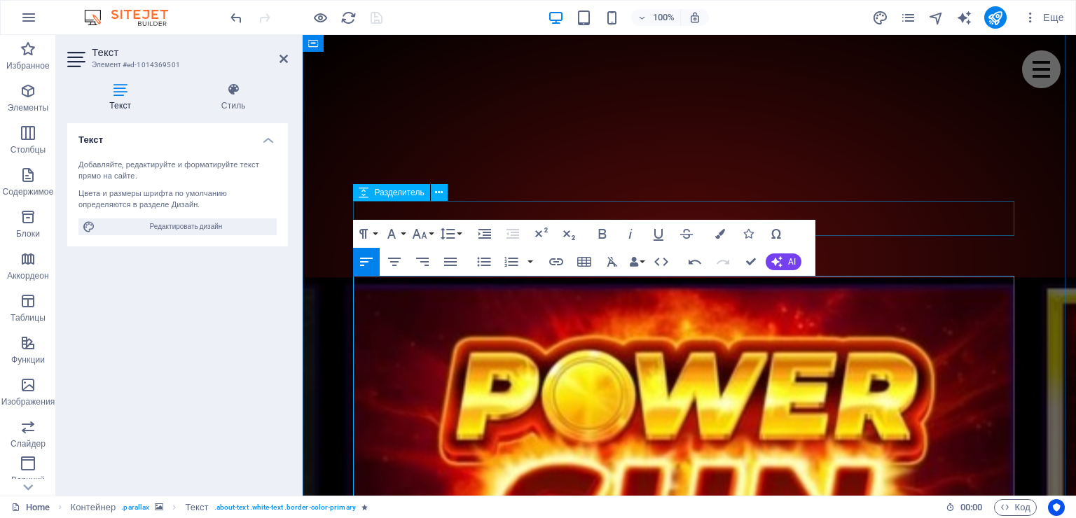
scroll to position [950, 0]
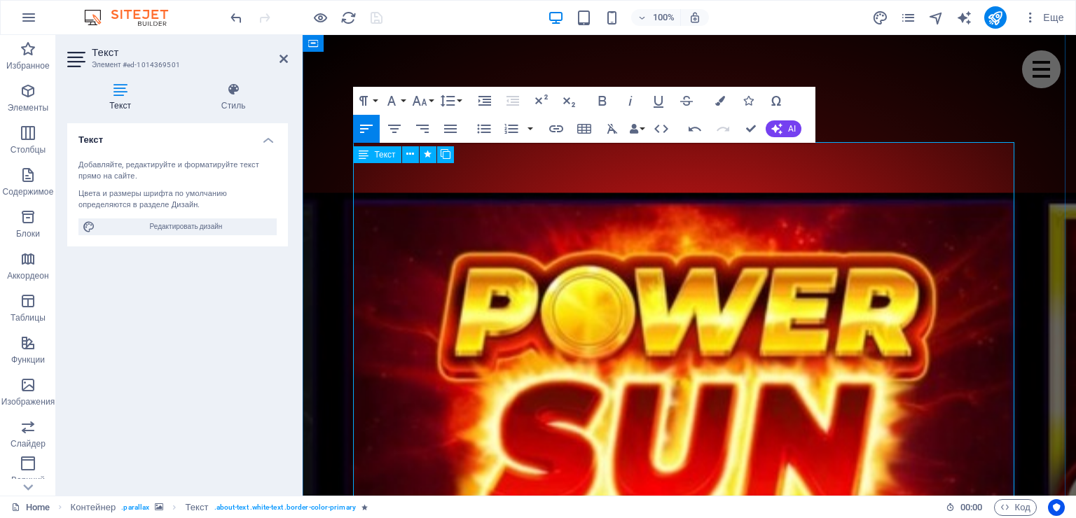
scroll to position [1020, 0]
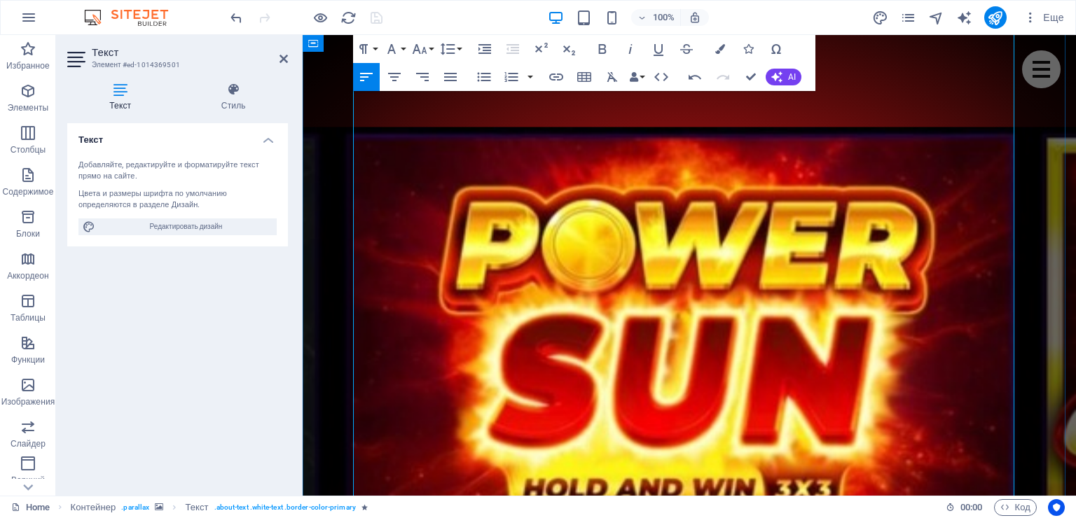
scroll to position [1160, 0]
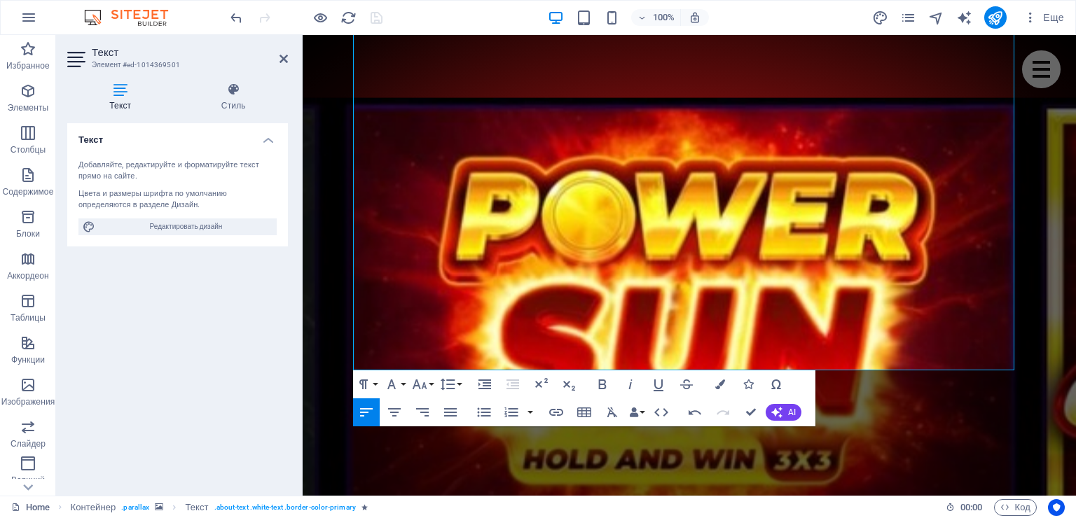
scroll to position [1300, 0]
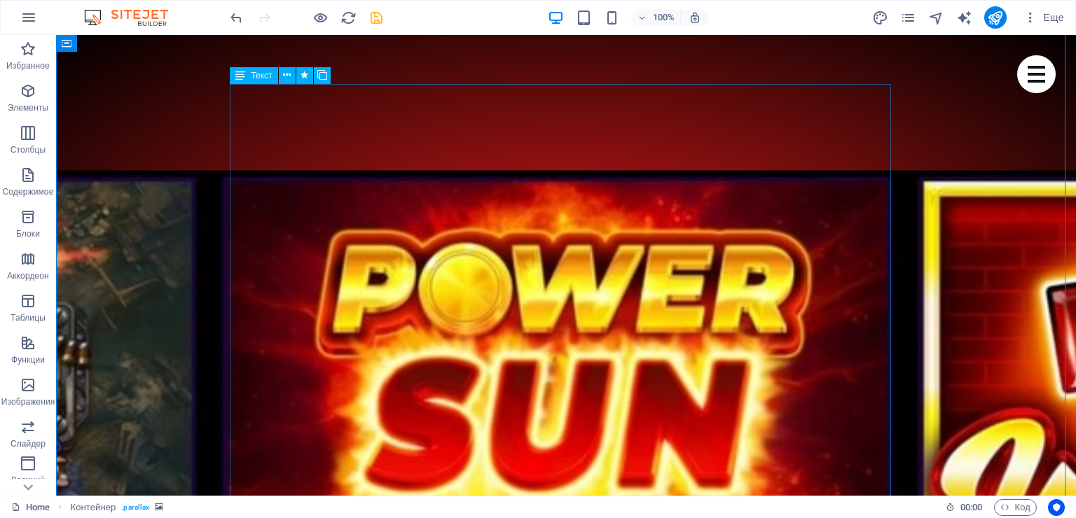
scroll to position [1090, 0]
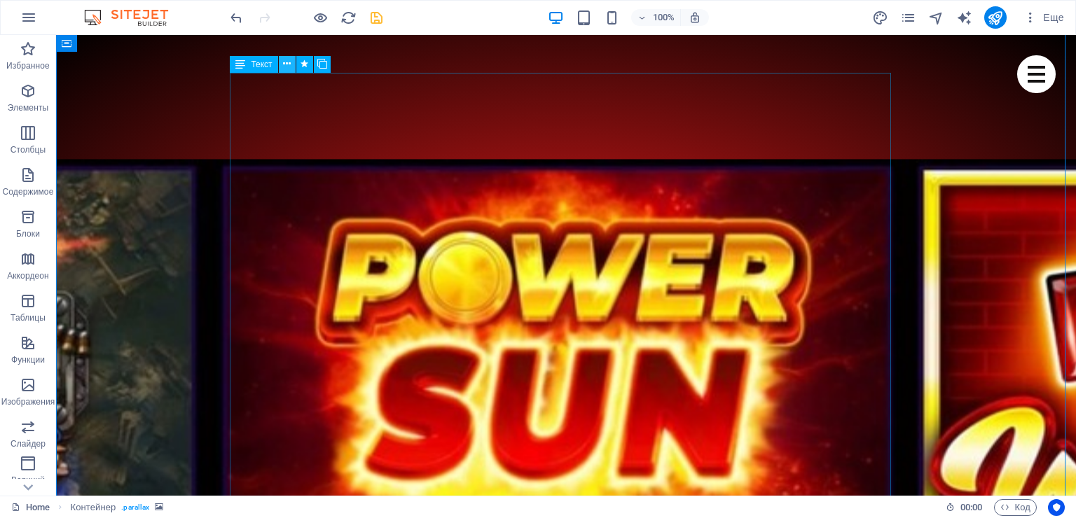
click at [286, 68] on icon at bounding box center [287, 64] width 8 height 15
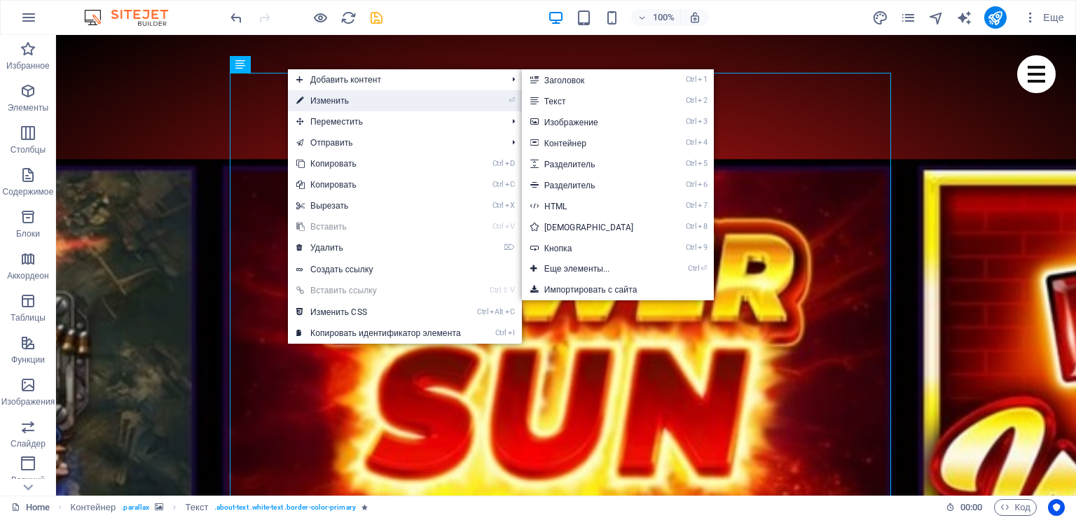
click at [324, 105] on link "⏎ Изменить" at bounding box center [378, 100] width 181 height 21
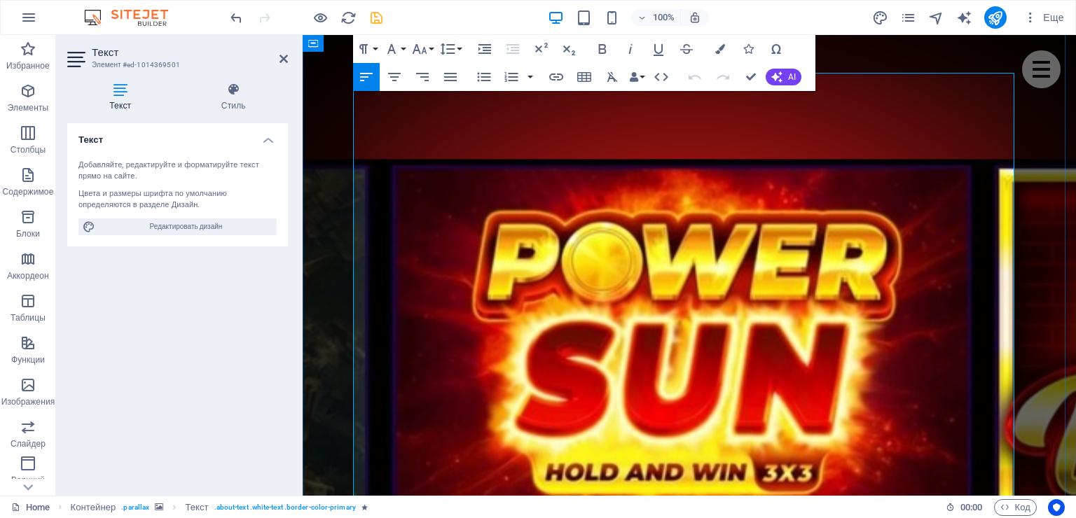
drag, startPoint x: 476, startPoint y: 268, endPoint x: 520, endPoint y: 272, distance: 45.0
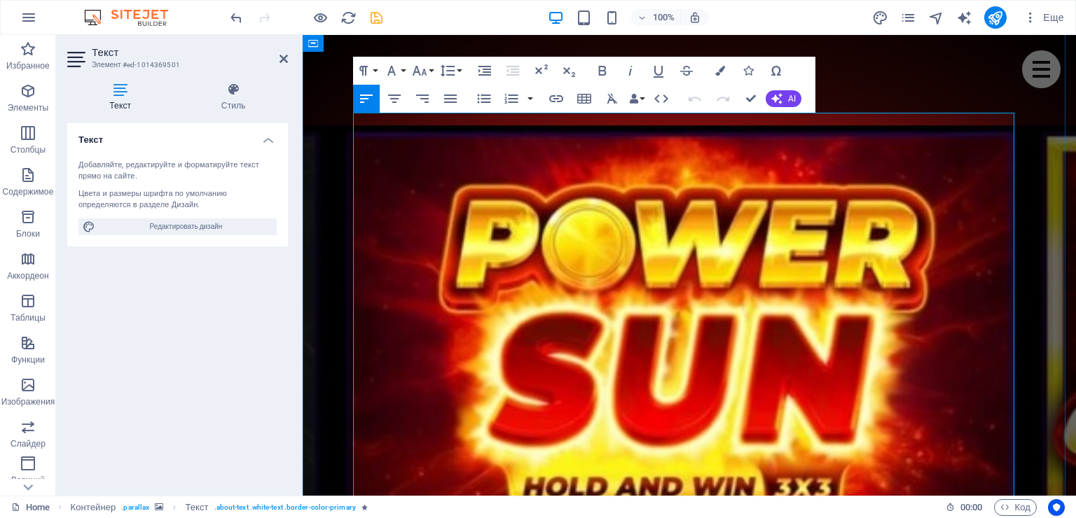
scroll to position [1020, 0]
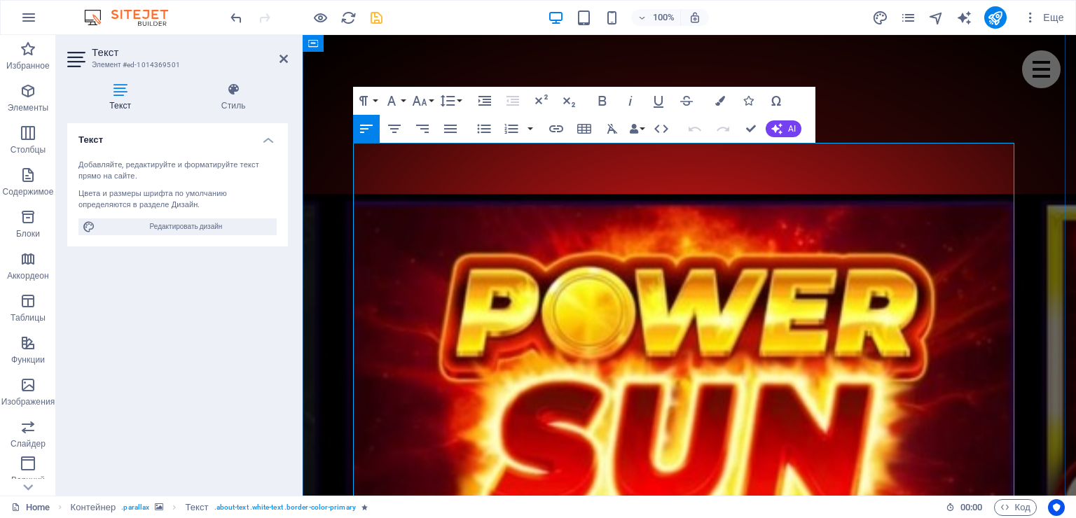
drag, startPoint x: 475, startPoint y: 339, endPoint x: 520, endPoint y: 341, distance: 45.6
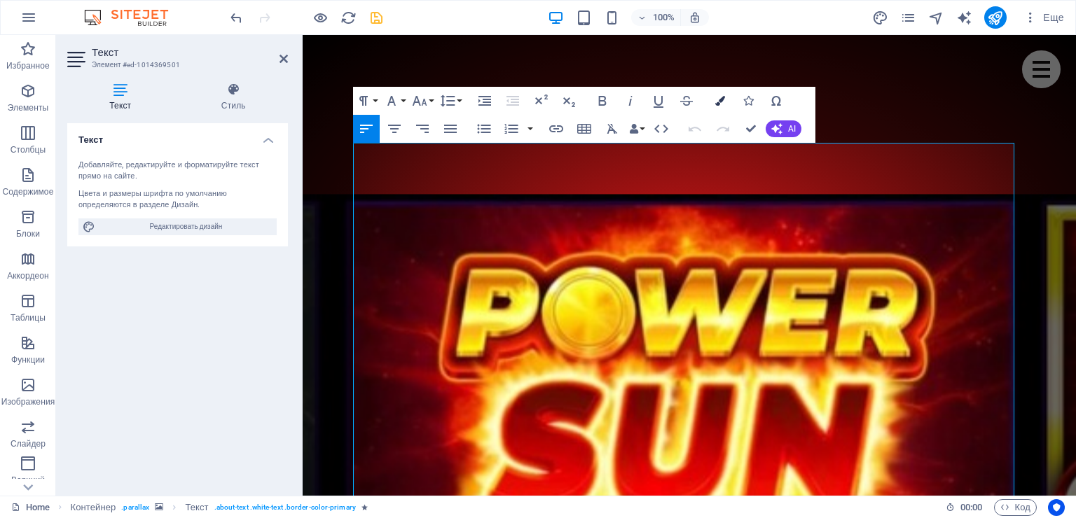
click at [721, 99] on icon "button" at bounding box center [720, 101] width 10 height 10
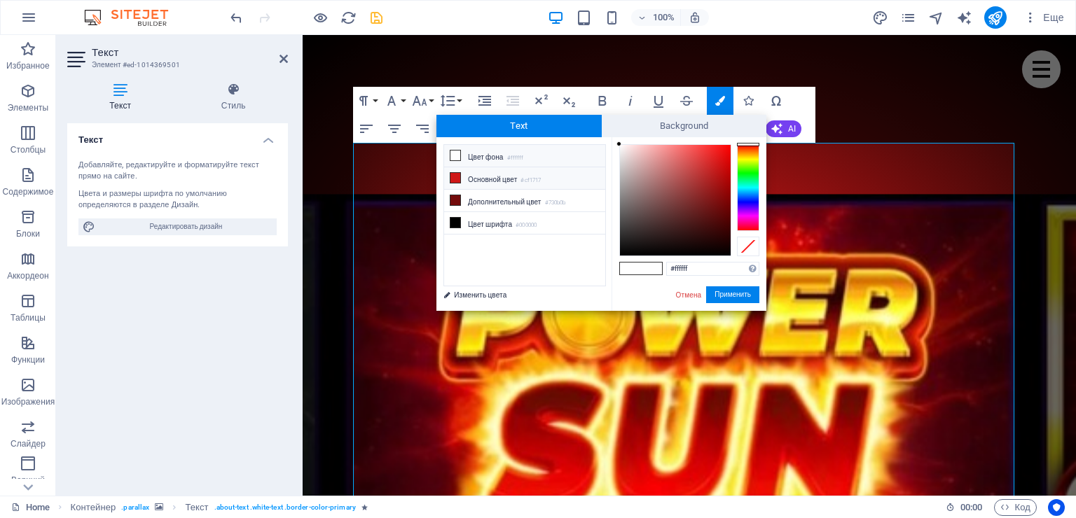
click at [465, 176] on li "Основной цвет #cf1717" at bounding box center [524, 178] width 161 height 22
click at [732, 297] on button "Применить" at bounding box center [732, 294] width 53 height 17
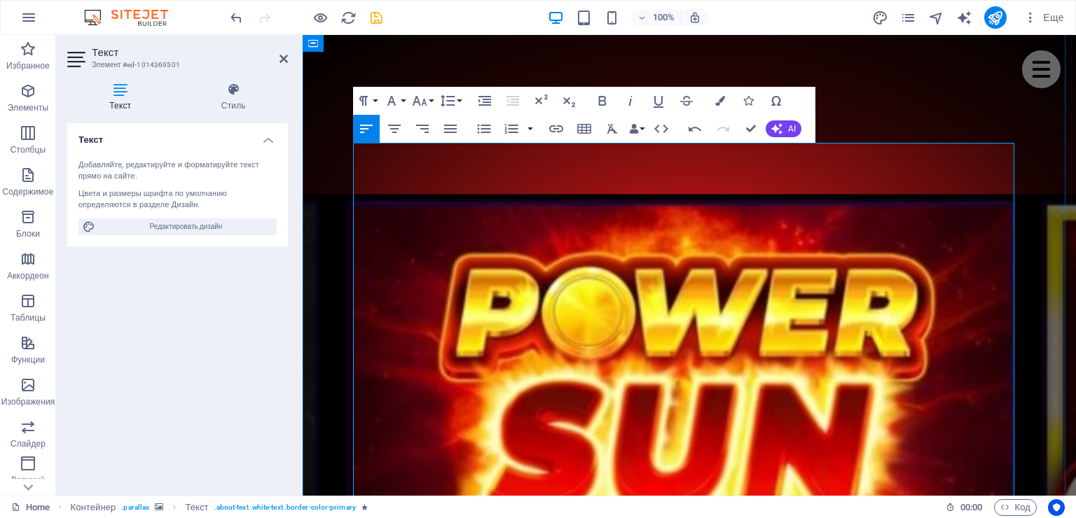
drag, startPoint x: 550, startPoint y: 337, endPoint x: 600, endPoint y: 340, distance: 50.5
click at [721, 99] on icon "button" at bounding box center [720, 101] width 10 height 10
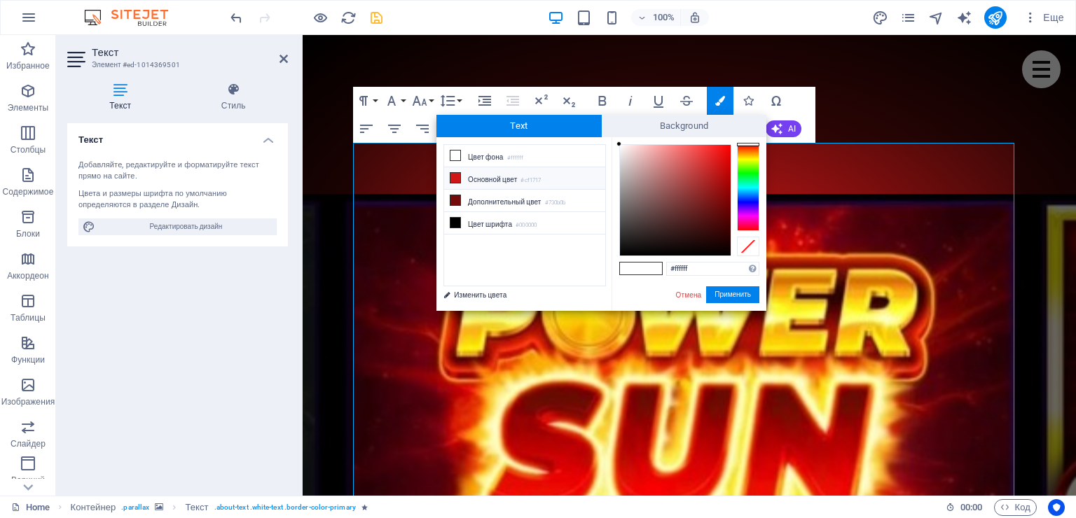
click at [482, 176] on li "Основной цвет #cf1717" at bounding box center [524, 178] width 161 height 22
type input "#cf1717"
click at [726, 293] on button "Применить" at bounding box center [732, 294] width 53 height 17
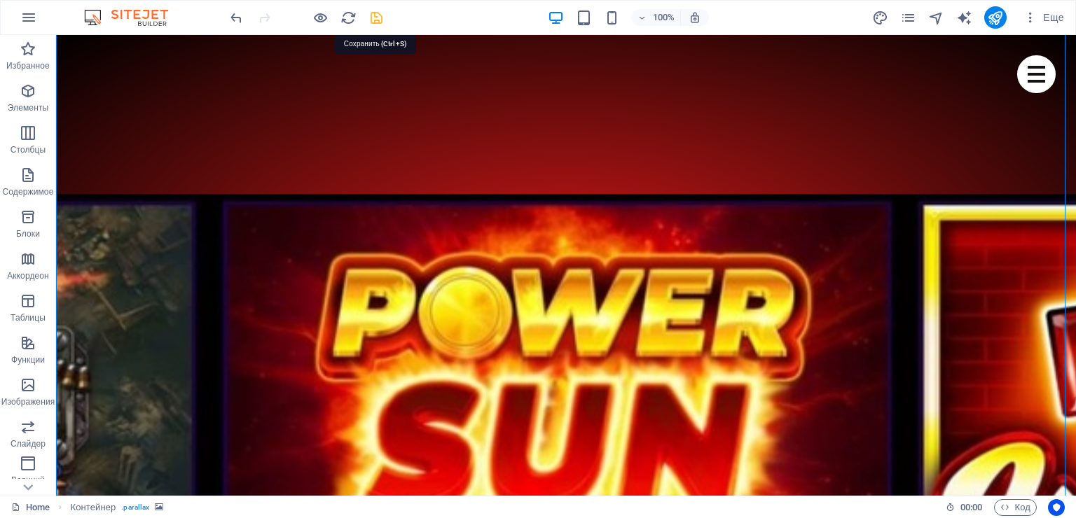
click at [377, 18] on icon "save" at bounding box center [376, 18] width 16 height 16
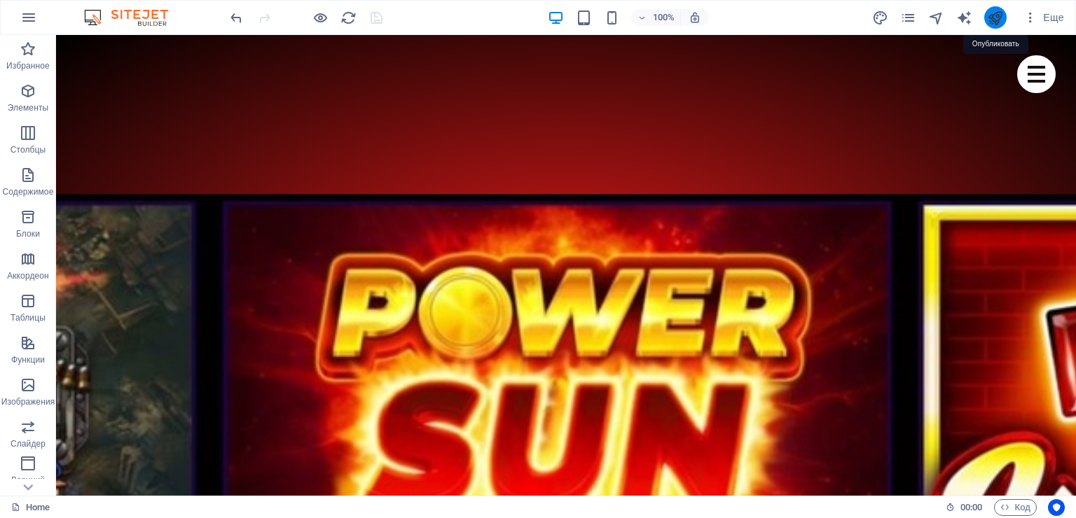
click at [994, 15] on icon "publish" at bounding box center [995, 18] width 16 height 16
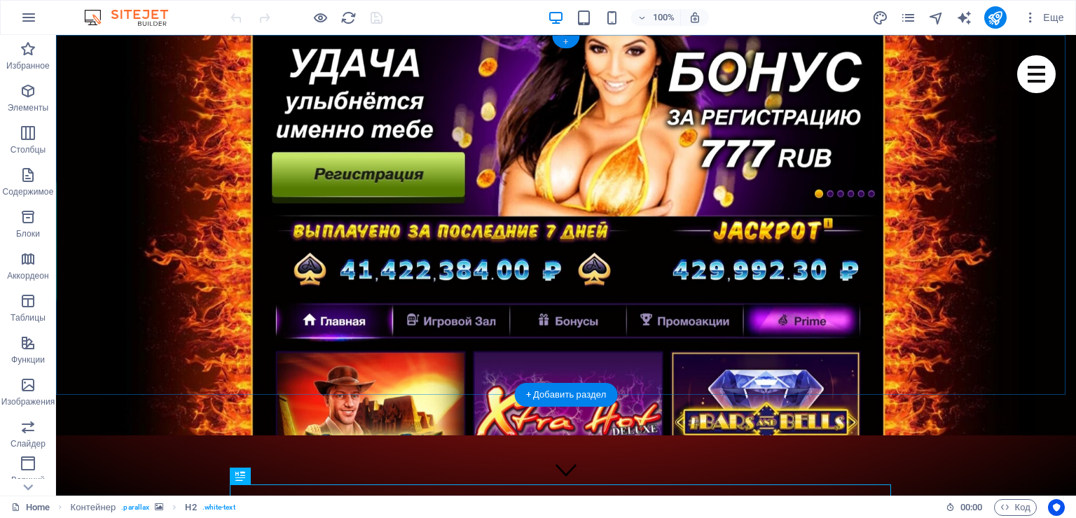
click at [570, 42] on div "+" at bounding box center [565, 42] width 27 height 13
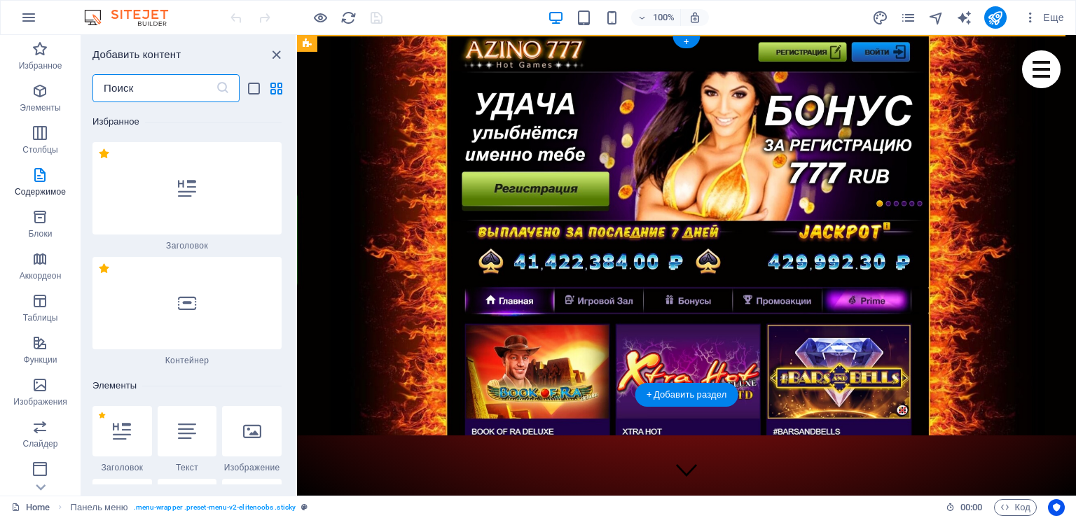
scroll to position [4434, 0]
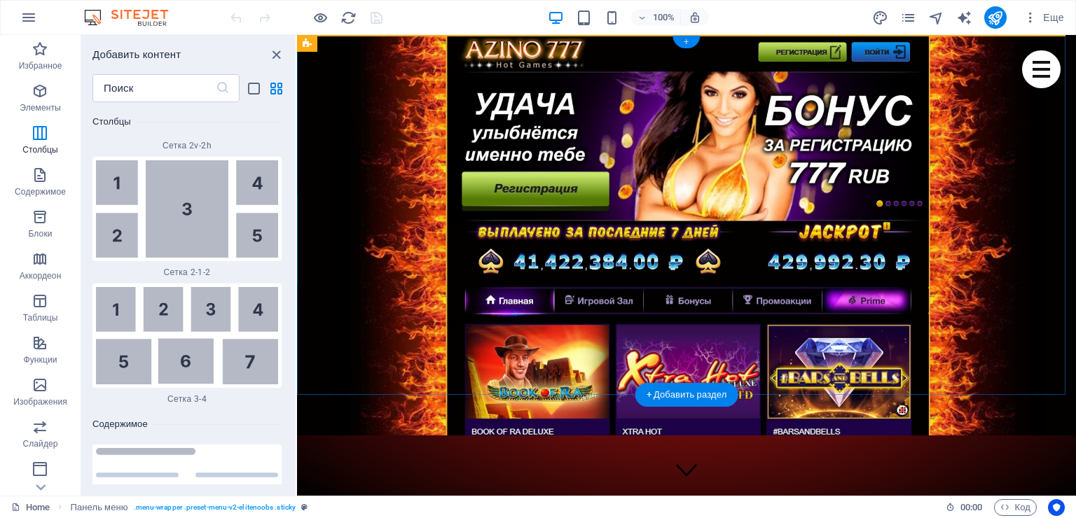
click at [687, 42] on div "+" at bounding box center [685, 42] width 27 height 13
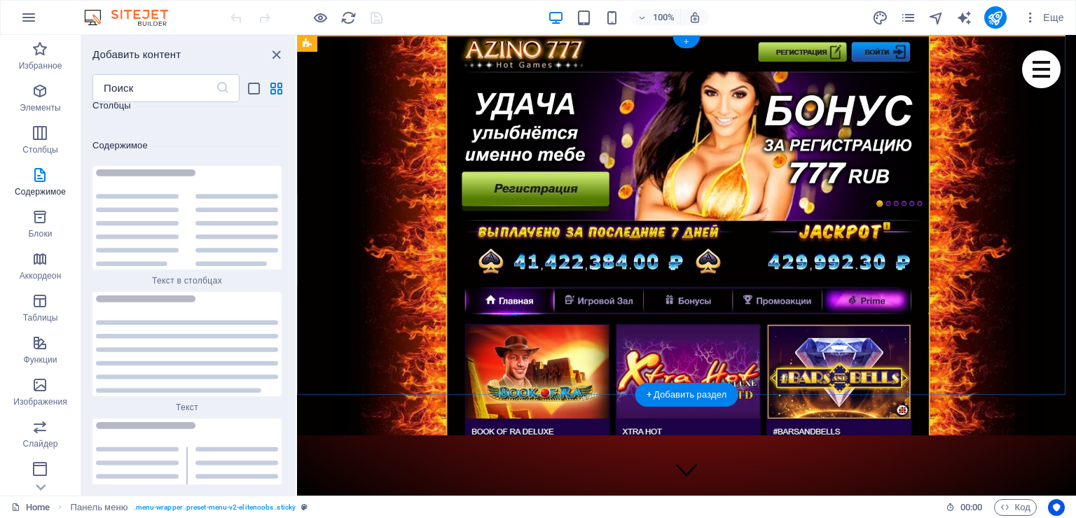
scroll to position [4713, 0]
click at [687, 42] on div "+" at bounding box center [685, 42] width 27 height 13
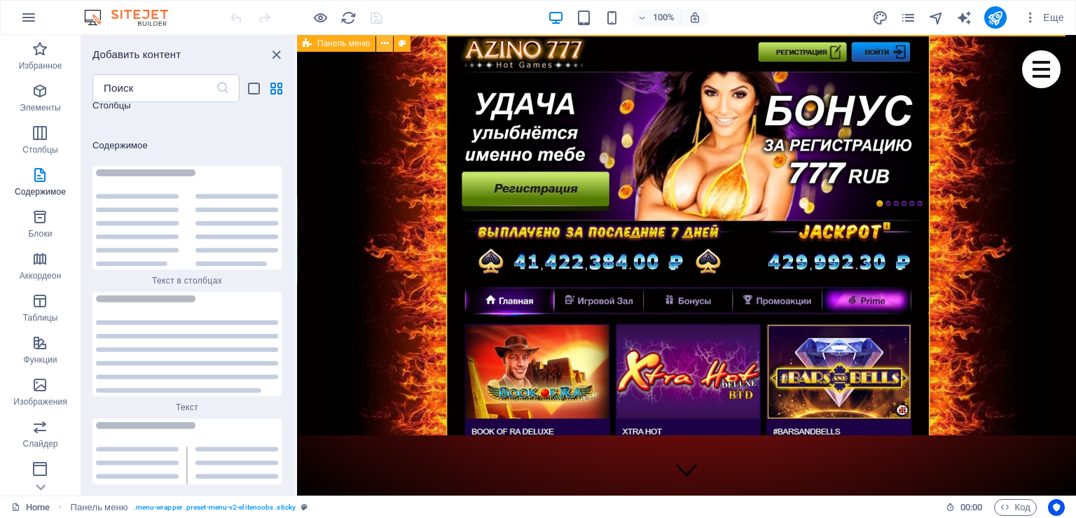
click at [385, 41] on icon at bounding box center [385, 43] width 8 height 15
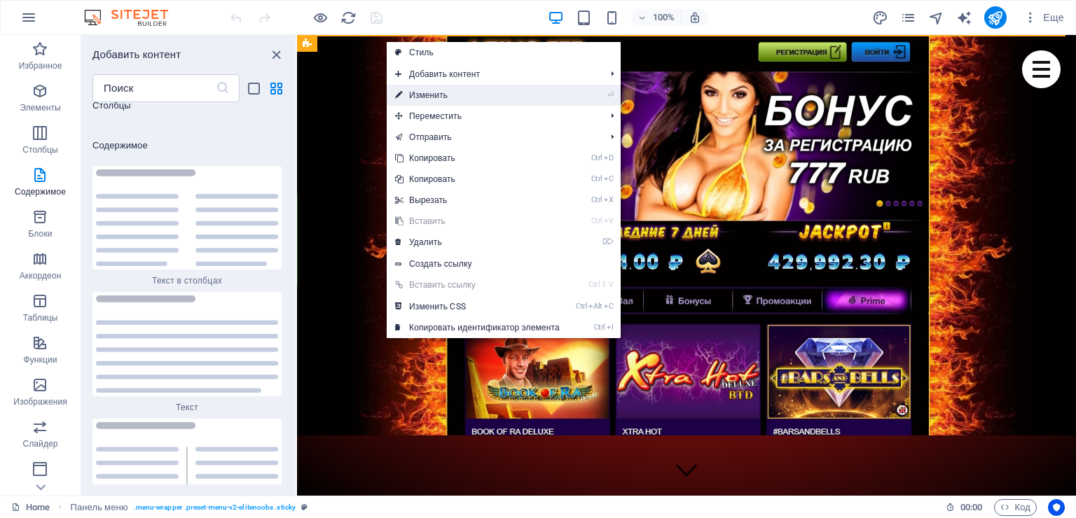
click at [420, 92] on link "⏎ Изменить" at bounding box center [477, 95] width 181 height 21
select select "header"
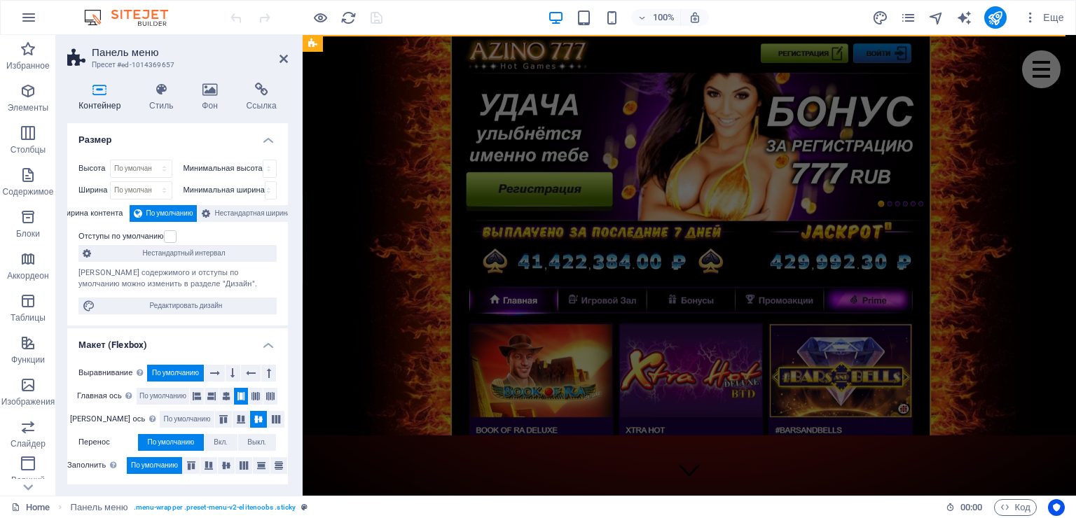
click at [207, 102] on h4 "Фон" at bounding box center [212, 97] width 44 height 29
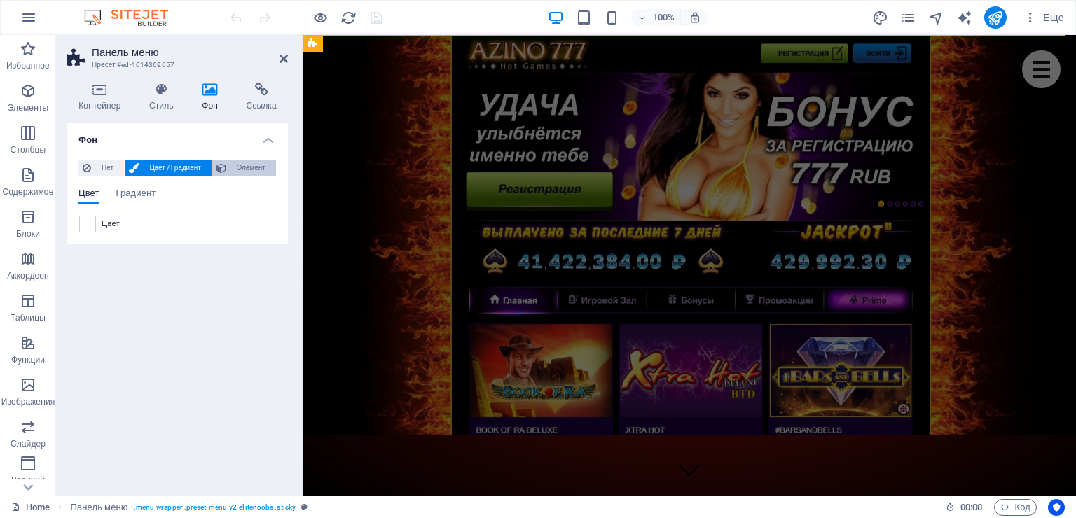
click at [235, 163] on span "Элемент" at bounding box center [250, 168] width 41 height 17
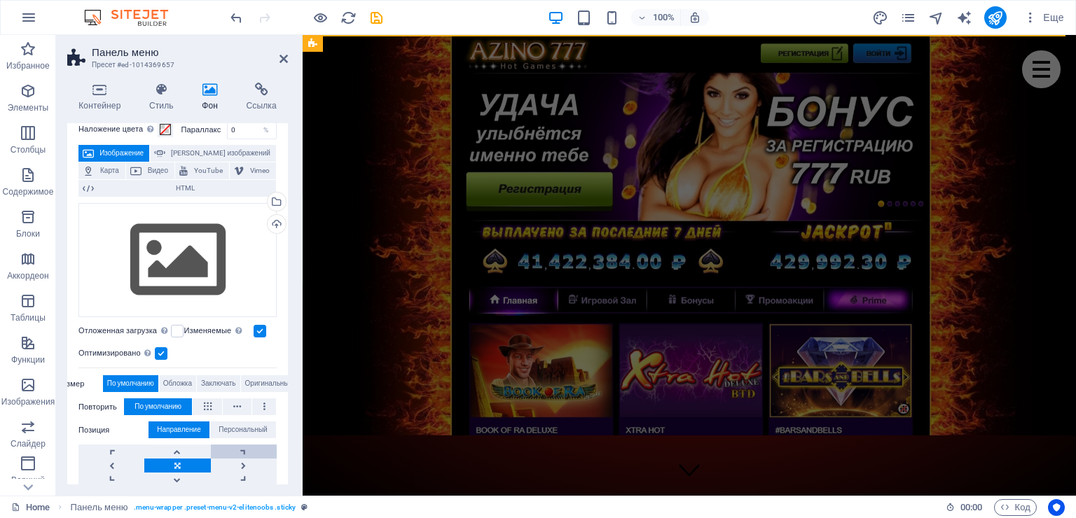
scroll to position [0, 0]
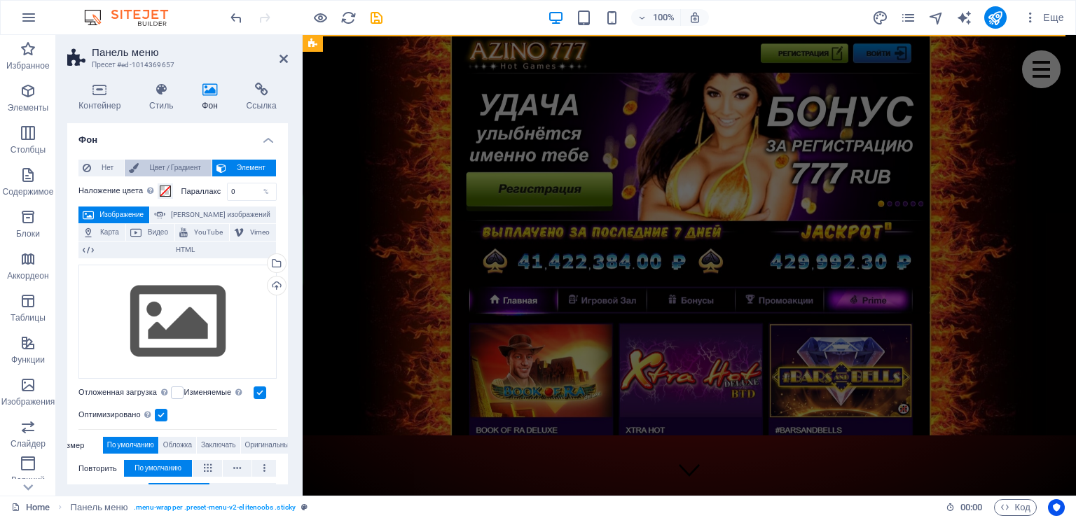
click at [181, 164] on span "Цвет / Градиент" at bounding box center [175, 168] width 64 height 17
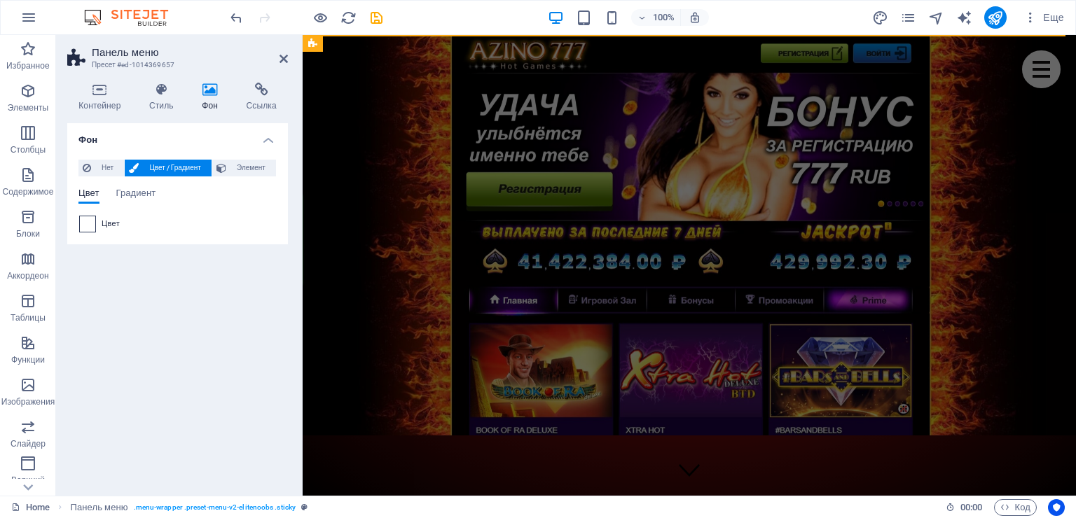
click at [85, 226] on span at bounding box center [87, 223] width 15 height 15
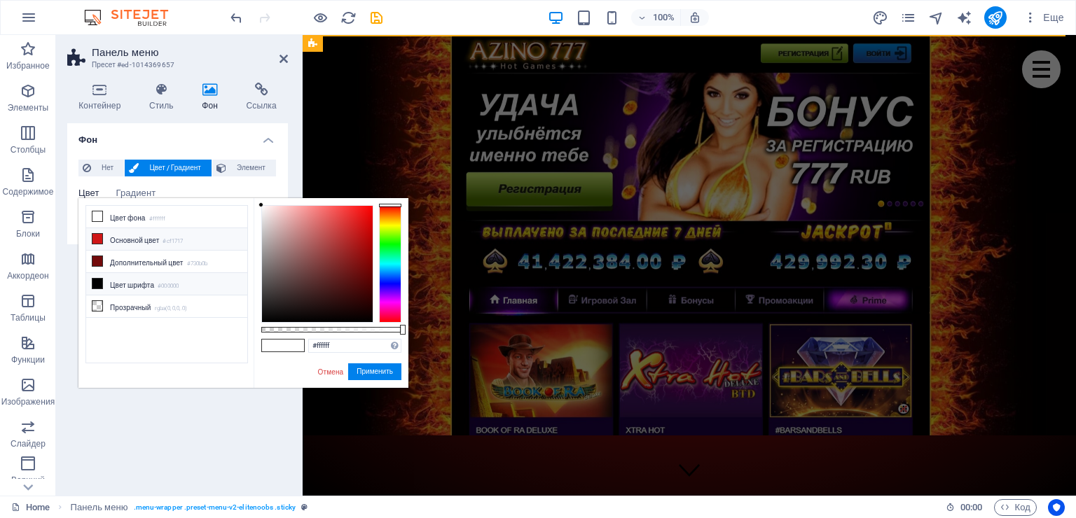
click at [126, 235] on li "Основной цвет #cf1717" at bounding box center [166, 239] width 161 height 22
type input "#cf1717"
click at [365, 375] on button "Применить" at bounding box center [374, 371] width 53 height 17
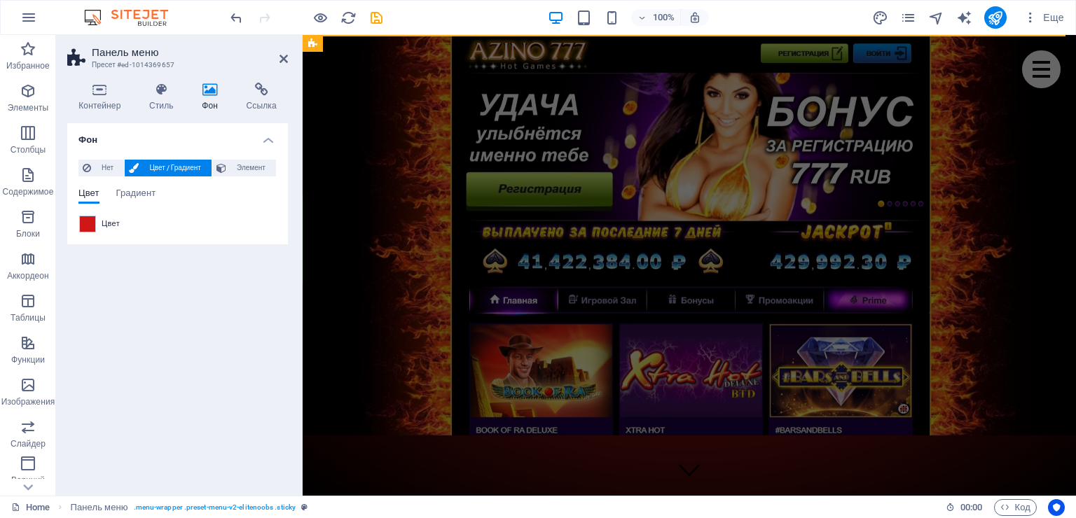
click at [289, 56] on aside "Панель меню Пресет #ed-1014369657 Контейнер Стиль Фон Ссылка Размер Высота По у…" at bounding box center [179, 265] width 247 height 461
click at [284, 55] on icon at bounding box center [283, 58] width 8 height 11
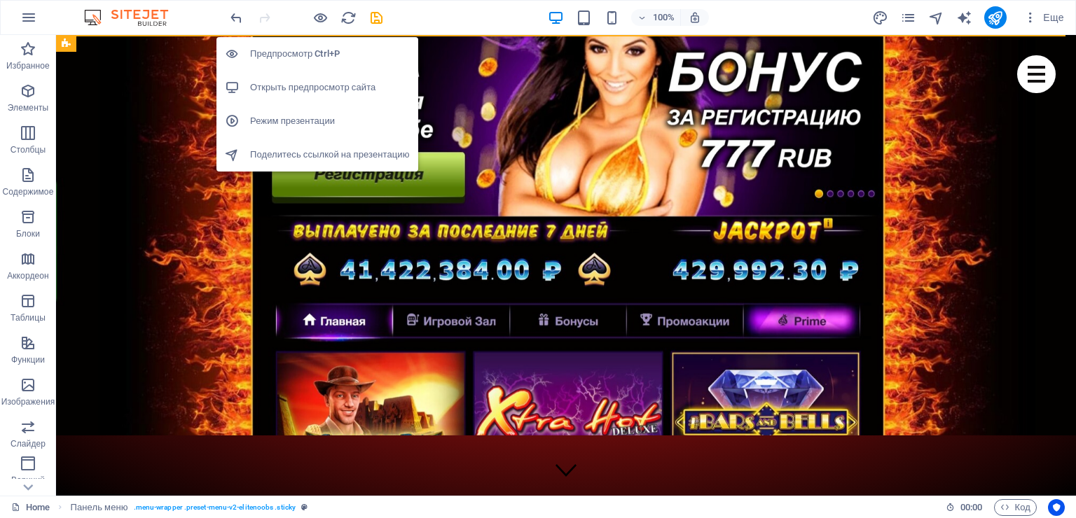
click at [294, 87] on h6 "Открыть предпросмотр сайта" at bounding box center [330, 87] width 160 height 17
